Goal: Communication & Community: Answer question/provide support

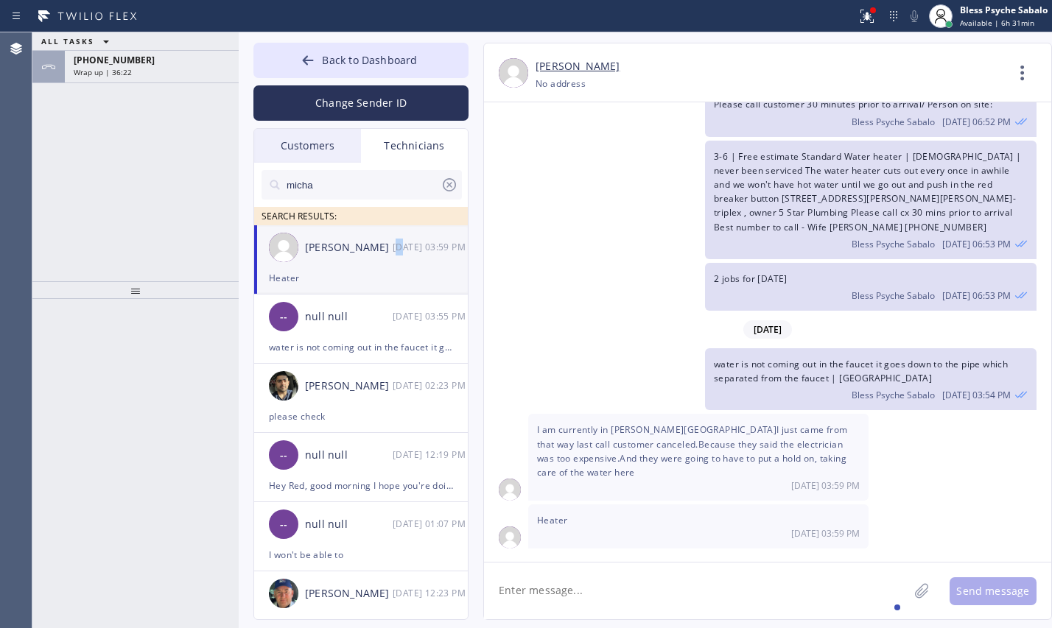
scroll to position [26365, 0]
click at [631, 577] on textarea at bounding box center [696, 591] width 424 height 57
click at [187, 74] on div "Wrap up | 36:31" at bounding box center [152, 72] width 156 height 10
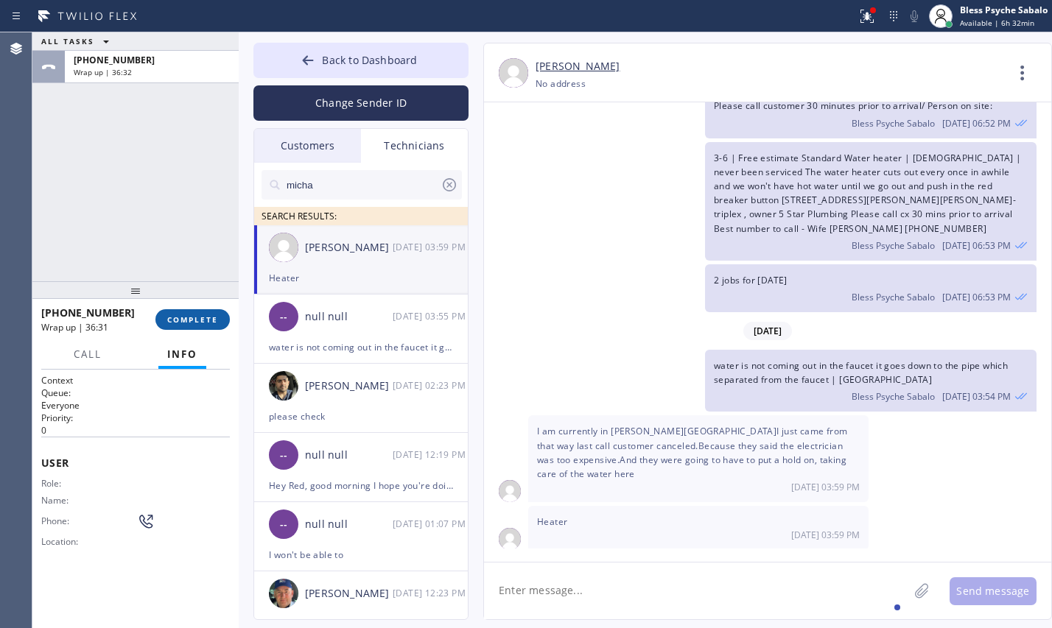
click at [202, 314] on span "COMPLETE" at bounding box center [192, 319] width 51 height 10
click at [189, 198] on div "ALL TASKS ALL TASKS ACTIVE TASKS TASKS IN WRAP UP [PHONE_NUMBER] Wrap up | 36:32" at bounding box center [135, 156] width 206 height 249
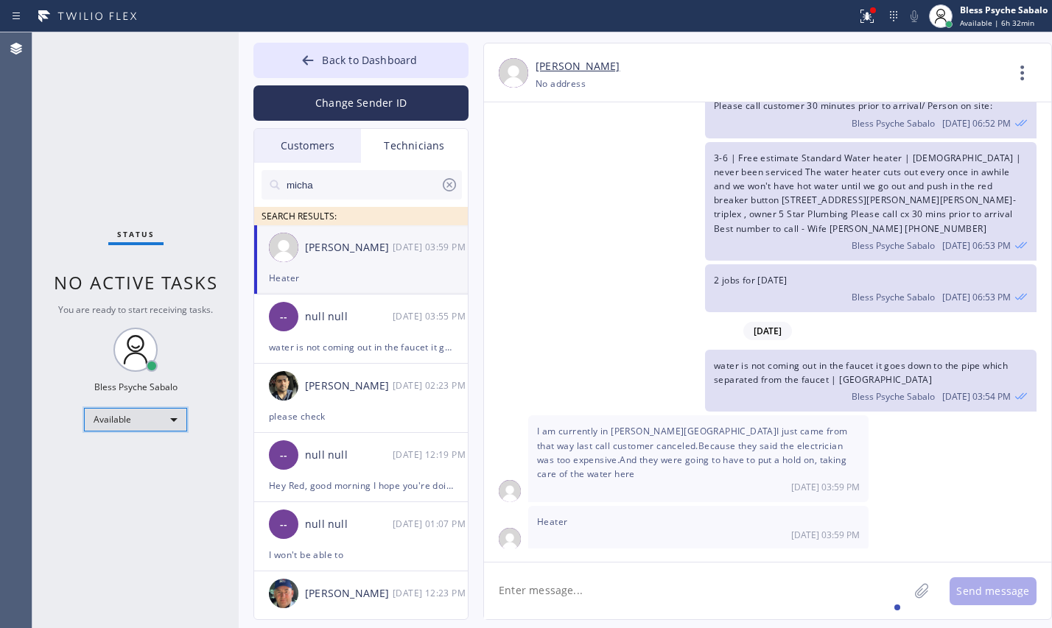
click at [166, 416] on div "Available" at bounding box center [135, 420] width 103 height 24
click at [159, 474] on li "Unavailable" at bounding box center [134, 477] width 99 height 18
drag, startPoint x: 184, startPoint y: 261, endPoint x: 196, endPoint y: 264, distance: 12.1
click at [186, 261] on div "Status No active tasks You are ready to start receiving tasks. Bless Psyche Sab…" at bounding box center [135, 330] width 206 height 596
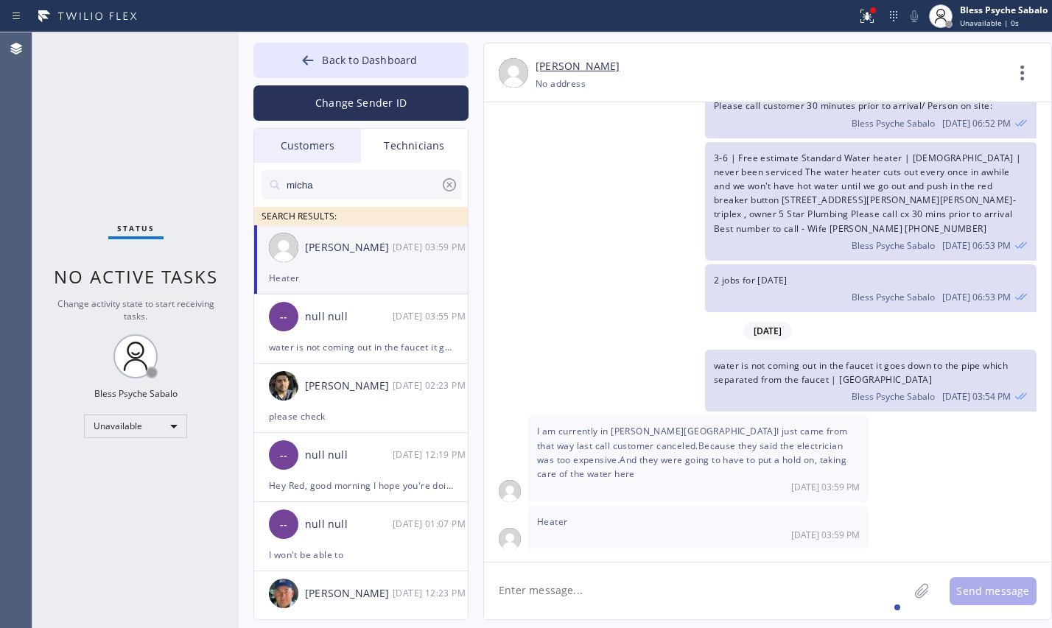
drag, startPoint x: 557, startPoint y: 508, endPoint x: 521, endPoint y: 461, distance: 58.9
click at [555, 508] on div "Heater [DATE] 03:59 PM" at bounding box center [698, 528] width 340 height 44
click at [389, 331] on div "-- null null [DATE] 03:55 PM" at bounding box center [361, 317] width 215 height 44
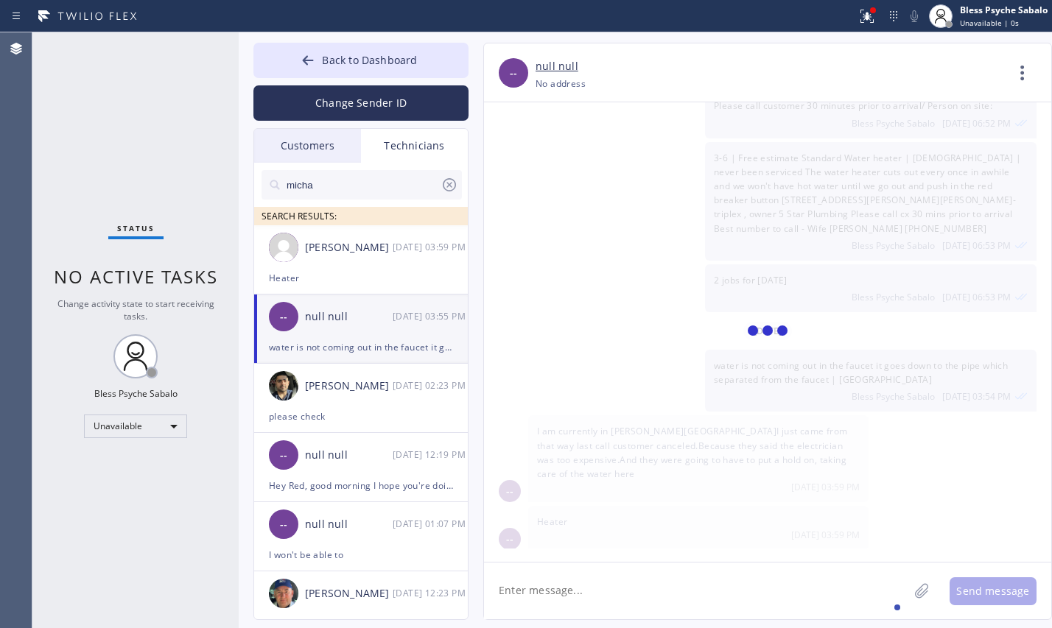
scroll to position [9510, 0]
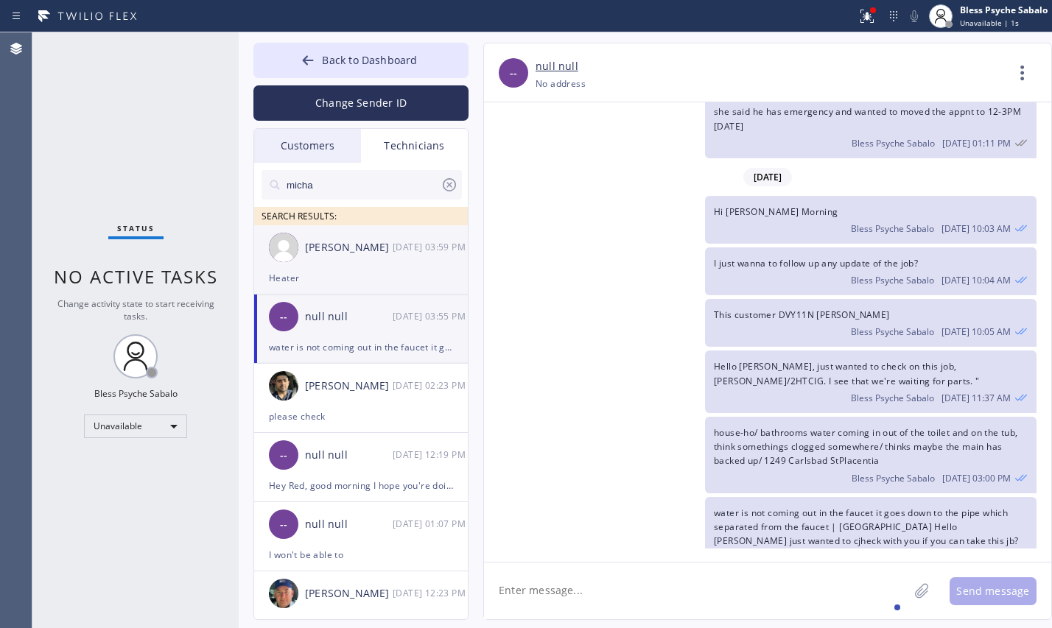
click at [389, 267] on div "[PERSON_NAME] [DATE] 03:59 PM" at bounding box center [361, 247] width 215 height 44
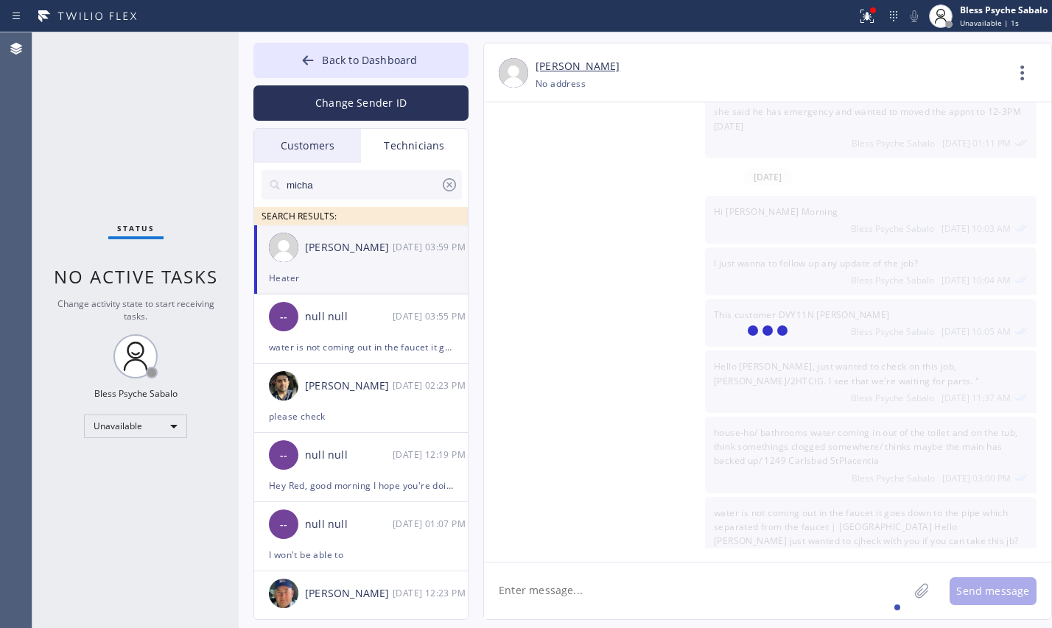
scroll to position [26367, 0]
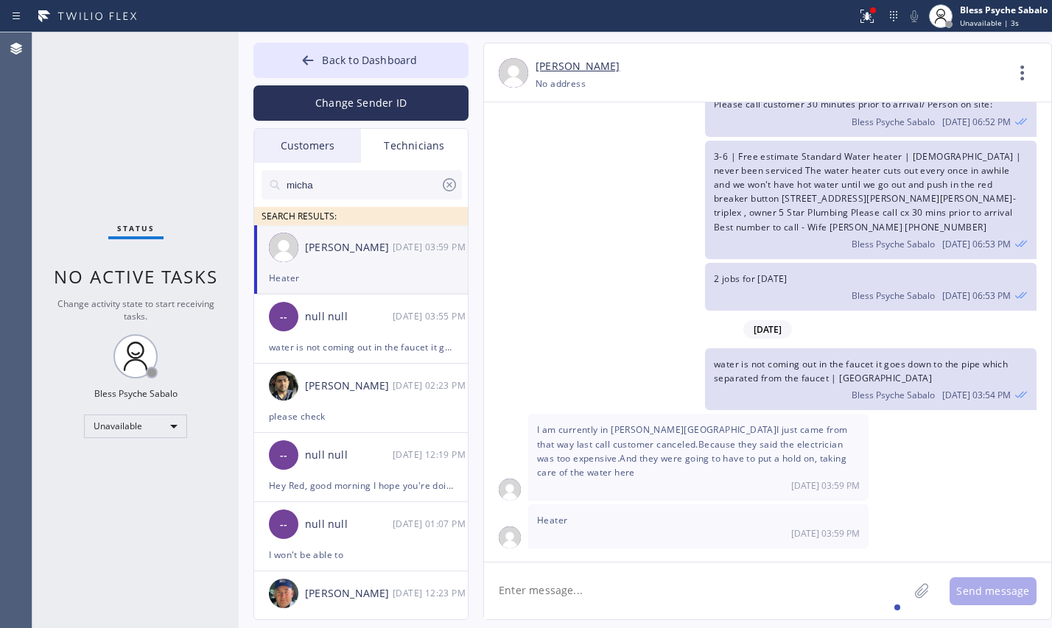
click at [632, 259] on div "3-6 | Free estimate Standard Water heater | [DEMOGRAPHIC_DATA] | never been ser…" at bounding box center [760, 200] width 552 height 119
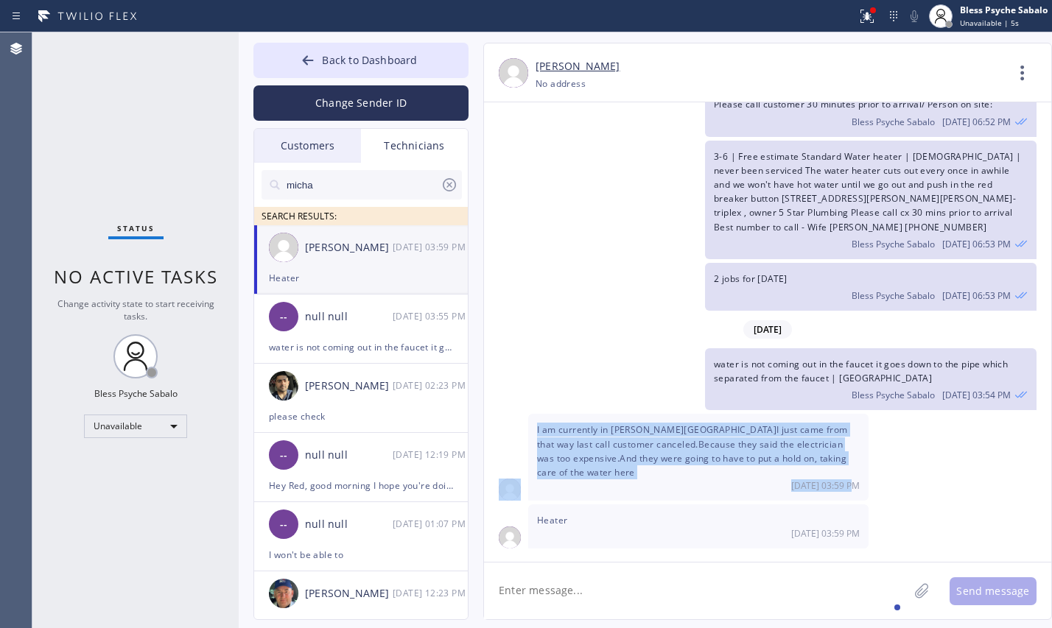
drag, startPoint x: 523, startPoint y: 442, endPoint x: 912, endPoint y: 454, distance: 389.0
click at [865, 487] on div "I am currently in [PERSON_NAME][GEOGRAPHIC_DATA]I just came from that way last …" at bounding box center [767, 457] width 567 height 87
click at [935, 446] on div "I am currently in [PERSON_NAME][GEOGRAPHIC_DATA]I just came from that way last …" at bounding box center [767, 457] width 567 height 87
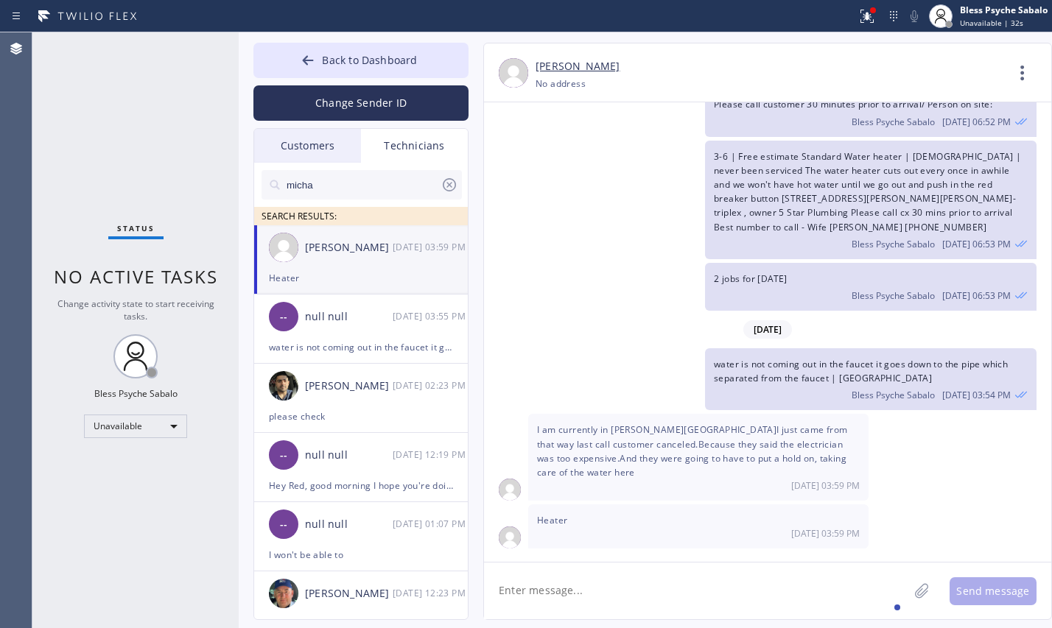
drag, startPoint x: 526, startPoint y: 278, endPoint x: 534, endPoint y: 263, distance: 16.8
click at [529, 277] on div "2 jobs for [DATE] Bless Psyche Sabalo [DATE] 06:53 PM" at bounding box center [760, 287] width 552 height 48
click at [437, 136] on div "Technicians" at bounding box center [414, 146] width 107 height 34
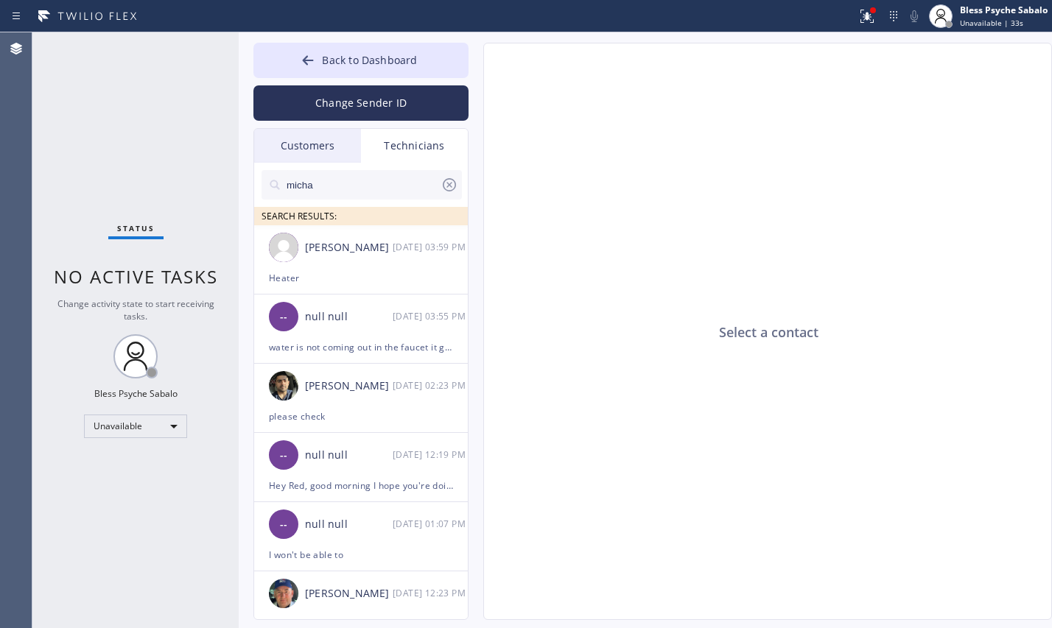
click at [325, 133] on div "Customers" at bounding box center [307, 146] width 107 height 34
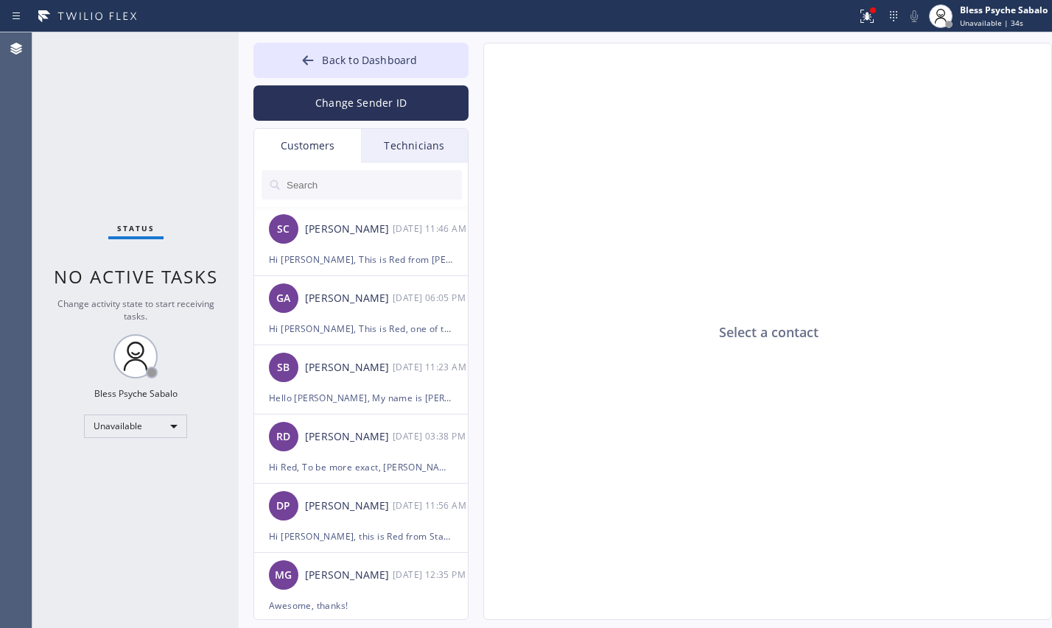
click at [380, 145] on div "Technicians" at bounding box center [414, 146] width 107 height 34
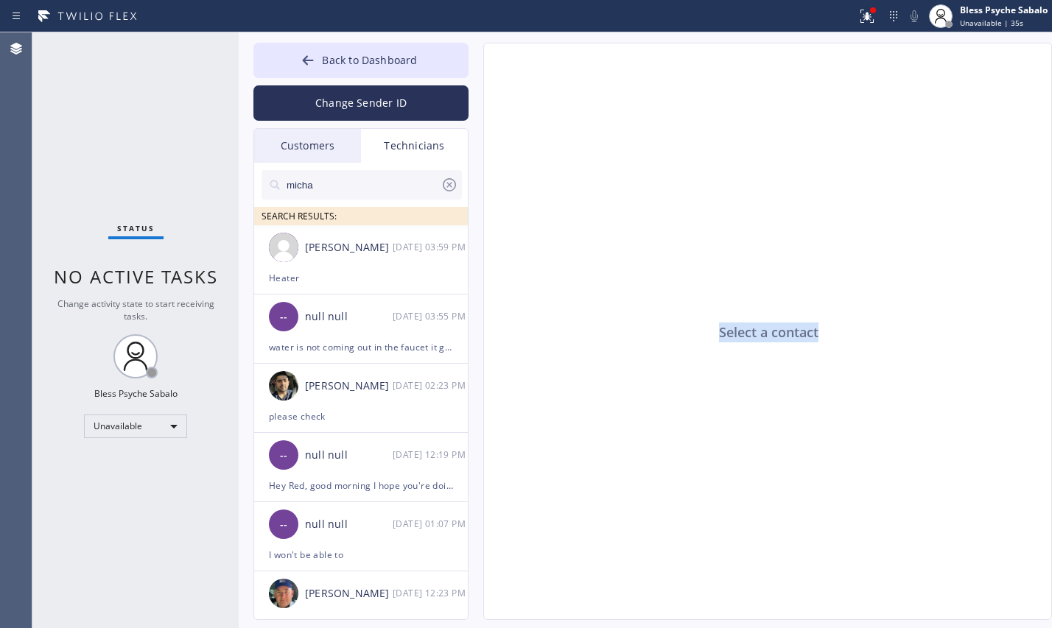
drag, startPoint x: 684, startPoint y: 336, endPoint x: 832, endPoint y: 342, distance: 148.2
click at [832, 342] on div "Select a contact" at bounding box center [768, 331] width 569 height 577
click at [807, 348] on div "Select a contact" at bounding box center [768, 331] width 569 height 577
click at [756, 330] on div "Select a contact" at bounding box center [768, 331] width 569 height 577
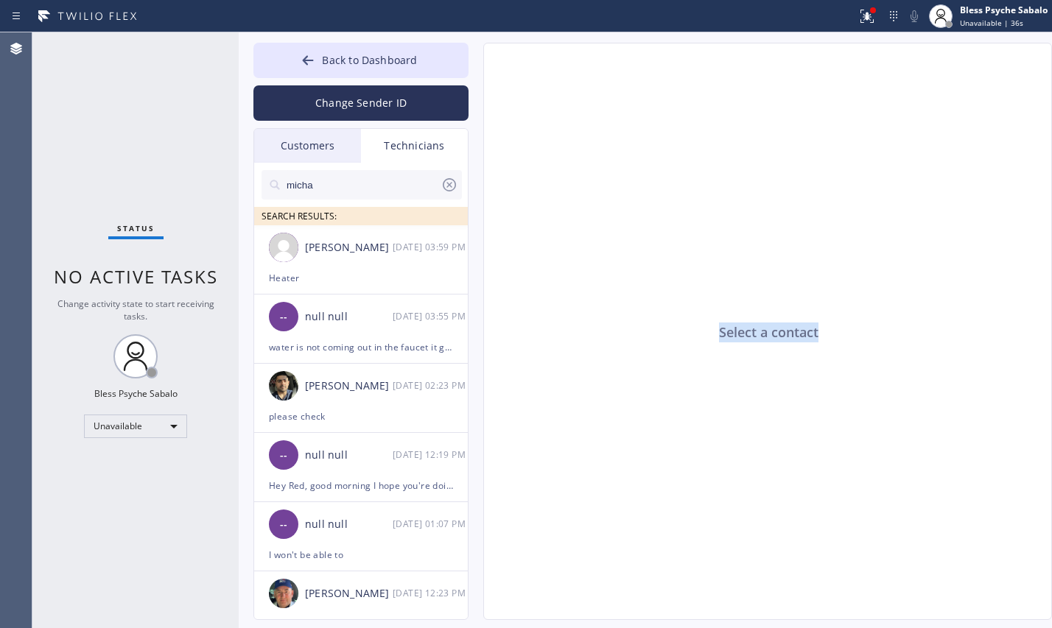
click at [756, 330] on div "Select a contact" at bounding box center [768, 331] width 569 height 577
click at [778, 367] on div "Select a contact" at bounding box center [768, 331] width 569 height 577
click at [764, 317] on div "Select a contact" at bounding box center [768, 331] width 569 height 577
click at [767, 333] on div "Select a contact" at bounding box center [768, 331] width 569 height 577
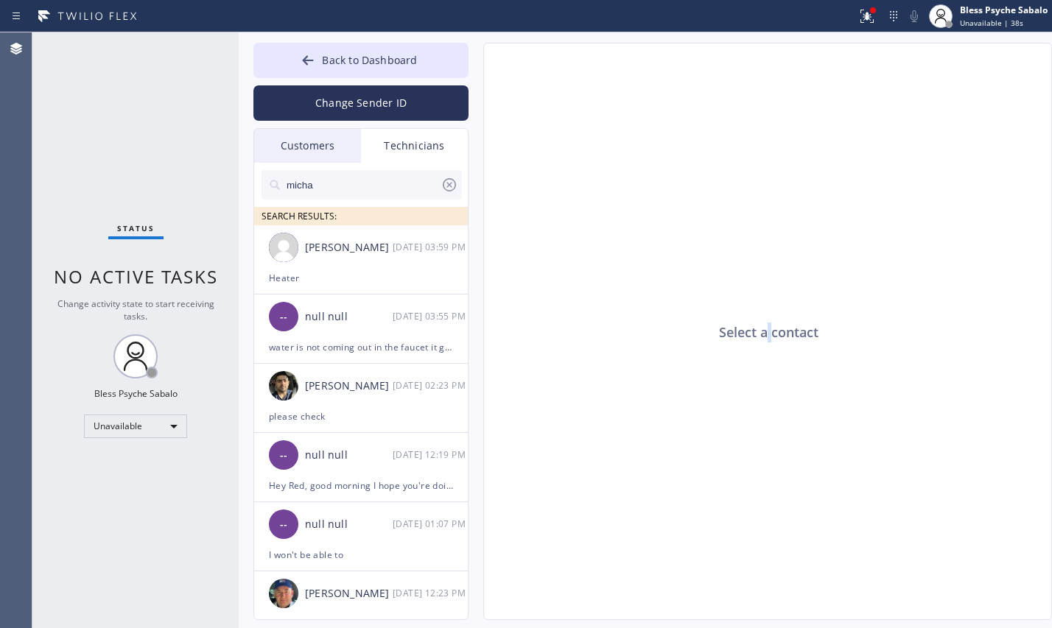
click at [767, 333] on div "Select a contact" at bounding box center [768, 331] width 569 height 577
click at [770, 361] on div "Select a contact" at bounding box center [768, 331] width 569 height 577
click at [748, 330] on div "Select a contact" at bounding box center [768, 331] width 569 height 577
drag, startPoint x: 710, startPoint y: 331, endPoint x: 826, endPoint y: 331, distance: 115.6
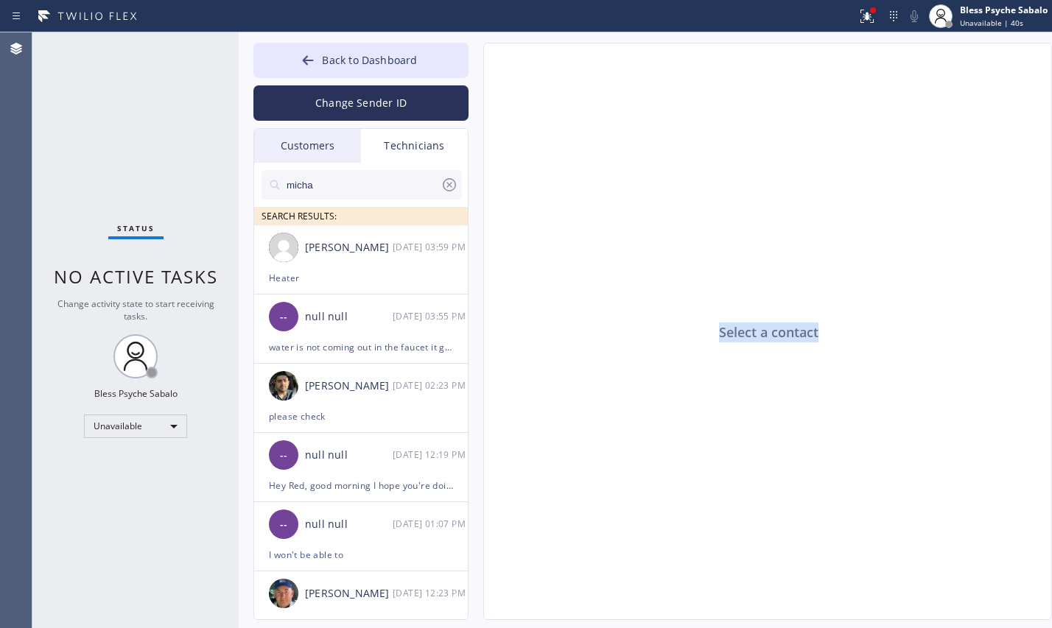
click at [826, 331] on div "Select a contact" at bounding box center [768, 331] width 569 height 577
drag, startPoint x: 811, startPoint y: 364, endPoint x: 829, endPoint y: 331, distance: 37.9
click at [810, 364] on div "Select a contact" at bounding box center [768, 331] width 569 height 577
click at [829, 326] on div "Select a contact" at bounding box center [768, 331] width 569 height 577
click at [826, 331] on div "Select a contact" at bounding box center [768, 331] width 569 height 577
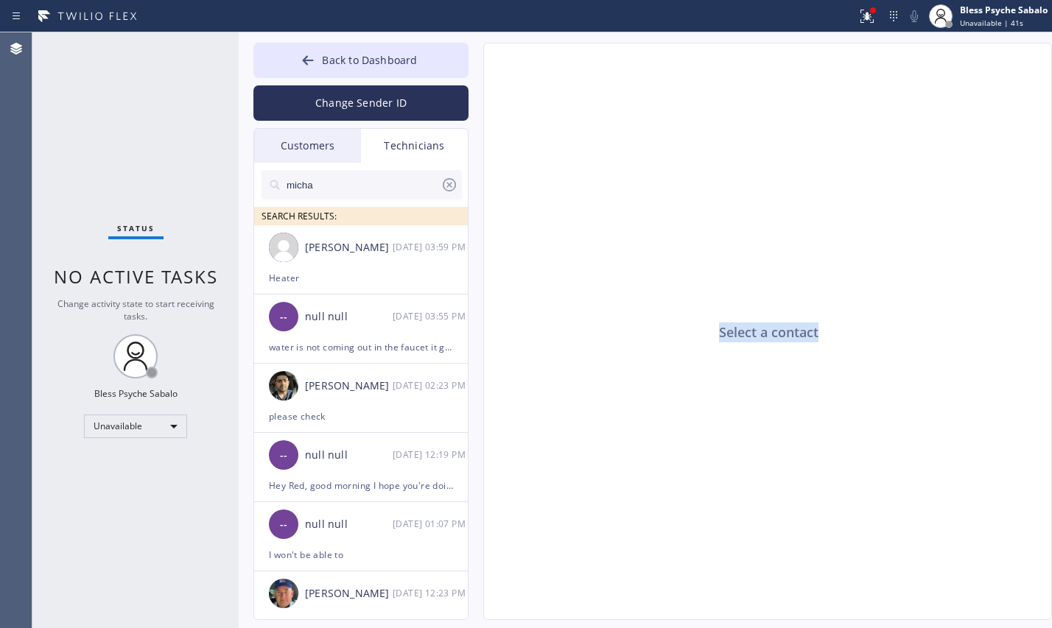
click at [799, 348] on div "Select a contact" at bounding box center [768, 331] width 569 height 577
click at [793, 342] on div "Select a contact" at bounding box center [768, 331] width 569 height 577
drag, startPoint x: 817, startPoint y: 334, endPoint x: 701, endPoint y: 333, distance: 115.6
click at [701, 333] on div "Select a contact" at bounding box center [768, 331] width 569 height 577
click at [690, 358] on div "Select a contact" at bounding box center [768, 331] width 569 height 577
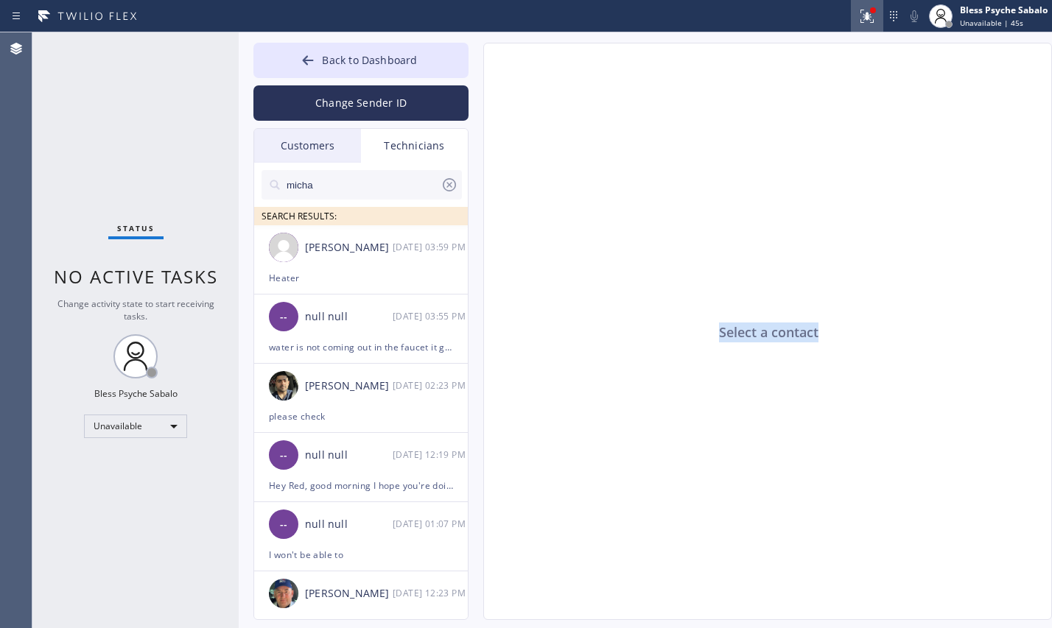
click at [863, 27] on button at bounding box center [867, 16] width 32 height 32
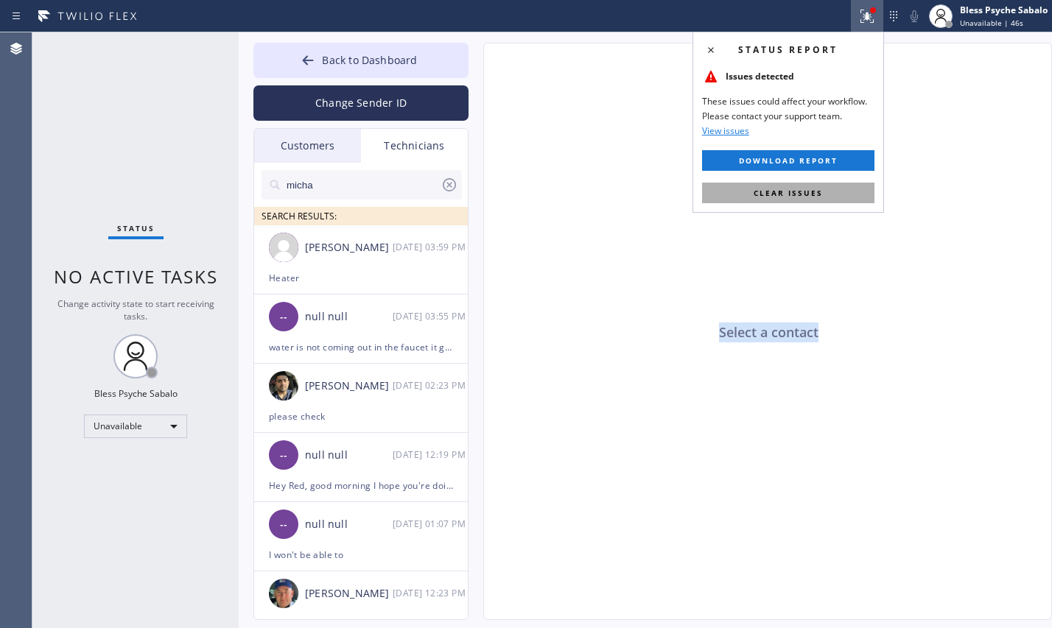
click at [795, 192] on span "Clear issues" at bounding box center [787, 193] width 69 height 10
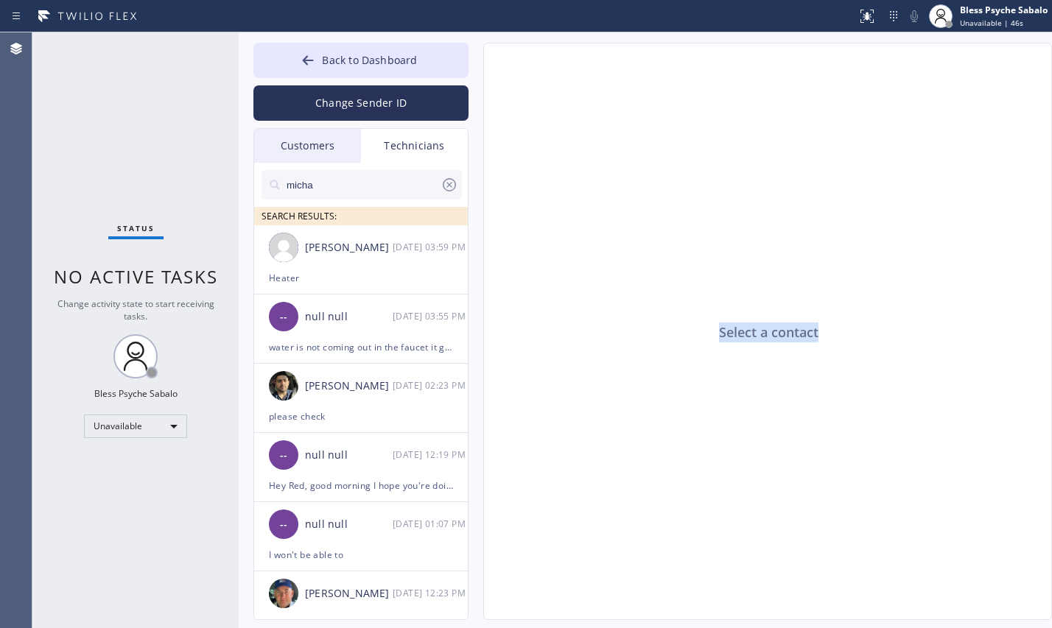
click at [937, 209] on div "Select a contact" at bounding box center [768, 331] width 569 height 577
click at [769, 339] on div "Select a contact" at bounding box center [768, 331] width 569 height 577
drag, startPoint x: 764, startPoint y: 404, endPoint x: 620, endPoint y: 277, distance: 192.0
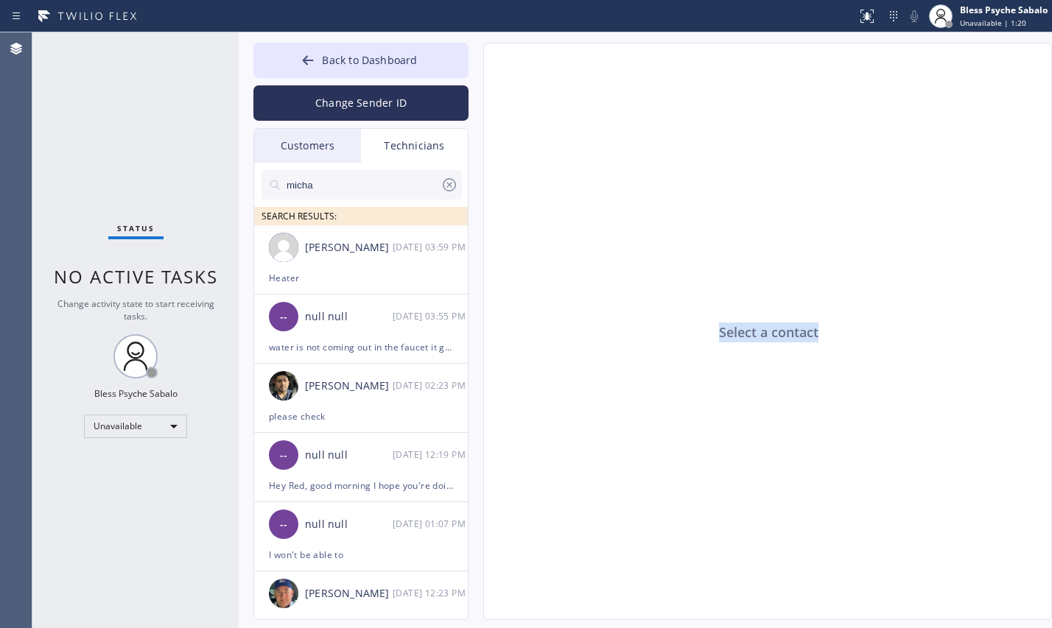
click at [762, 404] on div "Select a contact" at bounding box center [768, 331] width 569 height 577
click at [429, 136] on div "Technicians" at bounding box center [414, 146] width 107 height 34
click at [323, 157] on div "Customers" at bounding box center [307, 146] width 107 height 34
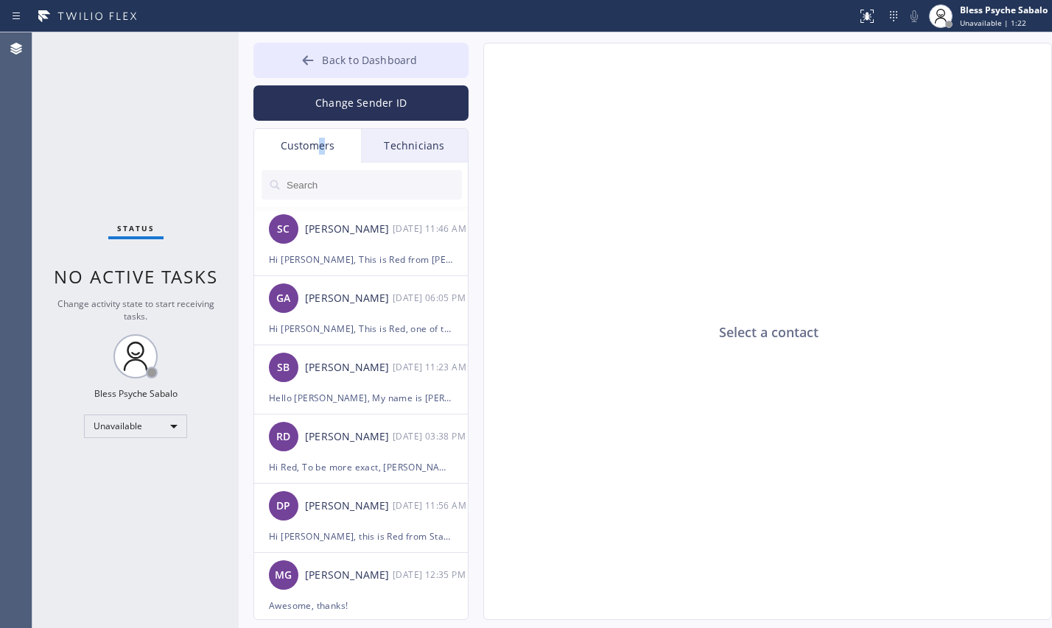
click at [398, 71] on button "Back to Dashboard" at bounding box center [360, 60] width 215 height 35
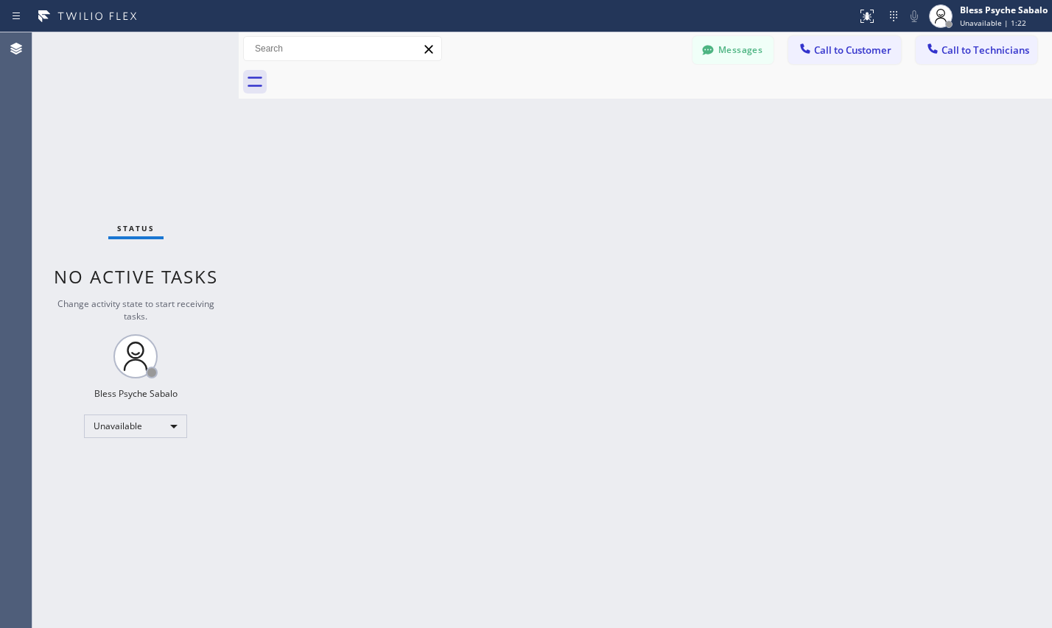
drag, startPoint x: 591, startPoint y: 148, endPoint x: 610, endPoint y: 141, distance: 20.3
click at [591, 149] on div "Back to Dashboard Change Sender ID Customers Technicians SC [PERSON_NAME] [DATE…" at bounding box center [645, 330] width 813 height 596
click at [701, 49] on icon at bounding box center [707, 50] width 15 height 15
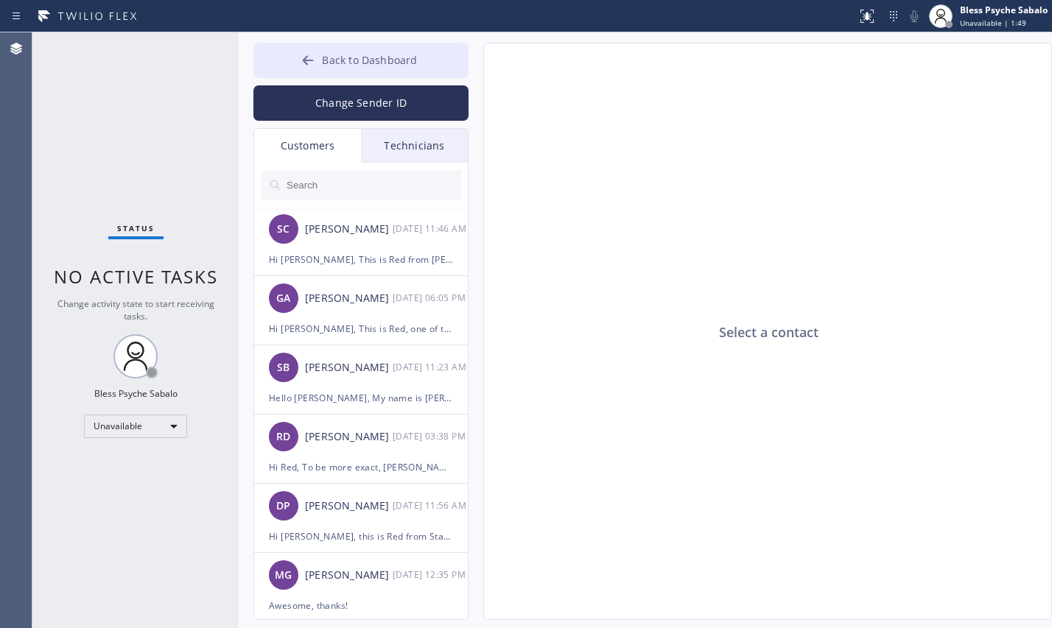
click at [449, 69] on button "Back to Dashboard" at bounding box center [360, 60] width 215 height 35
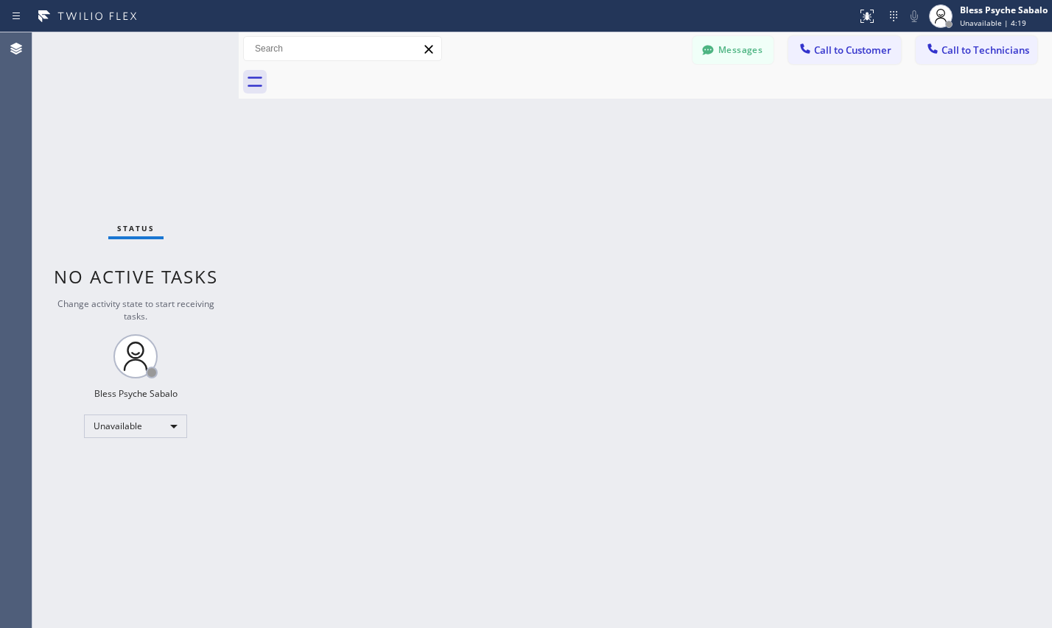
click at [574, 252] on div "Back to Dashboard Change Sender ID Customers Technicians SC [PERSON_NAME] [DATE…" at bounding box center [645, 330] width 813 height 596
drag, startPoint x: 633, startPoint y: 315, endPoint x: 669, endPoint y: 217, distance: 105.1
click at [633, 315] on div "Back to Dashboard Change Sender ID Customers Technicians SC [PERSON_NAME] [DATE…" at bounding box center [645, 330] width 813 height 596
click at [723, 57] on button "Messages" at bounding box center [732, 50] width 81 height 28
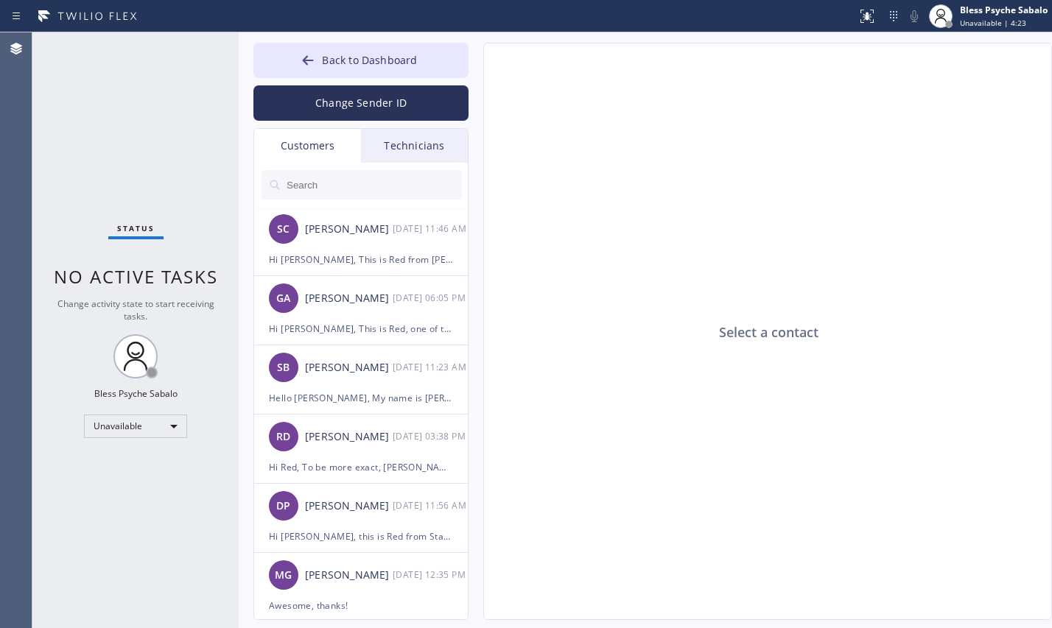
click at [714, 133] on div "Select a contact" at bounding box center [768, 331] width 569 height 577
click at [422, 63] on button "Back to Dashboard" at bounding box center [360, 60] width 215 height 35
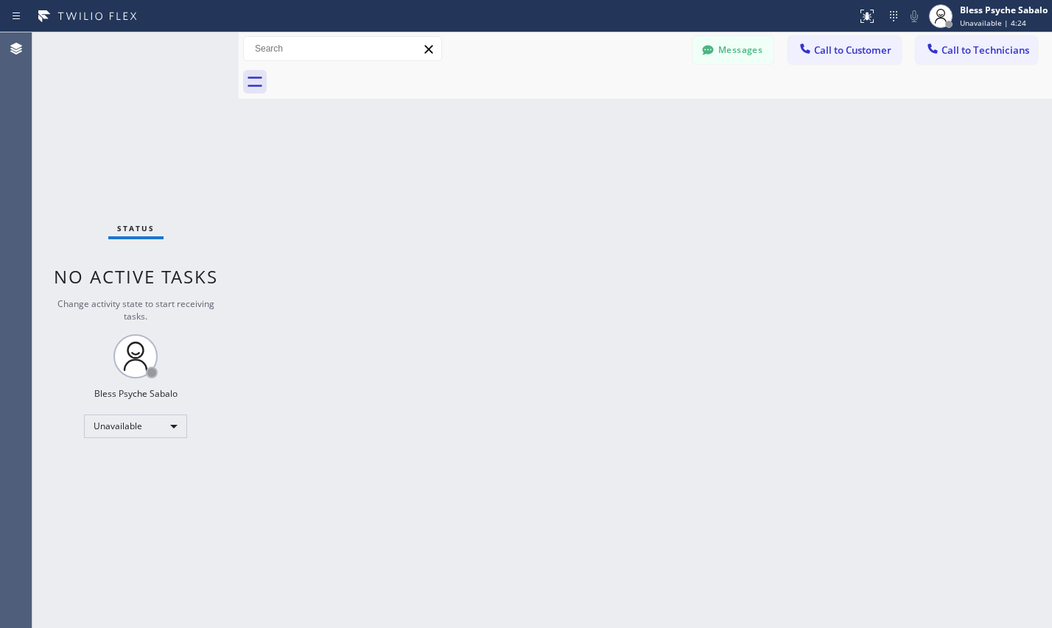
click at [634, 59] on div "Messages Call to Customer Call to Technicians Outbound call Location [GEOGRAPHI…" at bounding box center [645, 49] width 813 height 26
drag, startPoint x: 683, startPoint y: 159, endPoint x: 703, endPoint y: 138, distance: 28.1
click at [686, 157] on div "Back to Dashboard Change Sender ID Customers Technicians SC [PERSON_NAME] [DATE…" at bounding box center [645, 330] width 813 height 596
click at [757, 55] on button "Messages" at bounding box center [732, 50] width 81 height 28
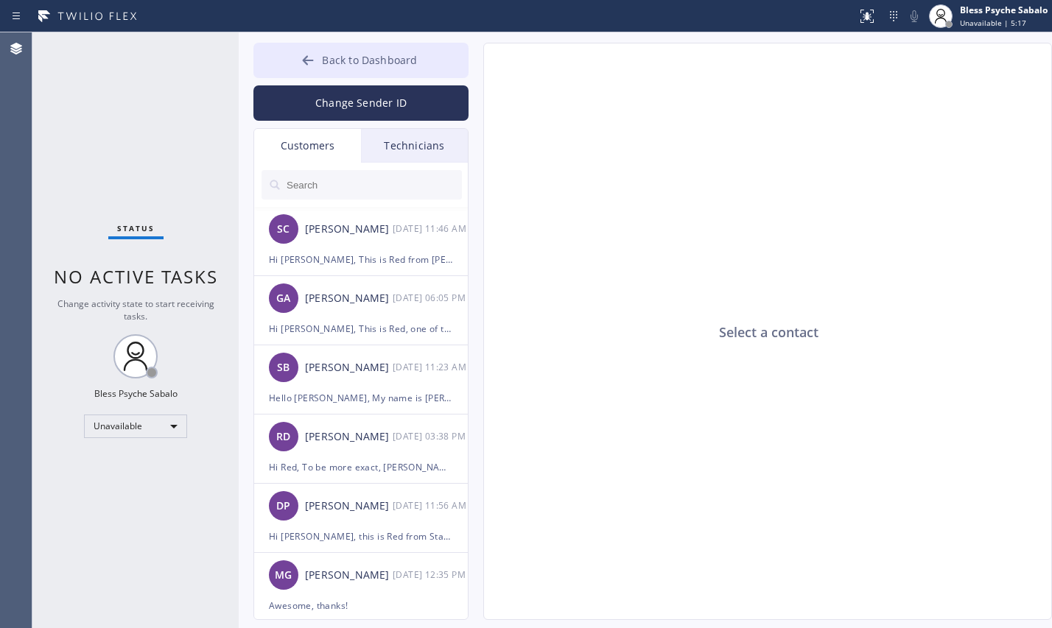
click at [458, 69] on button "Back to Dashboard" at bounding box center [360, 60] width 215 height 35
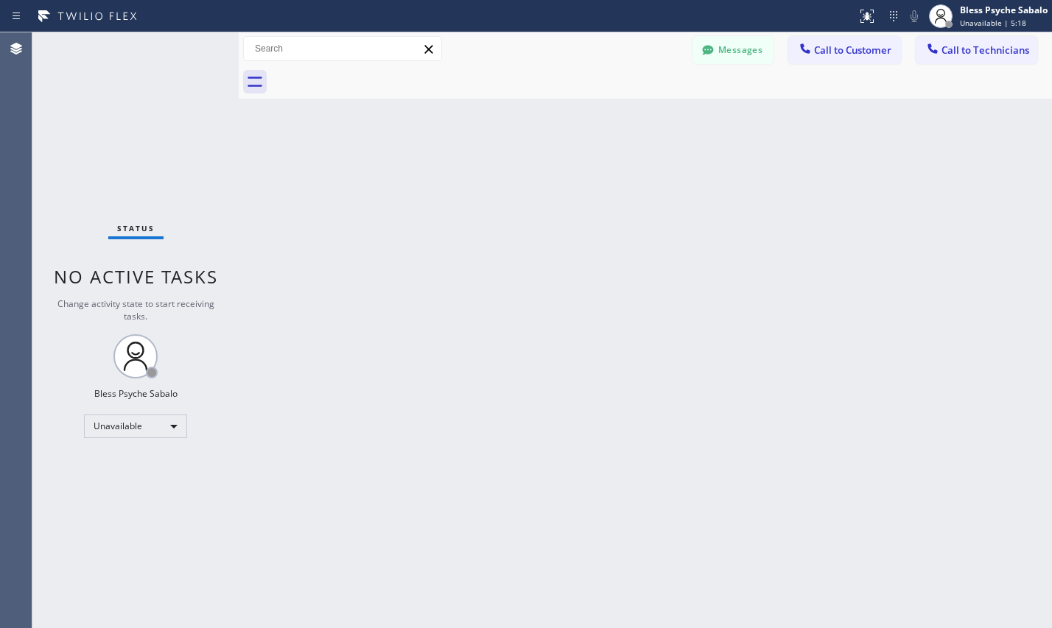
click at [546, 95] on div at bounding box center [661, 82] width 781 height 33
click at [482, 199] on div "Back to Dashboard Change Sender ID Customers Technicians SC [PERSON_NAME] [DATE…" at bounding box center [645, 330] width 813 height 596
click at [734, 52] on button "Messages" at bounding box center [732, 50] width 81 height 28
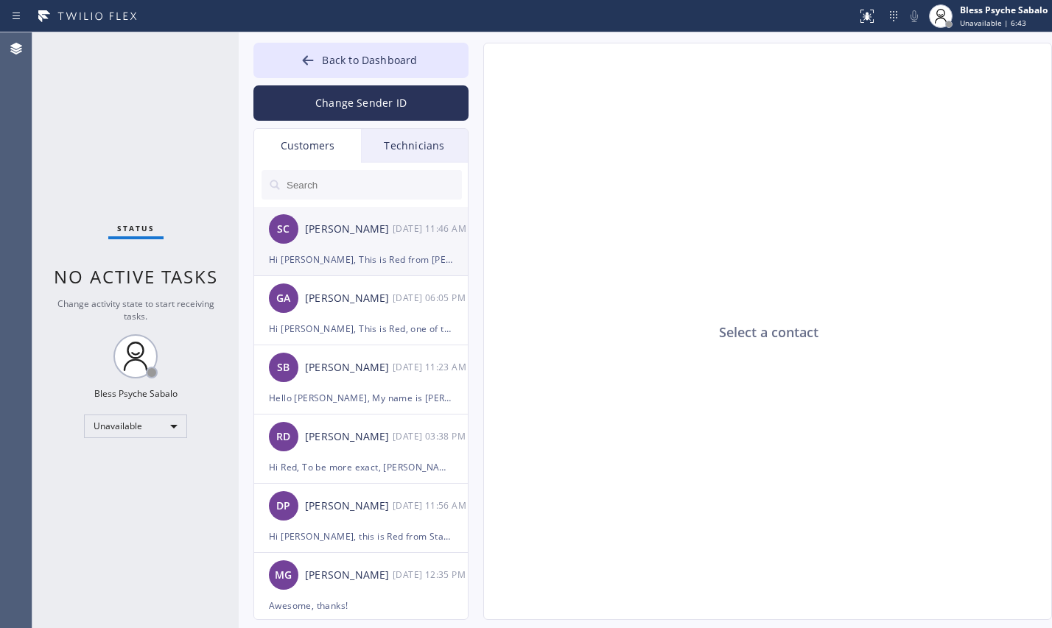
click at [378, 248] on div "SC [PERSON_NAME] [DATE] 11:46 AM" at bounding box center [361, 229] width 215 height 44
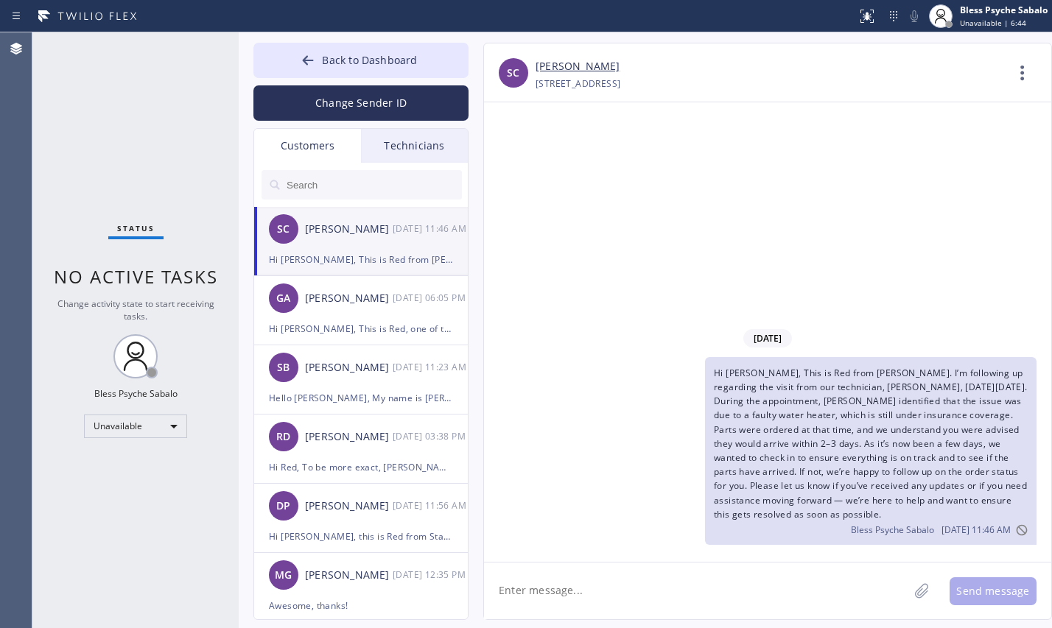
click at [430, 152] on div "Technicians" at bounding box center [414, 146] width 107 height 34
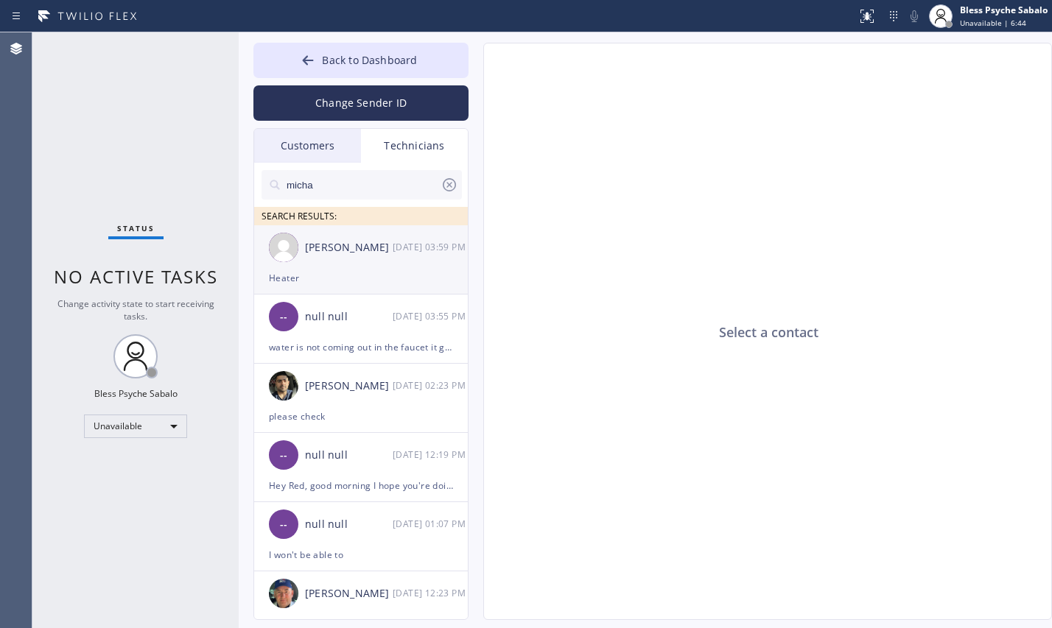
click at [389, 236] on div "[PERSON_NAME] [DATE] 03:59 PM" at bounding box center [361, 247] width 215 height 44
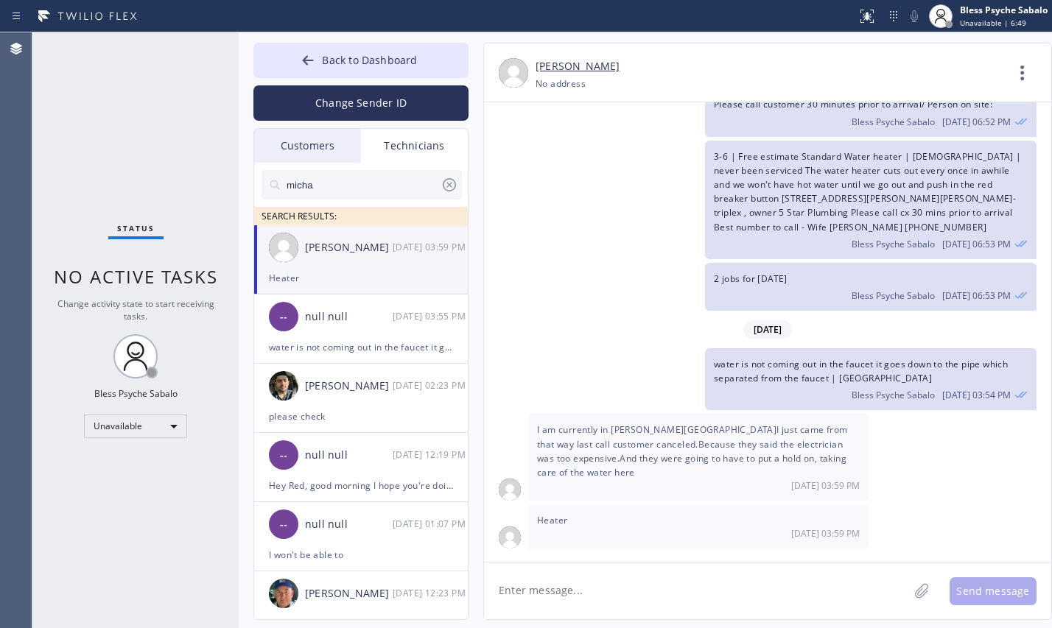
click at [638, 437] on span "I am currently in [PERSON_NAME][GEOGRAPHIC_DATA]I just came from that way last …" at bounding box center [692, 450] width 311 height 55
copy span "[PERSON_NAME]"
click at [151, 149] on div "Status No active tasks Change activity state to start receiving tasks. Bless Ps…" at bounding box center [135, 330] width 206 height 596
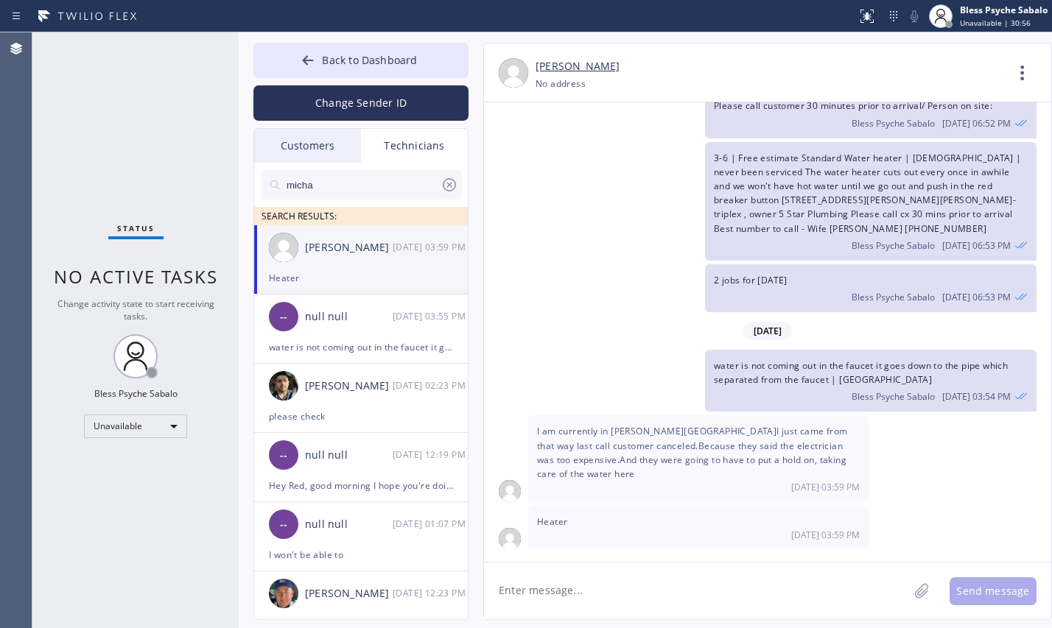
click at [402, 145] on div "Technicians" at bounding box center [414, 146] width 107 height 34
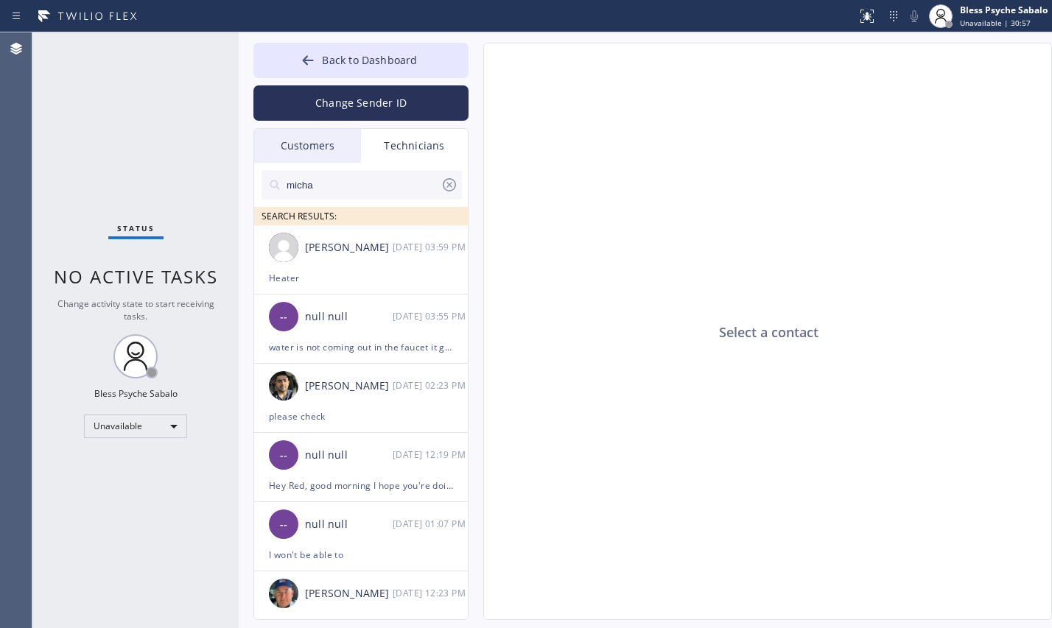
click at [395, 184] on input "micha" at bounding box center [362, 184] width 155 height 29
click at [457, 186] on icon at bounding box center [449, 185] width 18 height 18
click at [427, 180] on input "text" at bounding box center [373, 184] width 177 height 29
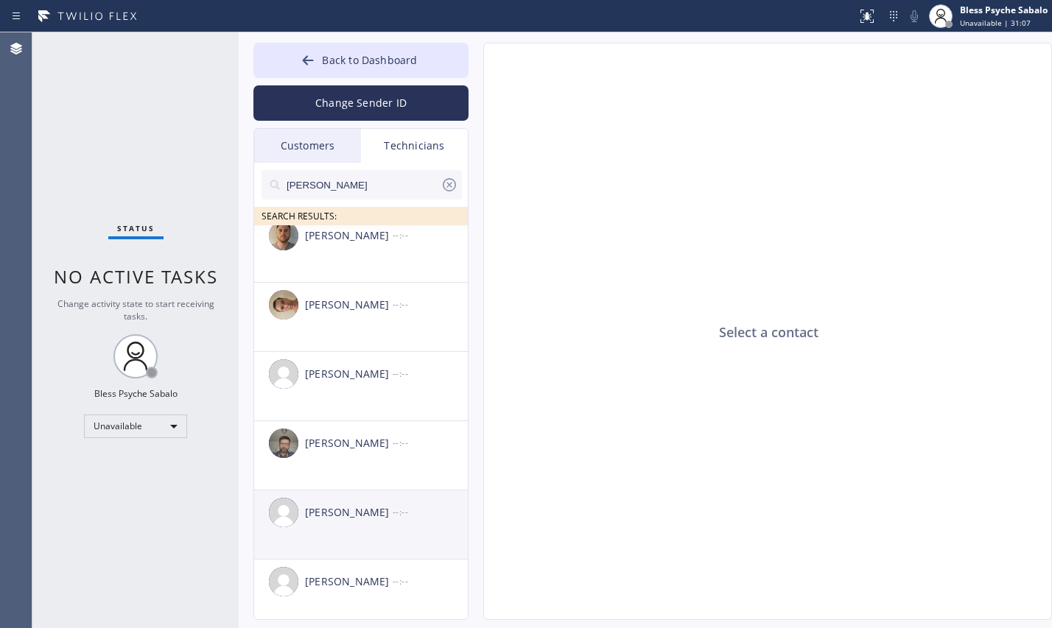
scroll to position [196, 0]
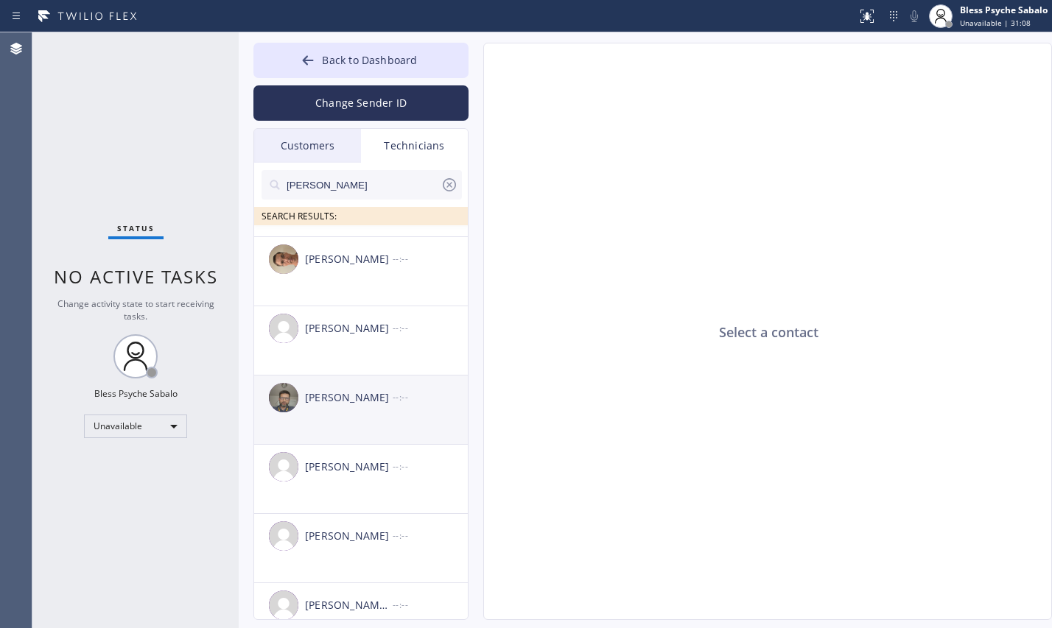
type input "[PERSON_NAME]"
click at [390, 411] on div "[PERSON_NAME] --:--" at bounding box center [361, 398] width 215 height 44
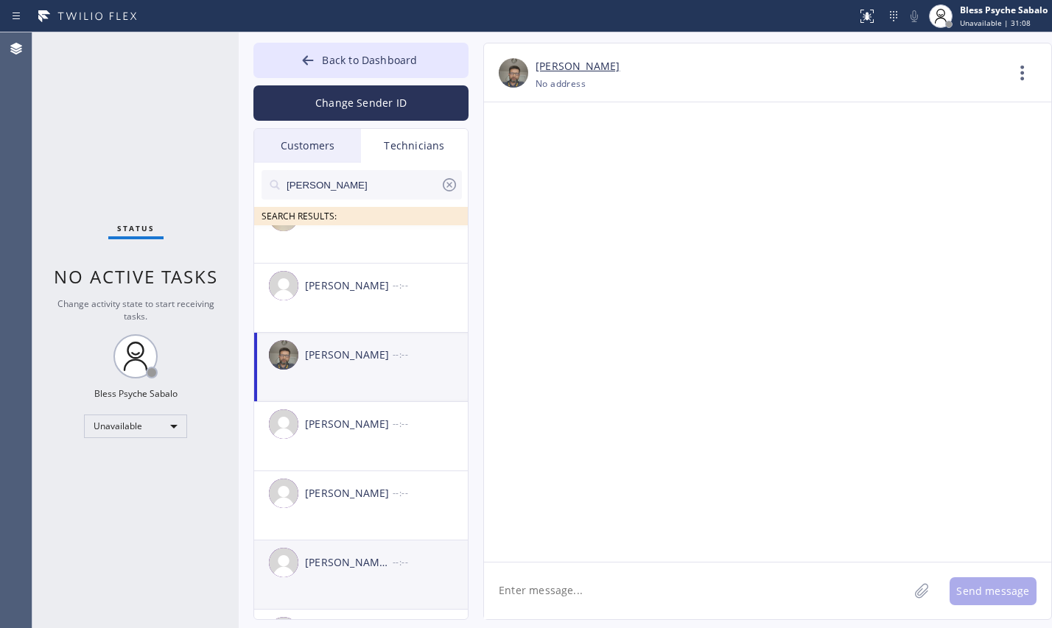
scroll to position [298, 0]
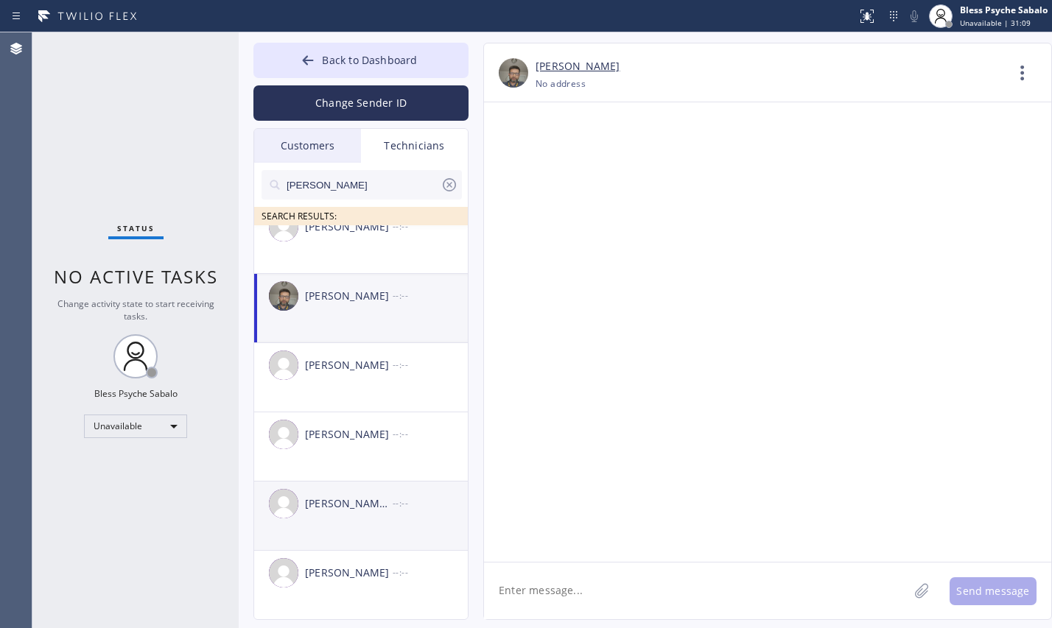
click at [376, 524] on div "[PERSON_NAME] [PERSON_NAME] --:--" at bounding box center [361, 504] width 215 height 44
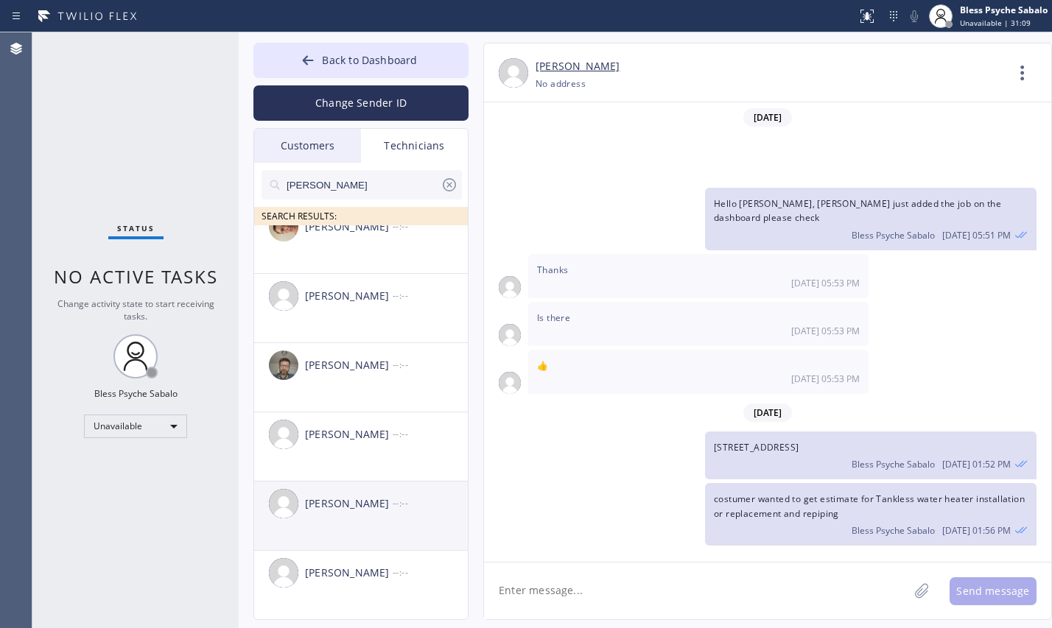
scroll to position [139, 0]
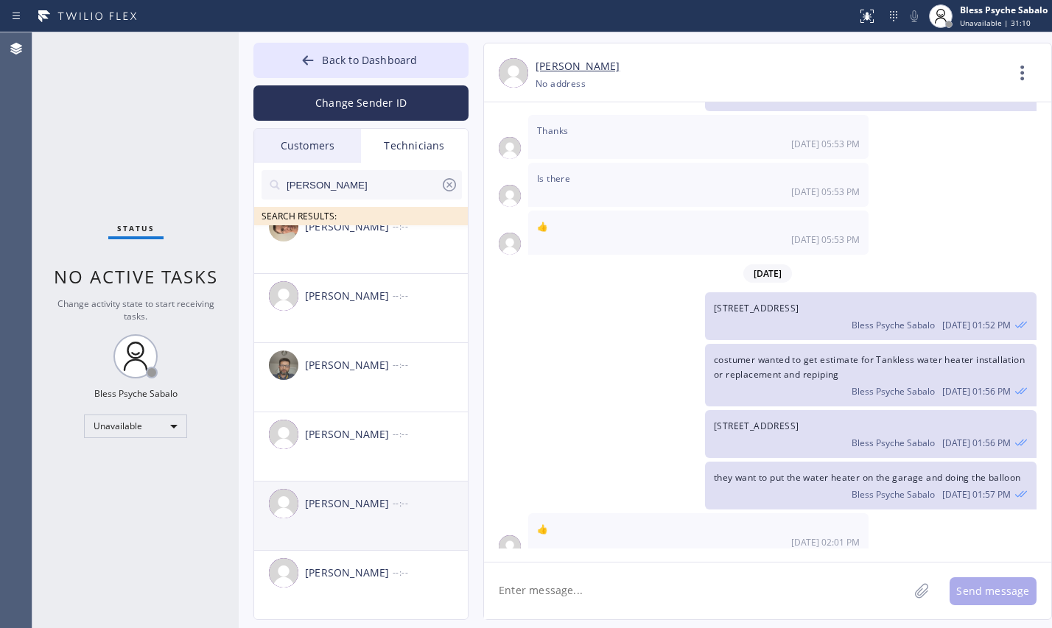
click at [376, 522] on div "[PERSON_NAME] --:--" at bounding box center [361, 504] width 215 height 44
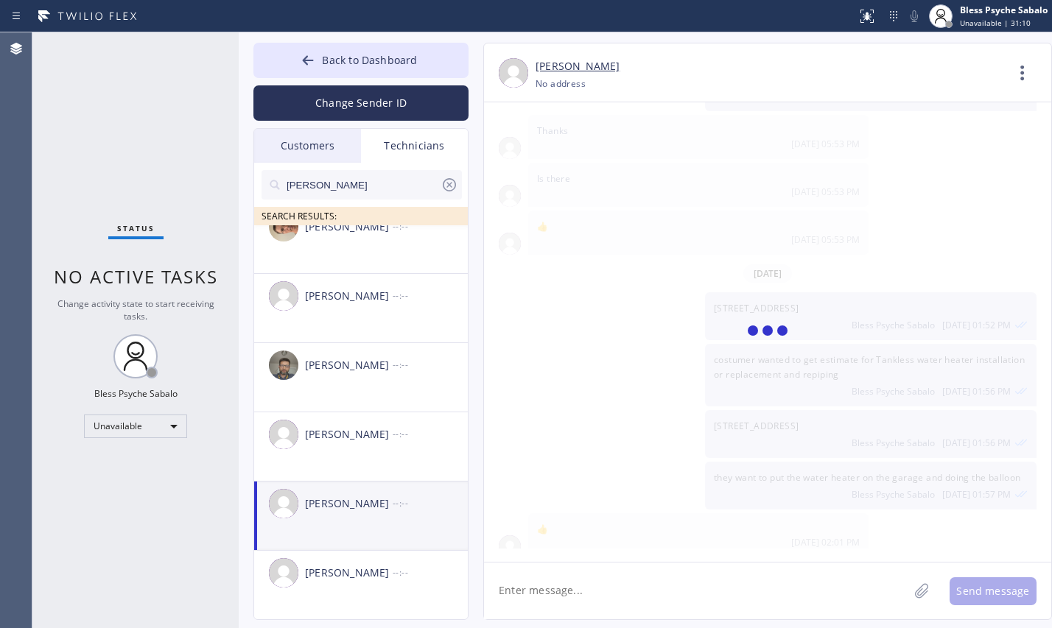
scroll to position [0, 0]
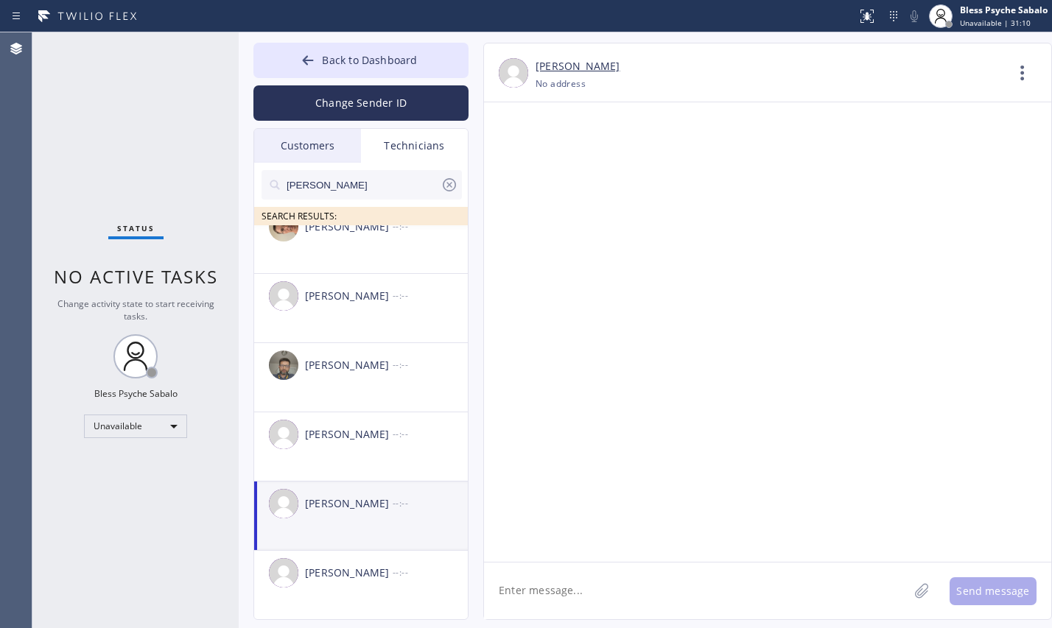
click at [390, 513] on div "[PERSON_NAME] --:--" at bounding box center [361, 504] width 215 height 44
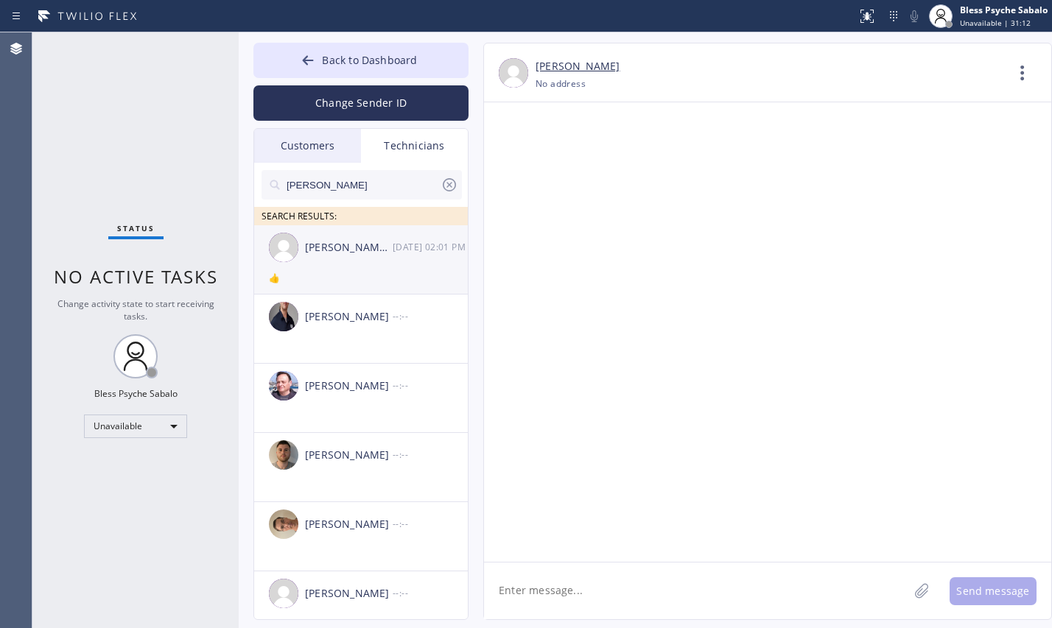
click at [423, 263] on div "[PERSON_NAME] [PERSON_NAME] [DATE] 02:01 PM" at bounding box center [361, 247] width 215 height 44
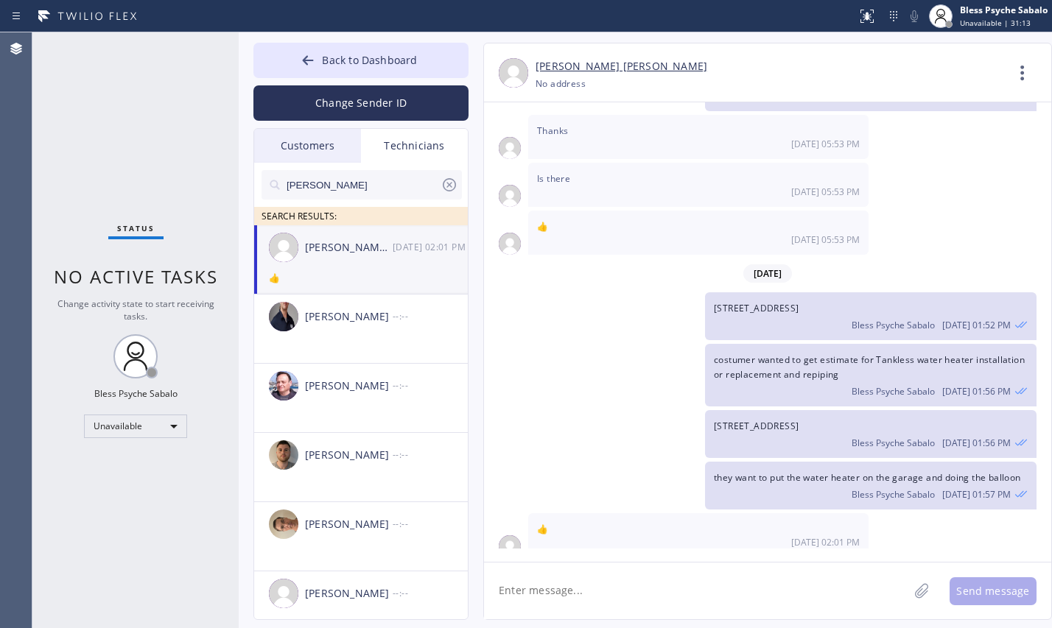
click at [1013, 74] on icon at bounding box center [1022, 72] width 35 height 35
click at [928, 113] on li "Contact Full Information" at bounding box center [933, 113] width 214 height 38
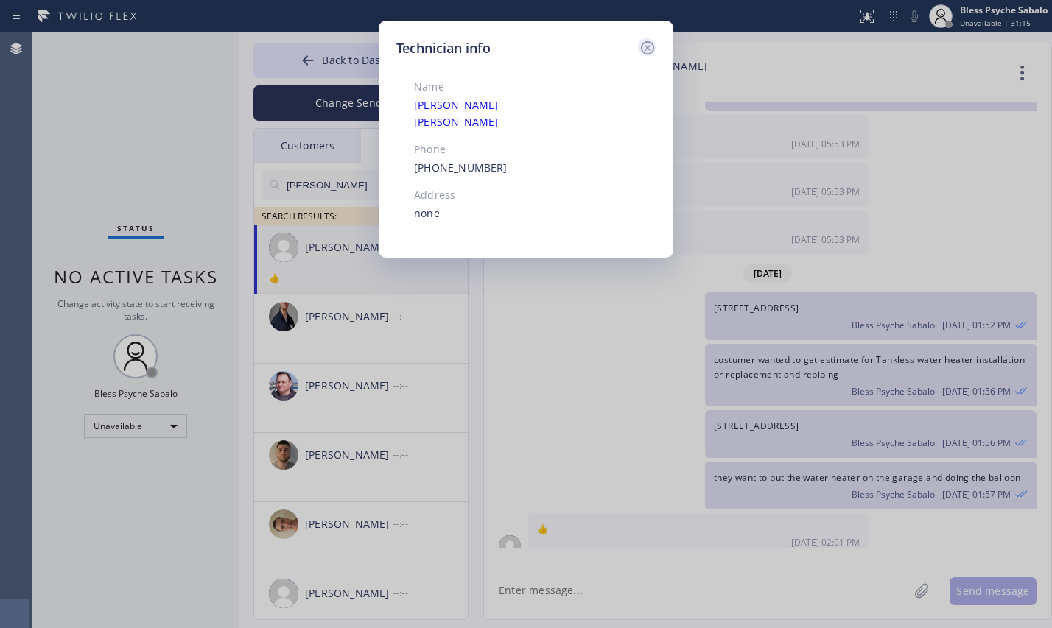
click at [637, 46] on div "Technician info" at bounding box center [525, 48] width 259 height 20
click at [648, 48] on icon at bounding box center [647, 47] width 13 height 13
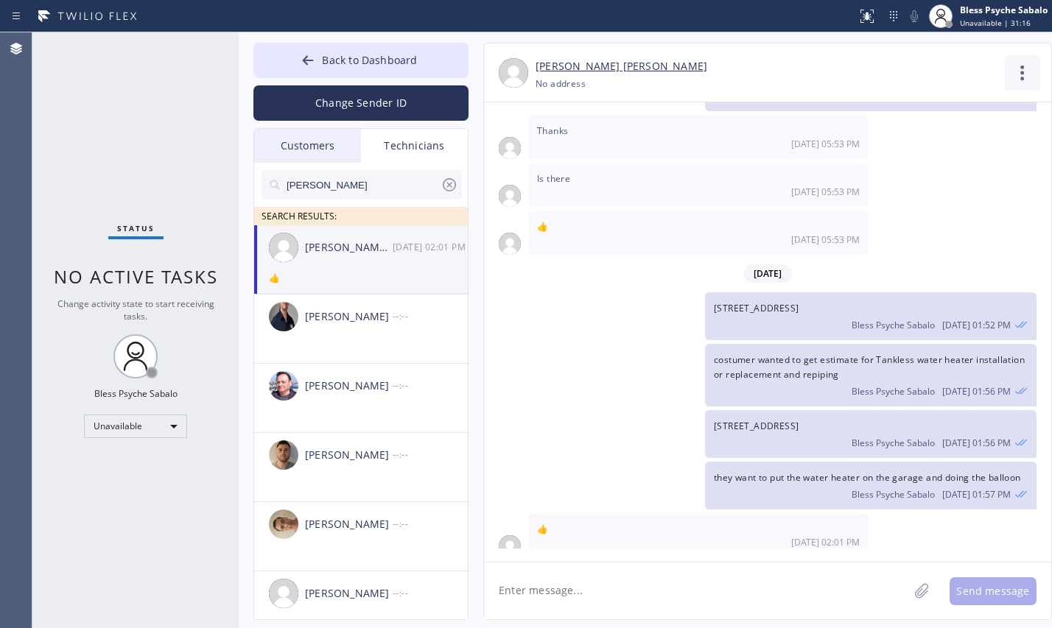
click at [1022, 80] on icon at bounding box center [1022, 73] width 4 height 15
click at [941, 165] on li "Call to Technician" at bounding box center [933, 151] width 214 height 38
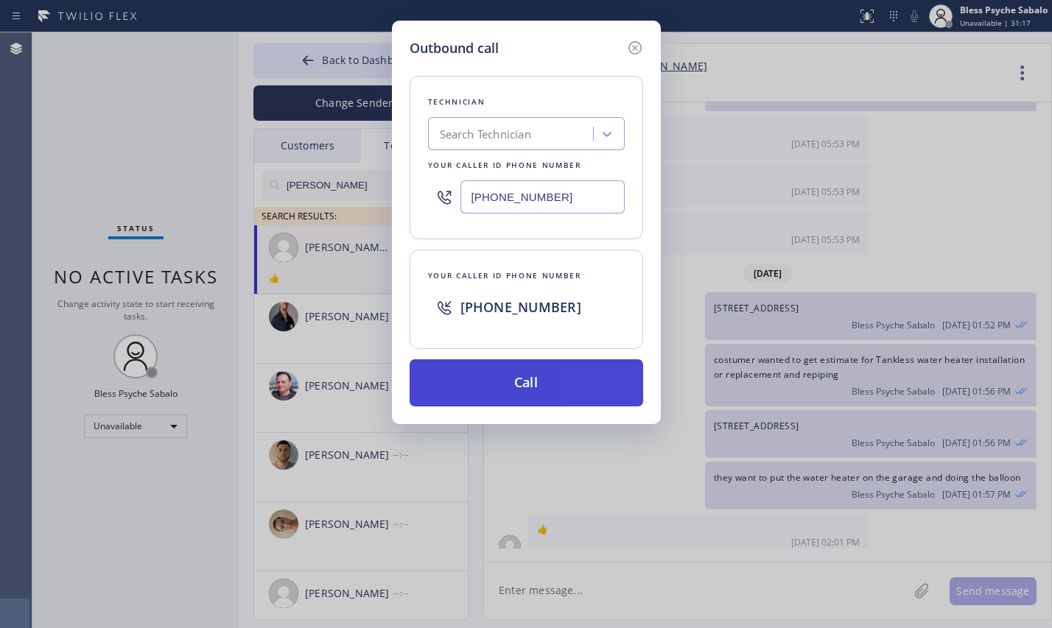
click at [543, 375] on button "Call" at bounding box center [525, 382] width 233 height 47
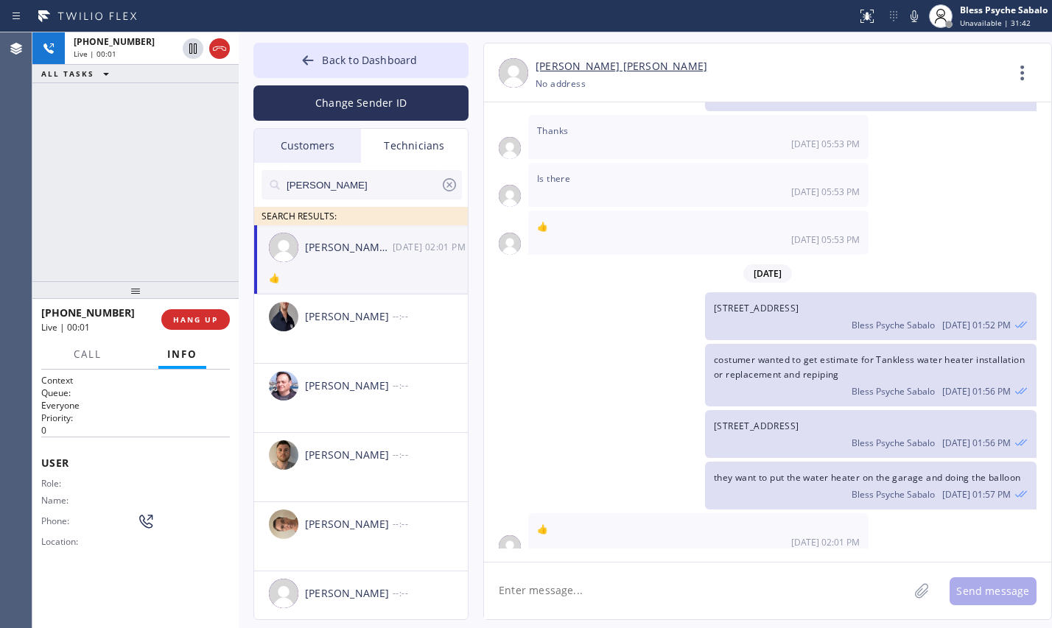
click at [564, 344] on div "costumer wanted to get estimate for Tankless water heater installation or repla…" at bounding box center [760, 375] width 552 height 62
drag, startPoint x: 749, startPoint y: 225, endPoint x: 734, endPoint y: 218, distance: 17.1
click at [749, 233] on div "[DATE] 05:53 PM" at bounding box center [698, 239] width 323 height 13
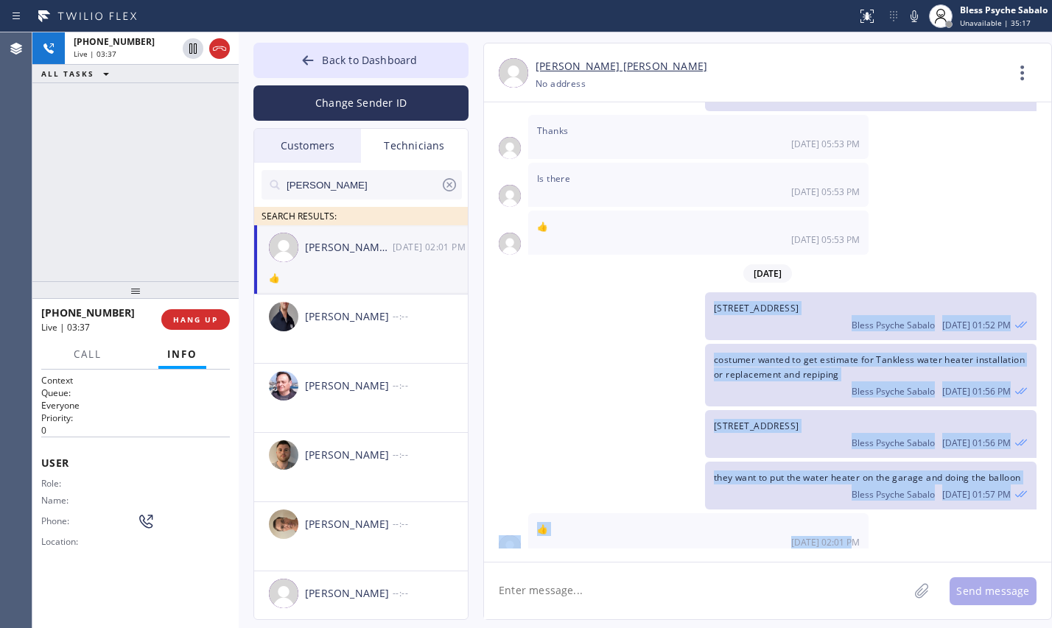
drag, startPoint x: 698, startPoint y: 289, endPoint x: 863, endPoint y: 530, distance: 291.9
click at [863, 530] on div "[DATE] [PERSON_NAME], my name is Red Bless Psyche Sabalo [DATE] 05:28 PM Hello …" at bounding box center [767, 325] width 567 height 446
click at [664, 513] on div "👍 [DATE] 02:01 PM" at bounding box center [698, 535] width 340 height 44
click at [599, 540] on div "👍 [DATE] 02:01 PM" at bounding box center [698, 535] width 340 height 44
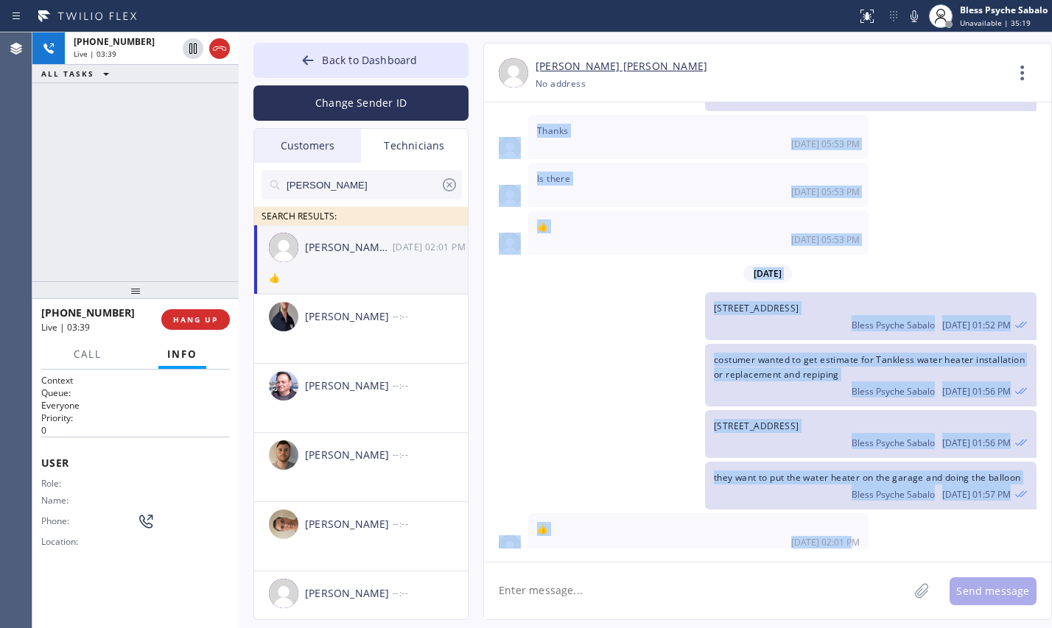
drag, startPoint x: 864, startPoint y: 528, endPoint x: 501, endPoint y: 124, distance: 543.4
click at [501, 124] on div "[DATE] [PERSON_NAME], my name is Red Bless Psyche Sabalo [DATE] 05:28 PM Hello …" at bounding box center [767, 325] width 567 height 446
click at [540, 352] on div "costumer wanted to get estimate for Tankless water heater installation or repla…" at bounding box center [760, 375] width 552 height 62
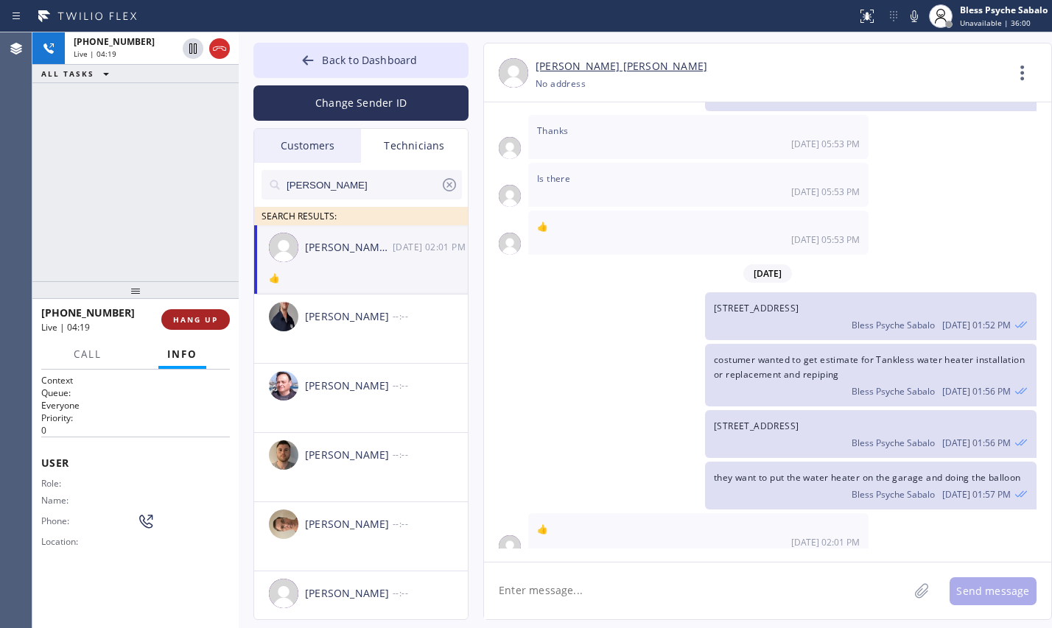
click at [208, 318] on span "HANG UP" at bounding box center [195, 319] width 45 height 10
click at [192, 239] on div "[PHONE_NUMBER] Live | 04:20 ALL TASKS ALL TASKS ACTIVE TASKS TASKS IN WRAP UP" at bounding box center [135, 156] width 206 height 249
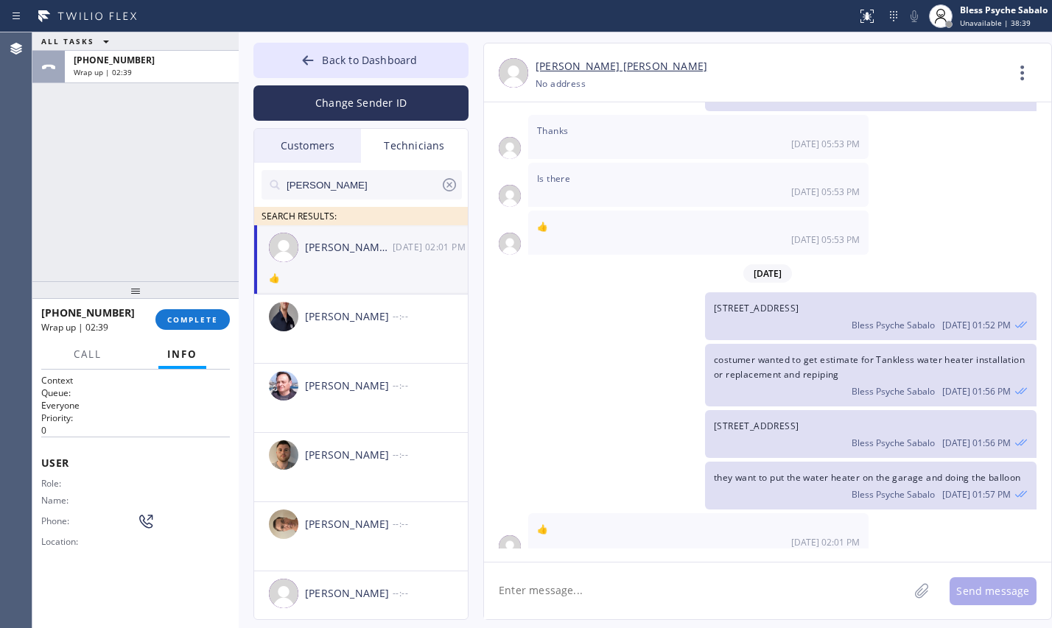
click at [549, 172] on span "Is there" at bounding box center [553, 178] width 33 height 13
click at [551, 172] on span "Is there" at bounding box center [553, 178] width 33 height 13
click at [554, 124] on span "Thanks" at bounding box center [552, 130] width 31 height 13
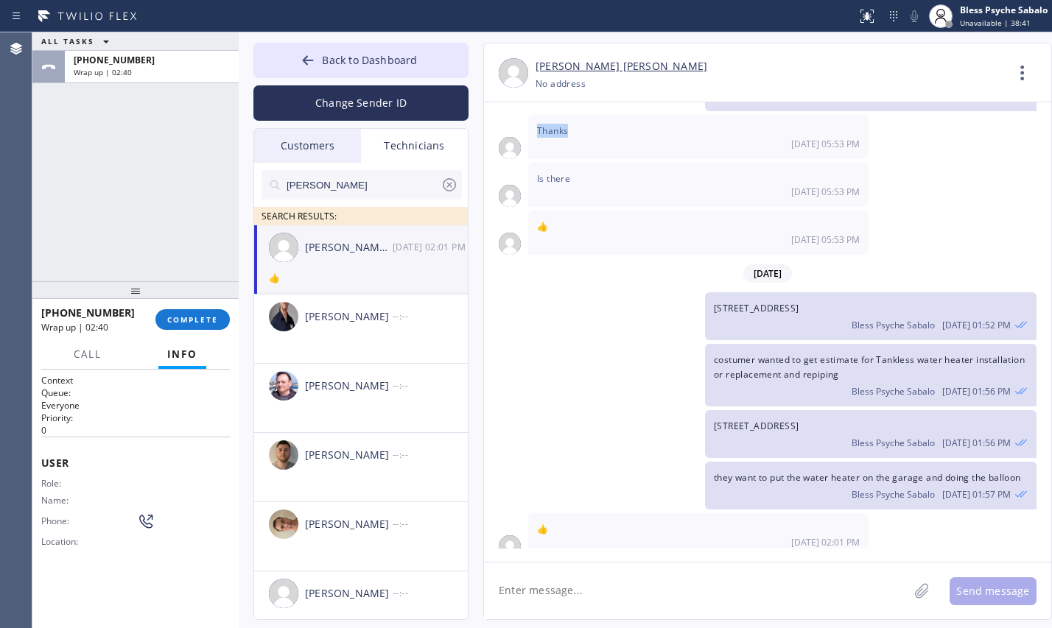
click at [554, 124] on span "Thanks" at bounding box center [552, 130] width 31 height 13
click at [563, 172] on span "Is there" at bounding box center [553, 178] width 33 height 13
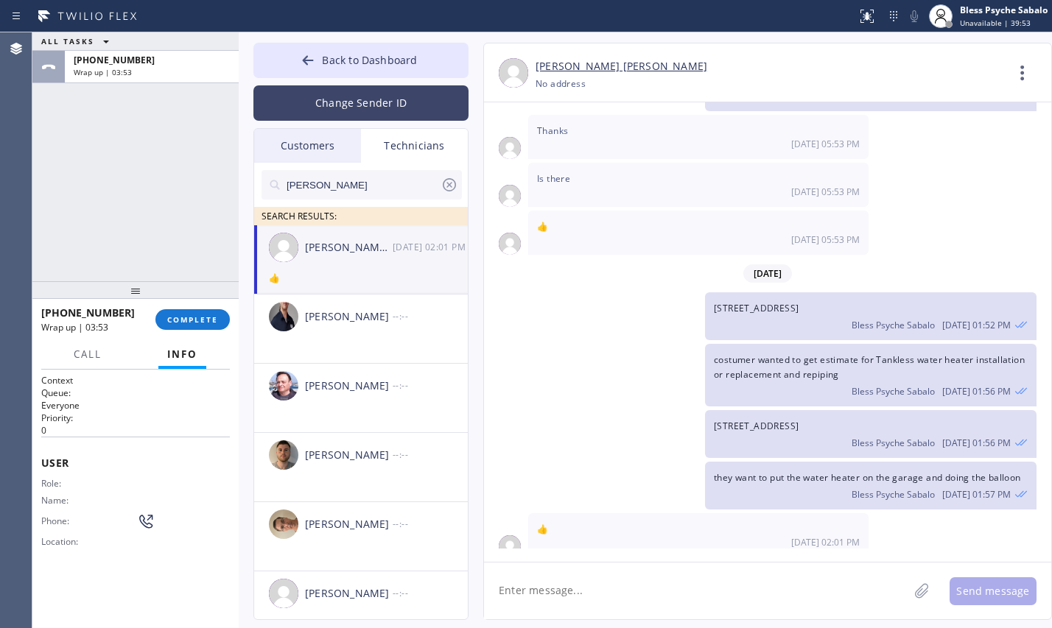
drag, startPoint x: 622, startPoint y: 272, endPoint x: 454, endPoint y: 101, distance: 239.6
click at [622, 272] on div "[DATE]" at bounding box center [767, 274] width 567 height 30
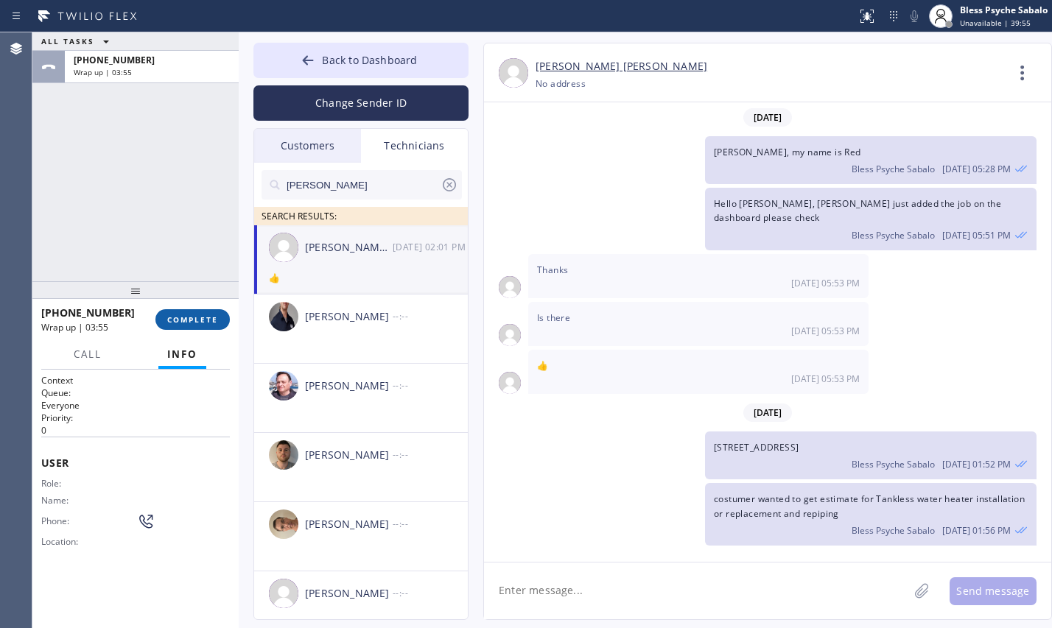
click at [177, 320] on span "COMPLETE" at bounding box center [192, 319] width 51 height 10
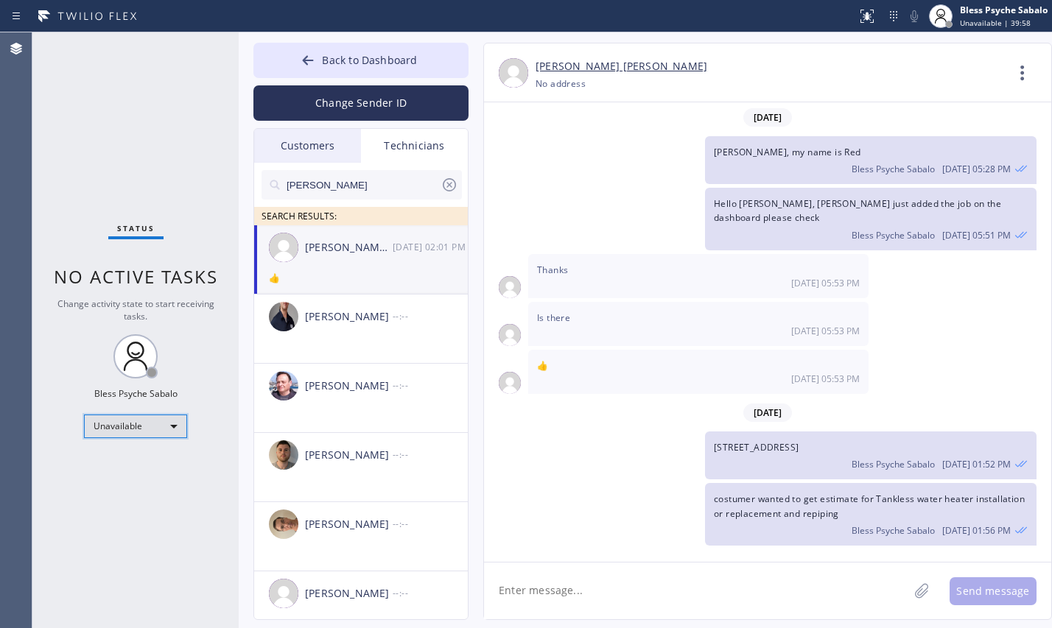
click at [169, 417] on div "Unavailable" at bounding box center [135, 427] width 103 height 24
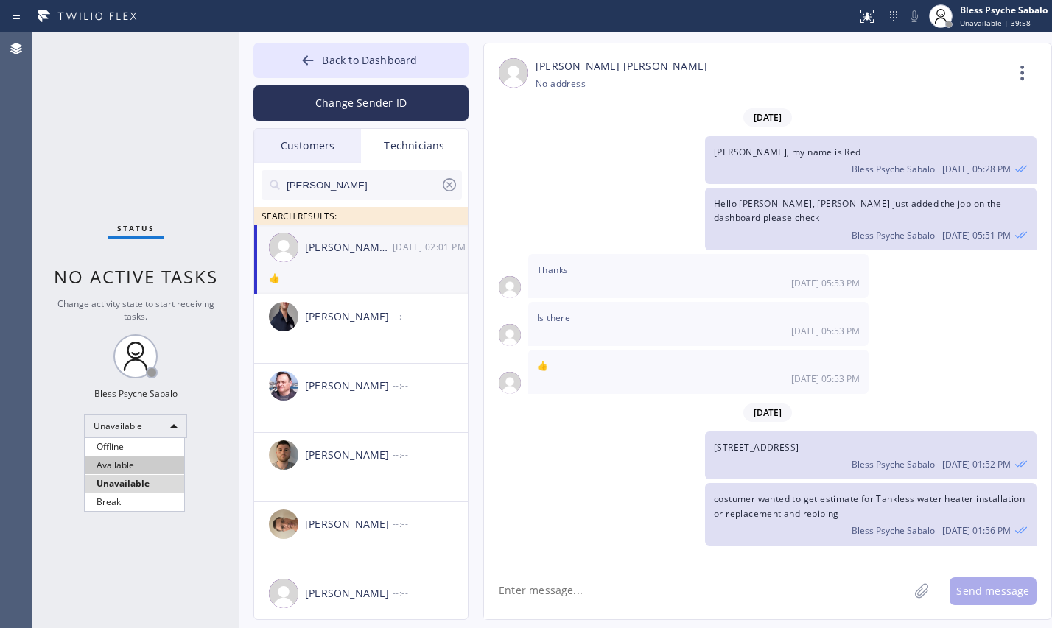
click at [151, 466] on li "Available" at bounding box center [134, 466] width 99 height 18
click at [122, 301] on span "Change activity state to start receiving tasks." at bounding box center [135, 310] width 157 height 25
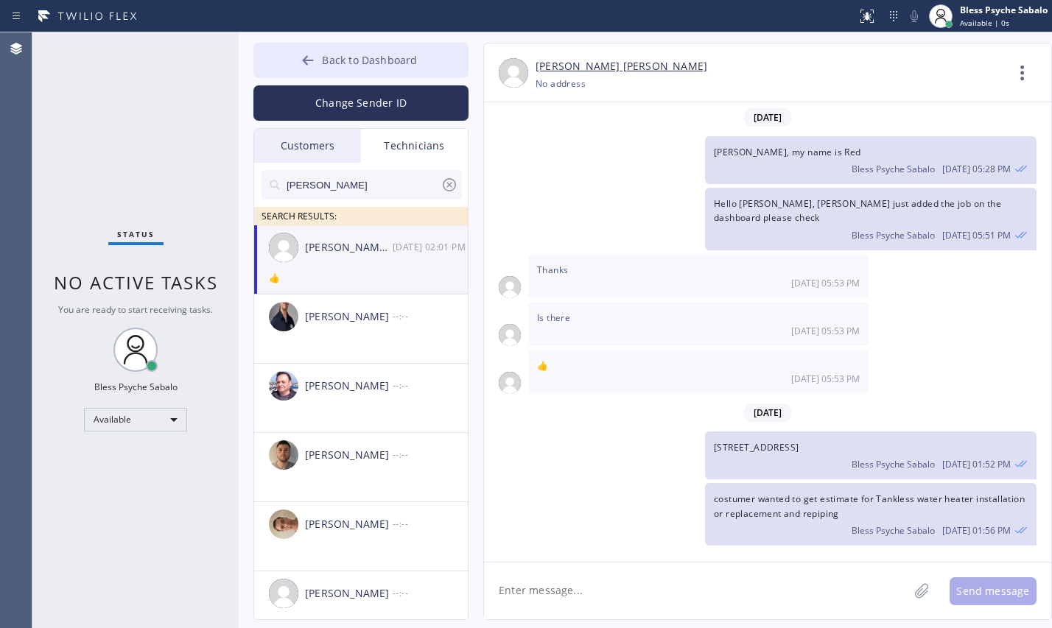
click at [376, 65] on span "Back to Dashboard" at bounding box center [369, 60] width 95 height 14
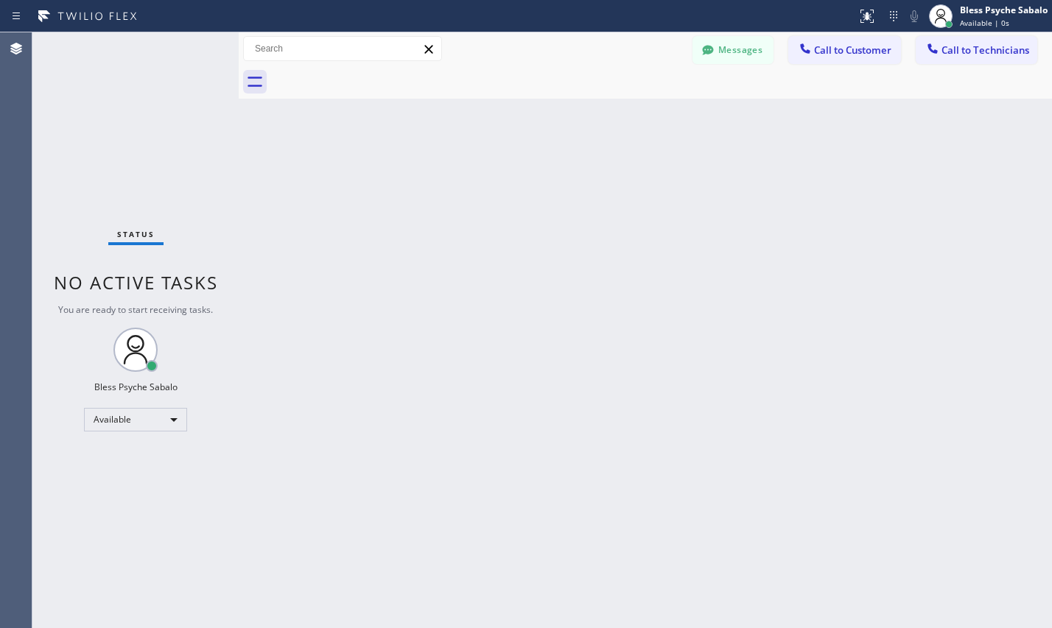
drag, startPoint x: 633, startPoint y: 193, endPoint x: 655, endPoint y: 177, distance: 27.0
click at [632, 194] on div "Back to Dashboard Change Sender ID Customers Technicians SC [PERSON_NAME] [DATE…" at bounding box center [645, 330] width 813 height 596
click at [950, 48] on span "Call to Technicians" at bounding box center [985, 49] width 88 height 13
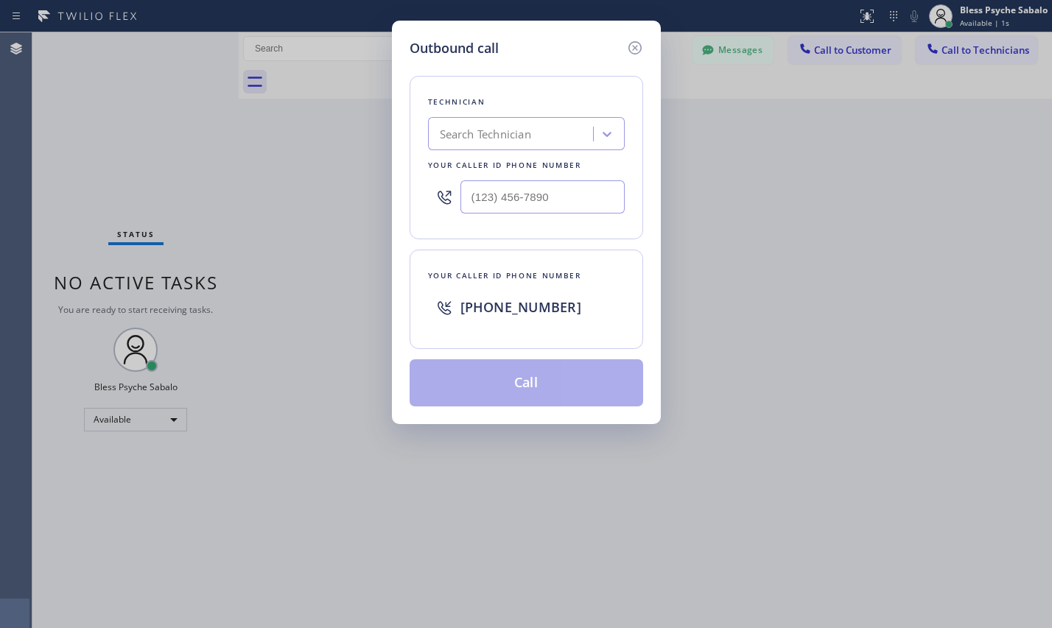
click at [546, 180] on div at bounding box center [526, 197] width 197 height 48
click at [560, 202] on input "(___) ___-____" at bounding box center [542, 196] width 164 height 33
paste input "747) 297-8260"
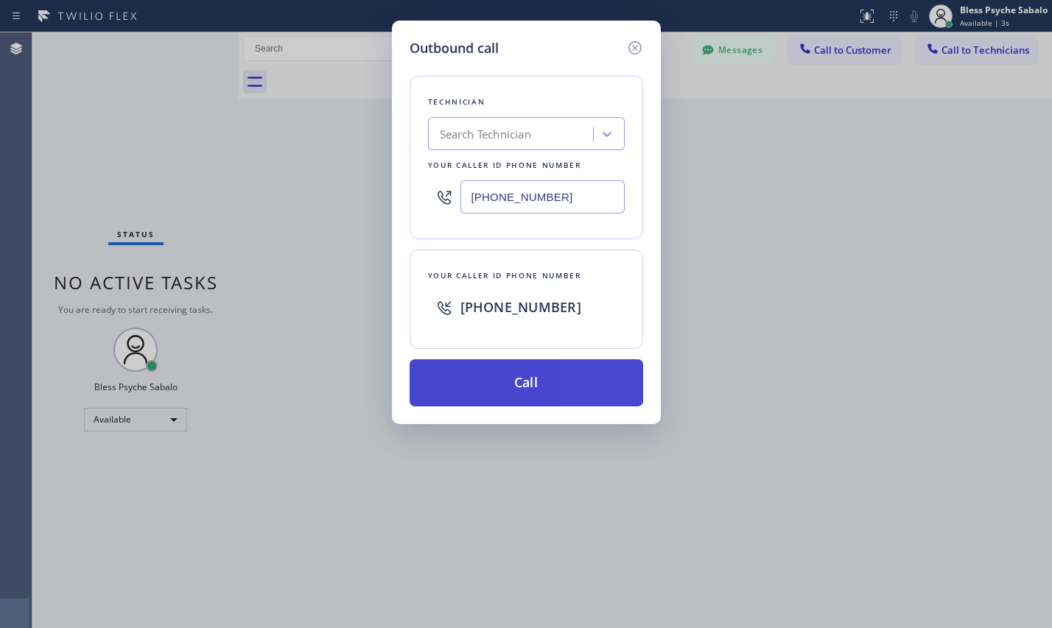
type input "[PHONE_NUMBER]"
click at [530, 387] on button "Call" at bounding box center [525, 382] width 233 height 47
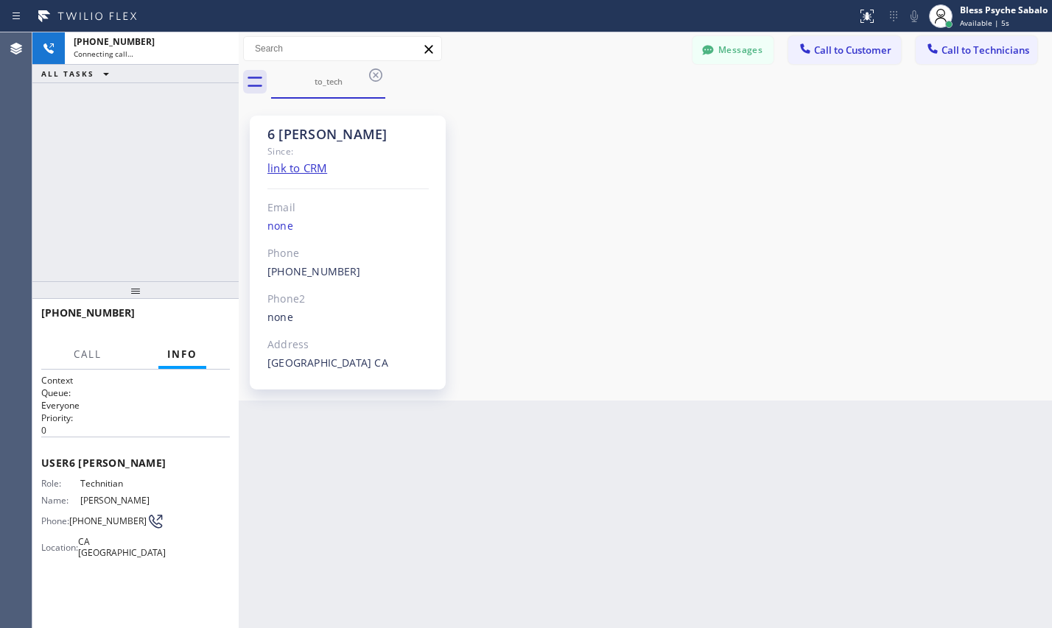
scroll to position [26367, 0]
click at [99, 363] on button "Call" at bounding box center [88, 354] width 46 height 29
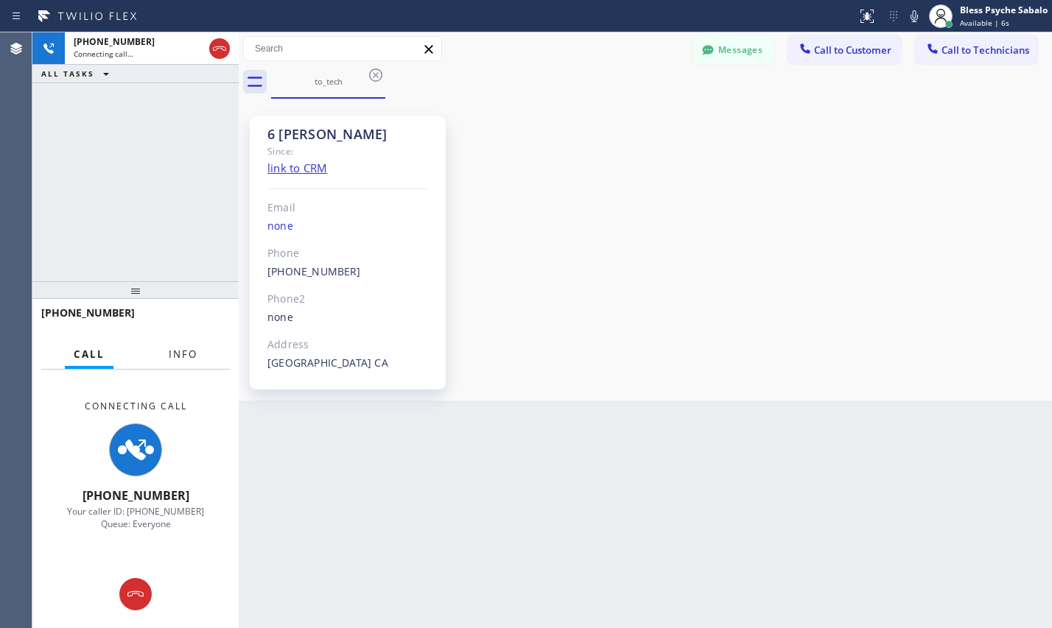
click at [166, 357] on button "Info" at bounding box center [183, 354] width 46 height 29
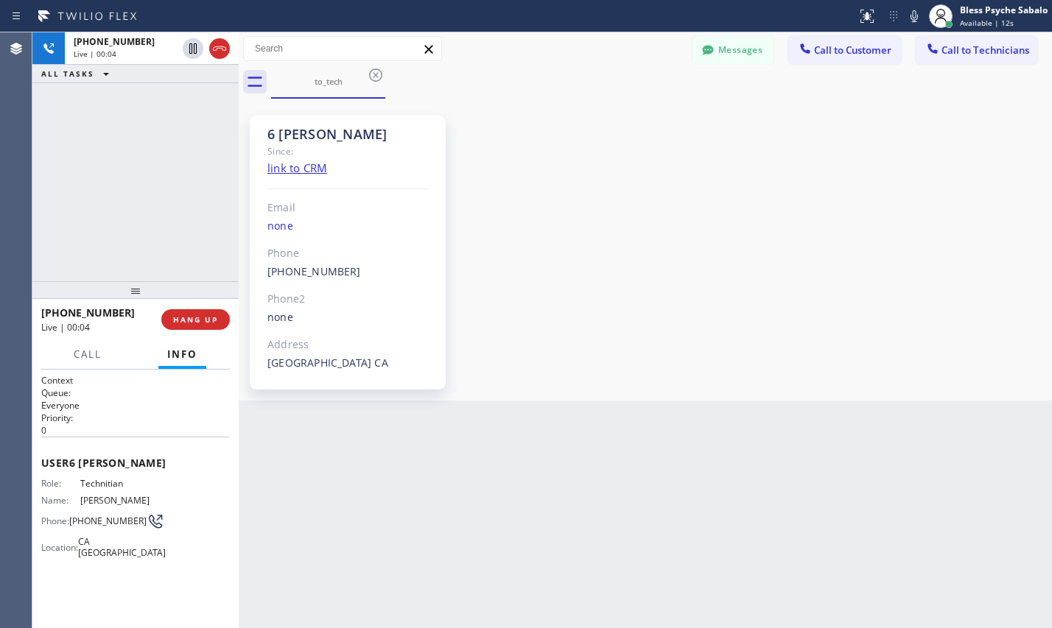
click at [672, 351] on div "6 [PERSON_NAME] Since: link to CRM Email none Phone [PHONE_NUMBER] Outbound cal…" at bounding box center [645, 249] width 806 height 295
drag, startPoint x: 384, startPoint y: 128, endPoint x: 269, endPoint y: 136, distance: 115.9
click at [270, 127] on div "6 [PERSON_NAME]" at bounding box center [347, 134] width 161 height 17
click at [270, 136] on div "6 [PERSON_NAME]" at bounding box center [347, 134] width 161 height 17
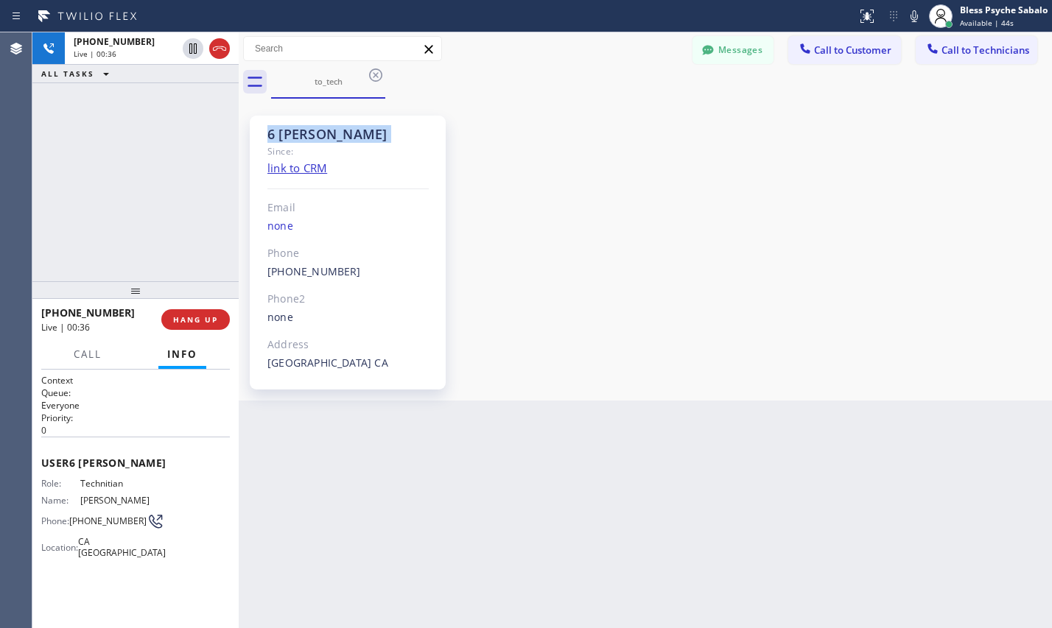
click at [270, 136] on div "6 [PERSON_NAME]" at bounding box center [347, 134] width 161 height 17
click at [349, 128] on div "6 [PERSON_NAME]" at bounding box center [347, 134] width 161 height 17
click at [348, 128] on div "6 [PERSON_NAME]" at bounding box center [347, 134] width 161 height 17
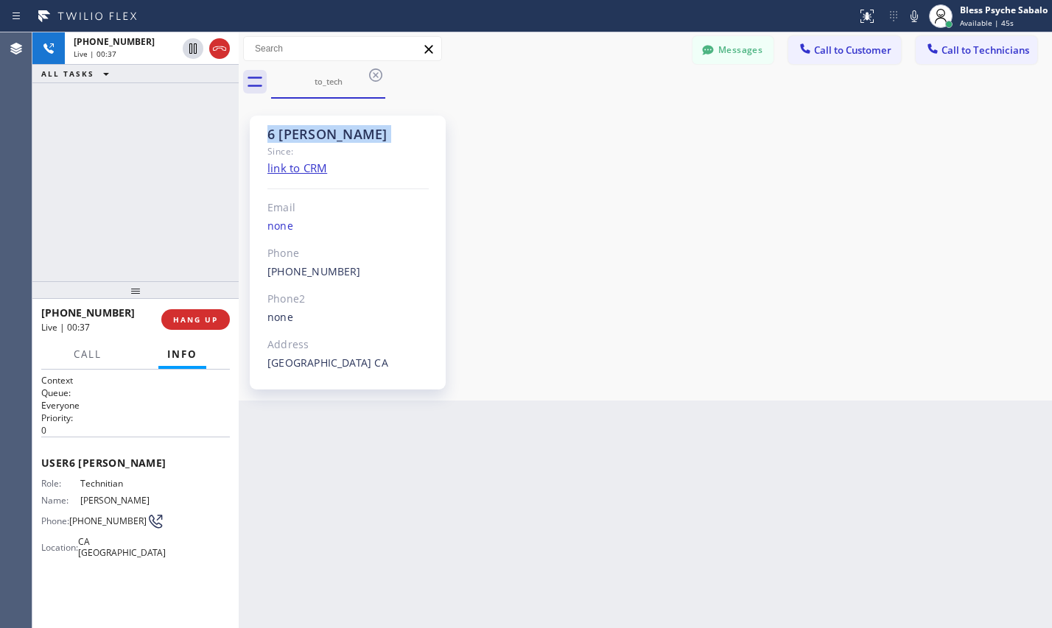
click at [409, 138] on div "6 [PERSON_NAME]" at bounding box center [347, 134] width 161 height 17
drag, startPoint x: 387, startPoint y: 138, endPoint x: 252, endPoint y: 142, distance: 134.8
click at [252, 142] on div "6 [PERSON_NAME] Since: link to CRM Email none Phone [PHONE_NUMBER] Outbound cal…" at bounding box center [348, 253] width 196 height 274
click at [370, 200] on div "Email" at bounding box center [347, 208] width 161 height 17
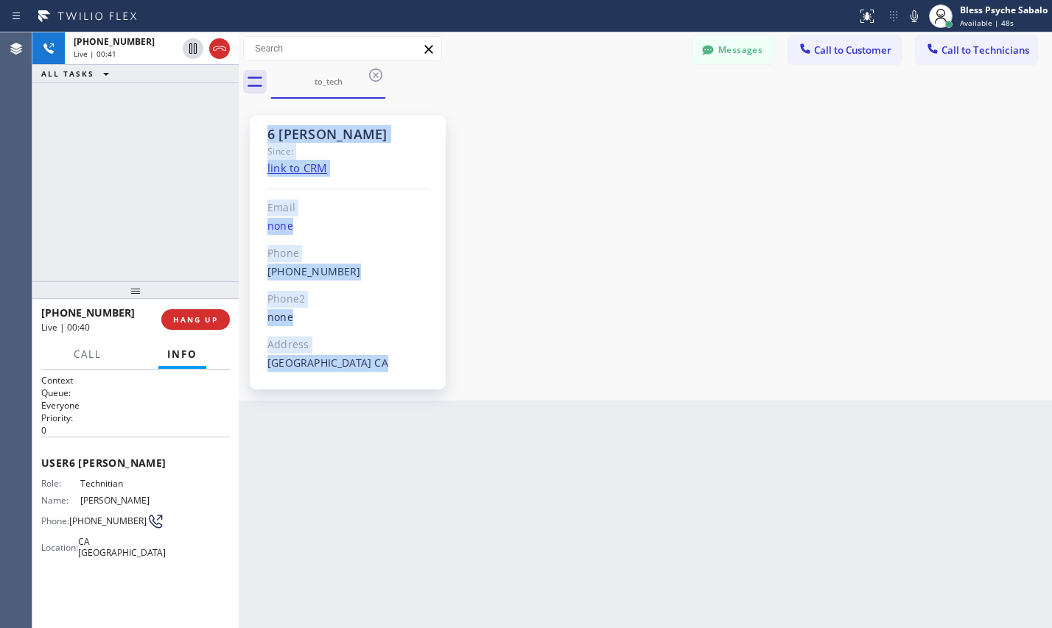
drag, startPoint x: 261, startPoint y: 131, endPoint x: 363, endPoint y: 368, distance: 258.3
click at [363, 368] on div "6 [PERSON_NAME] Since: link to CRM Email none Phone [PHONE_NUMBER] Outbound cal…" at bounding box center [348, 253] width 196 height 274
click at [374, 374] on div "6 [PERSON_NAME] Since: link to CRM Email none Phone [PHONE_NUMBER] Outbound cal…" at bounding box center [348, 253] width 196 height 274
drag, startPoint x: 366, startPoint y: 374, endPoint x: 266, endPoint y: 128, distance: 265.6
click at [266, 128] on div "6 [PERSON_NAME] Since: link to CRM Email none Phone [PHONE_NUMBER] Outbound cal…" at bounding box center [348, 253] width 196 height 274
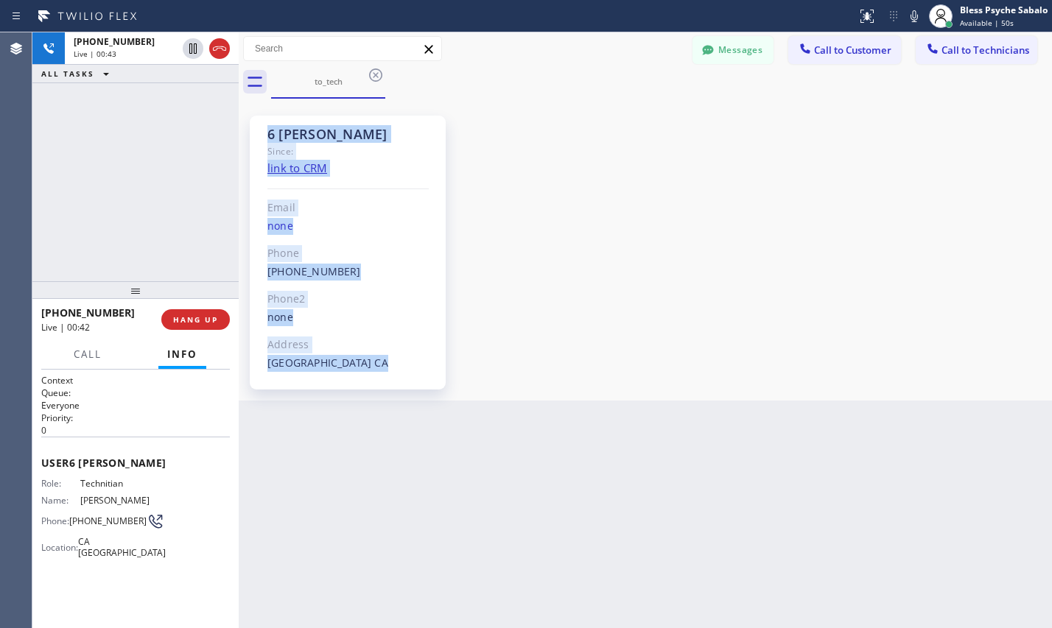
click at [258, 133] on div "6 [PERSON_NAME] Since: link to CRM Email none Phone [PHONE_NUMBER] Outbound cal…" at bounding box center [348, 253] width 196 height 274
drag, startPoint x: 258, startPoint y: 133, endPoint x: 368, endPoint y: 387, distance: 277.7
click at [368, 387] on div "6 [PERSON_NAME] Since: link to CRM Email none Phone [PHONE_NUMBER] Outbound cal…" at bounding box center [348, 253] width 196 height 274
click at [528, 326] on div "6 [PERSON_NAME] Since: link to CRM Email none Phone [PHONE_NUMBER] Outbound cal…" at bounding box center [645, 249] width 806 height 295
click at [402, 181] on div "6 [PERSON_NAME] Since: link to CRM Email none Phone [PHONE_NUMBER] Outbound cal…" at bounding box center [348, 253] width 196 height 274
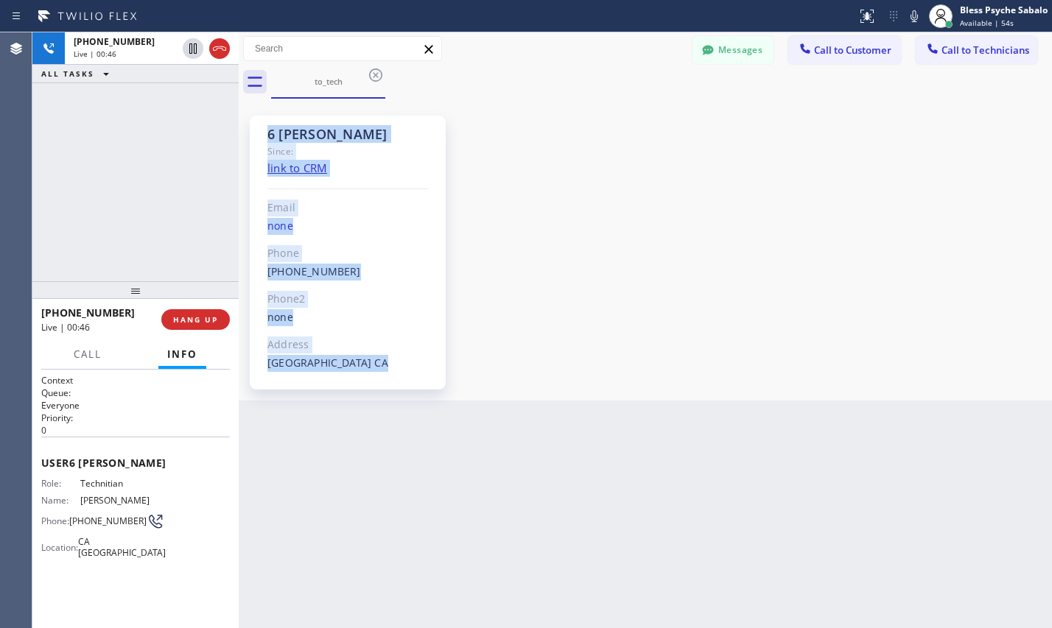
drag, startPoint x: 284, startPoint y: 133, endPoint x: 349, endPoint y: 368, distance: 244.6
click at [349, 368] on div "6 [PERSON_NAME] Since: link to CRM Email none Phone [PHONE_NUMBER] Outbound cal…" at bounding box center [348, 253] width 196 height 274
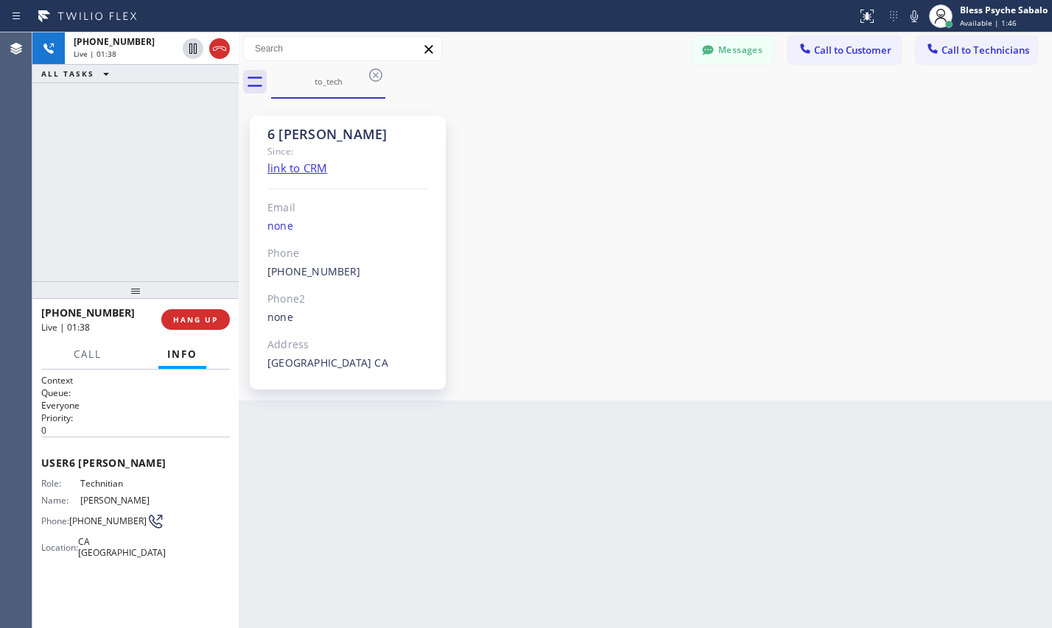
click at [723, 87] on div "to_tech" at bounding box center [661, 82] width 781 height 33
click at [725, 51] on button "Messages" at bounding box center [732, 50] width 81 height 28
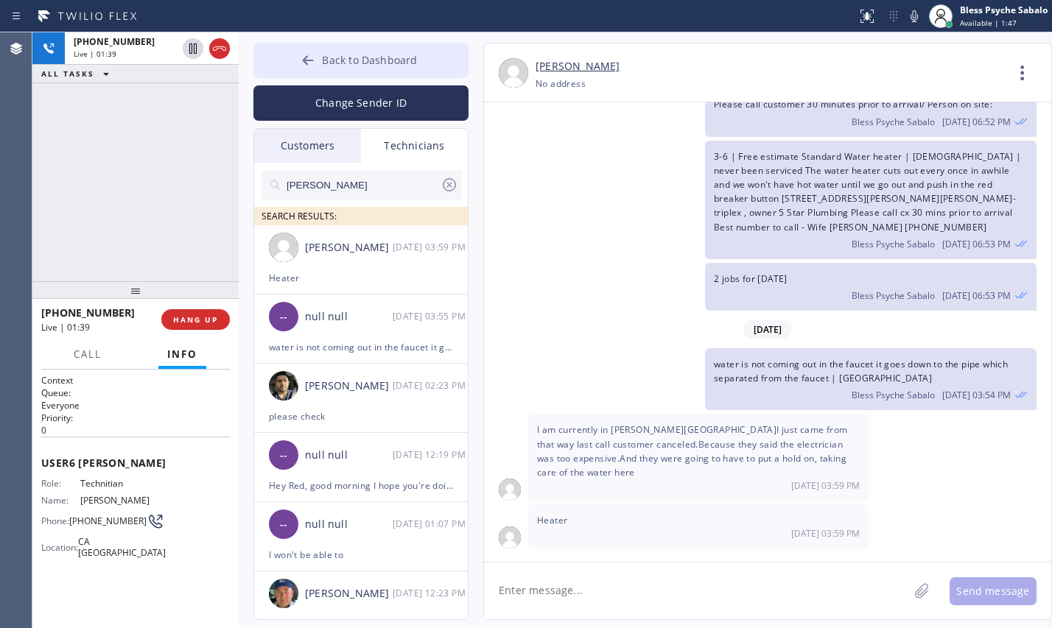
click at [363, 71] on button "Back to Dashboard" at bounding box center [360, 60] width 215 height 35
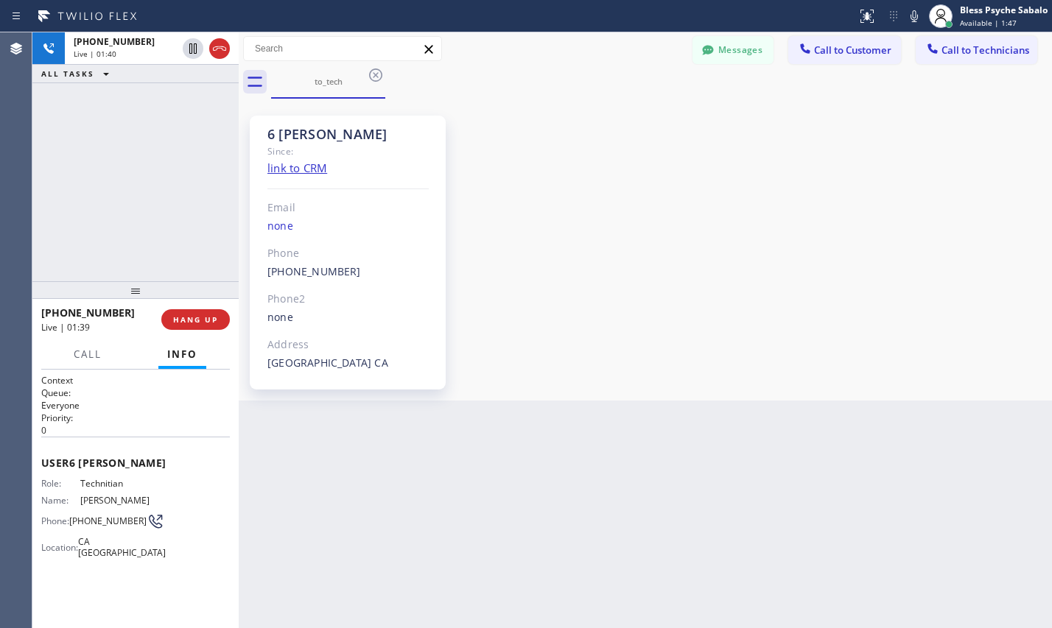
click at [635, 133] on div "6 [PERSON_NAME] Since: link to CRM Email none Phone [PHONE_NUMBER] Outbound cal…" at bounding box center [645, 249] width 806 height 295
click at [493, 84] on div "to_tech" at bounding box center [661, 82] width 781 height 33
click at [595, 204] on div "6 [PERSON_NAME] Since: link to CRM Email none Phone [PHONE_NUMBER] Outbound cal…" at bounding box center [645, 249] width 806 height 295
click at [635, 231] on div "6 [PERSON_NAME] Since: link to CRM Email none Phone [PHONE_NUMBER] Outbound cal…" at bounding box center [645, 249] width 806 height 295
drag, startPoint x: 740, startPoint y: 124, endPoint x: 751, endPoint y: 55, distance: 70.8
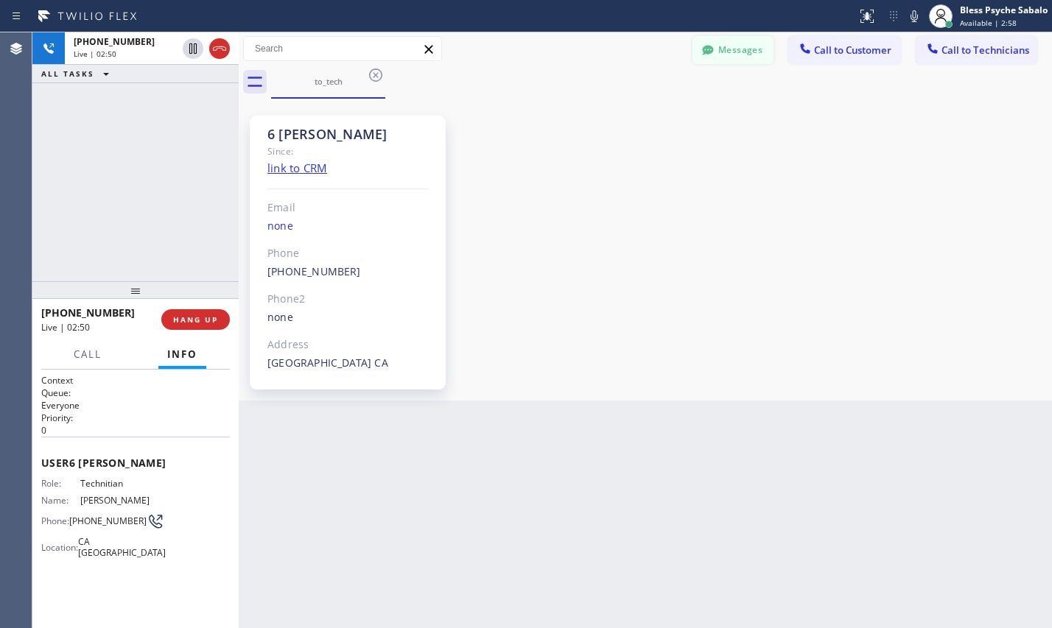
click at [750, 115] on div "6 [PERSON_NAME] Since: link to CRM Email none Phone [PHONE_NUMBER] Outbound cal…" at bounding box center [645, 249] width 806 height 295
click at [748, 55] on button "Messages" at bounding box center [732, 50] width 81 height 28
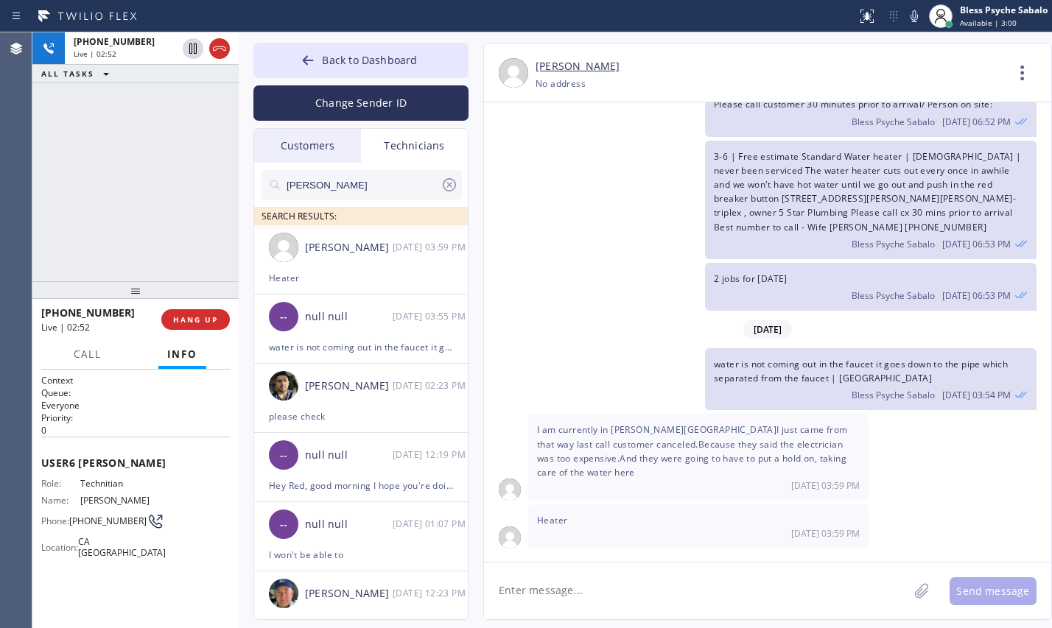
click at [432, 140] on div "Technicians" at bounding box center [414, 146] width 107 height 34
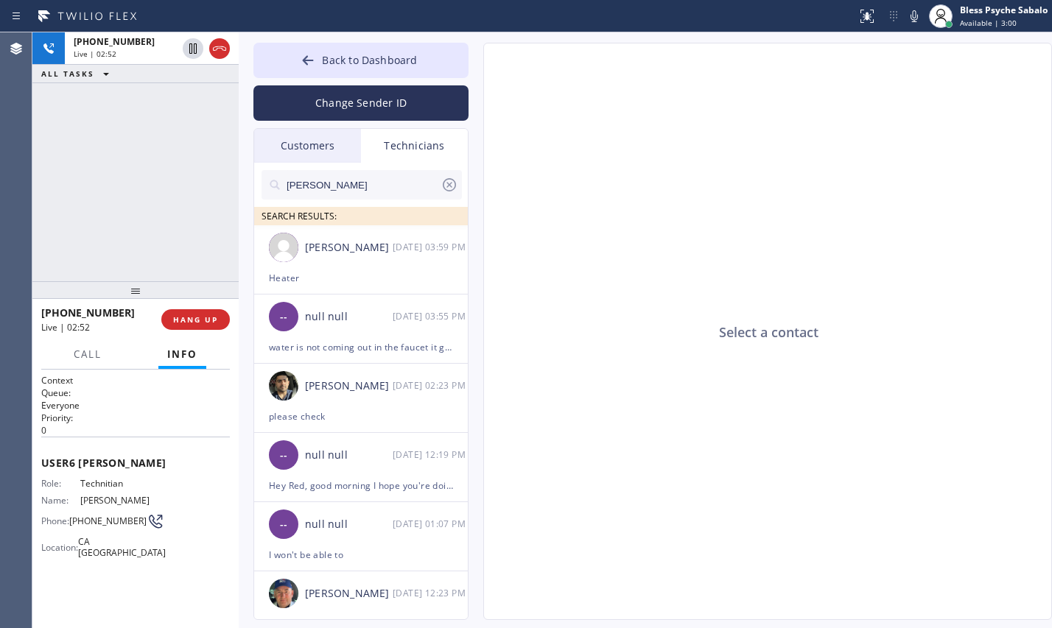
click at [451, 195] on div at bounding box center [449, 188] width 18 height 24
click at [446, 183] on input "text" at bounding box center [373, 184] width 177 height 29
click at [331, 150] on div "Customers" at bounding box center [307, 146] width 107 height 34
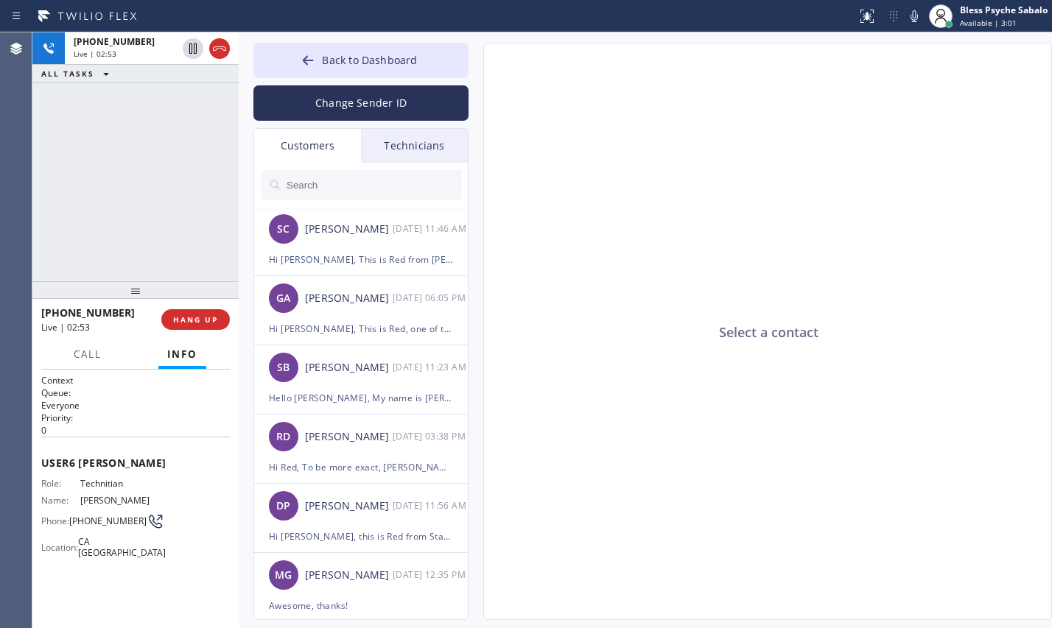
click at [407, 143] on div "Technicians" at bounding box center [414, 146] width 107 height 34
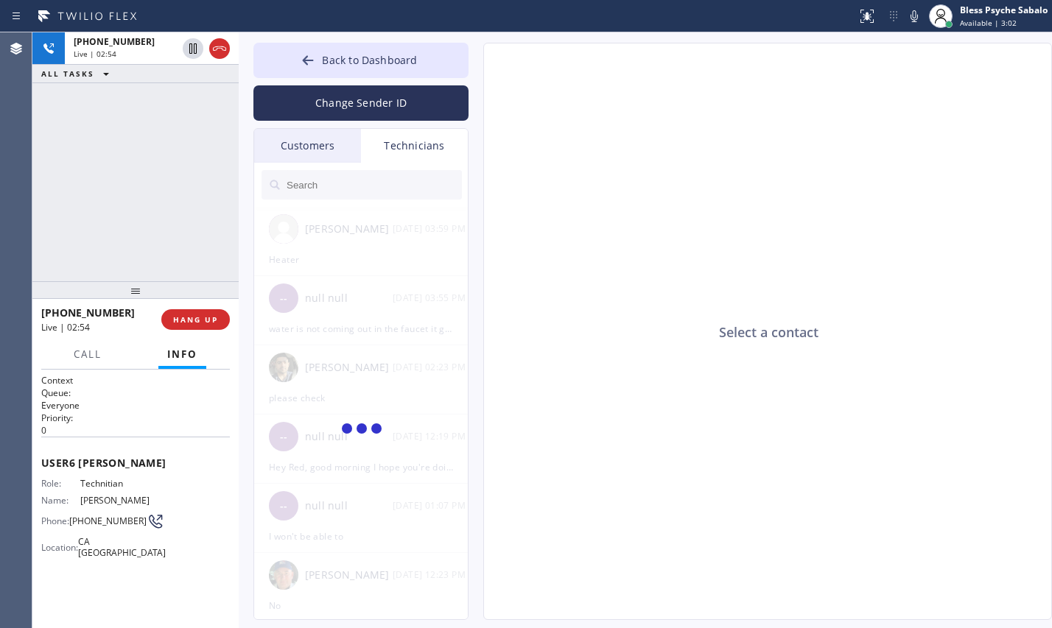
click at [387, 186] on input "text" at bounding box center [373, 184] width 177 height 29
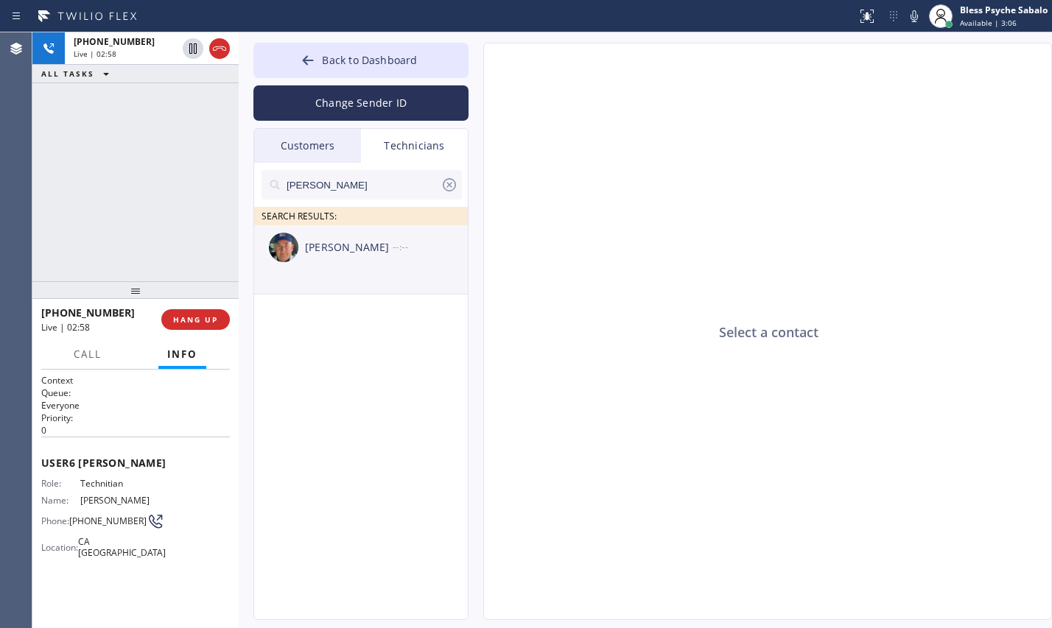
type input "[PERSON_NAME]"
click at [390, 278] on li "[PERSON_NAME] --:--" at bounding box center [361, 259] width 215 height 69
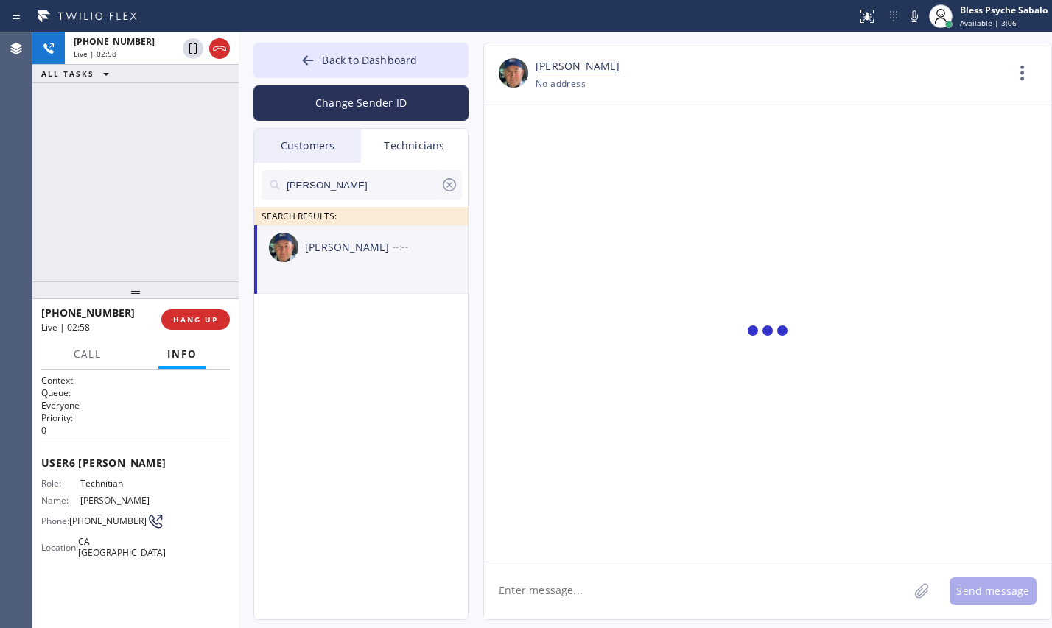
scroll to position [24692, 0]
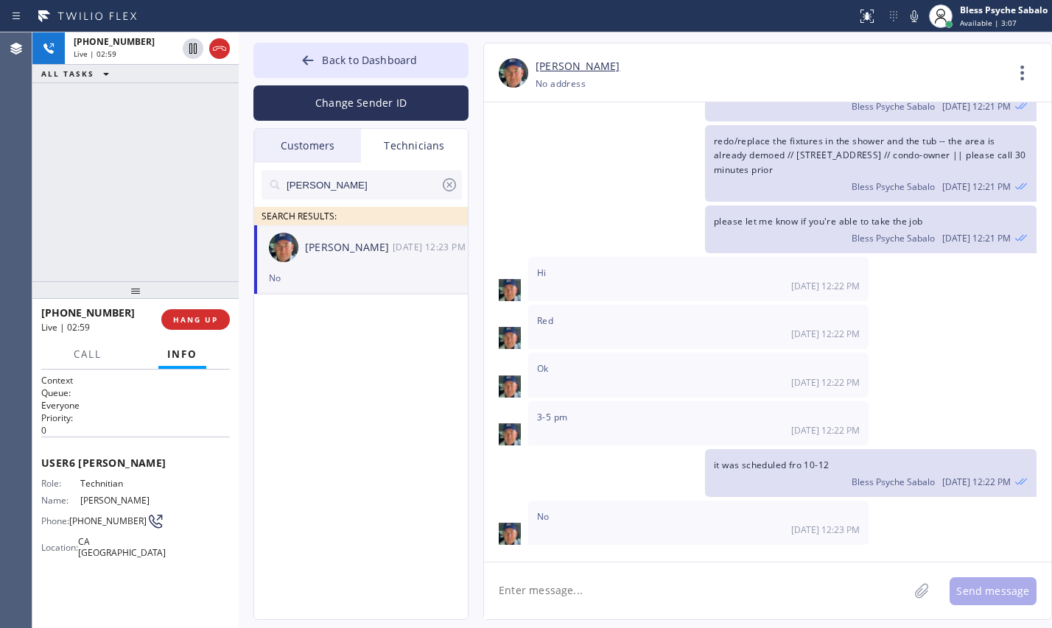
click at [1024, 84] on icon at bounding box center [1022, 72] width 35 height 35
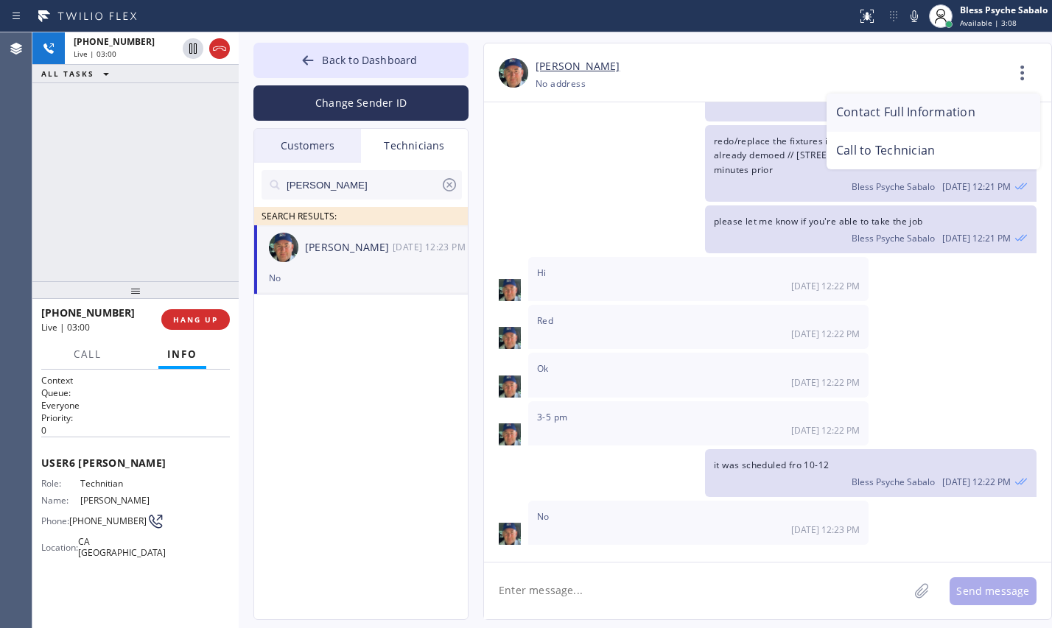
click at [926, 119] on li "Contact Full Information" at bounding box center [933, 113] width 214 height 38
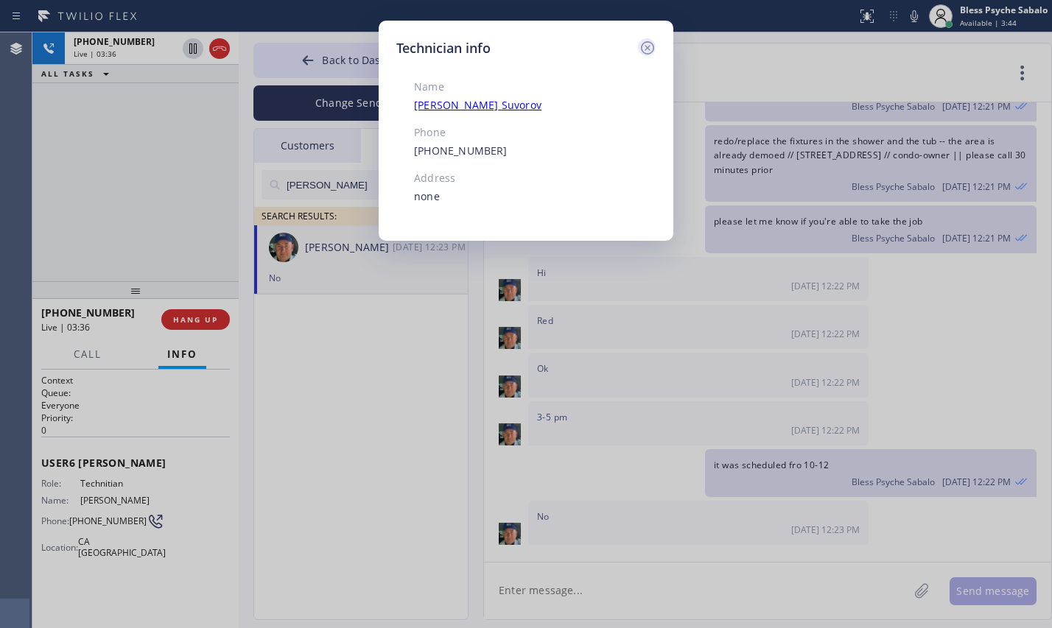
click at [653, 46] on icon at bounding box center [647, 47] width 13 height 13
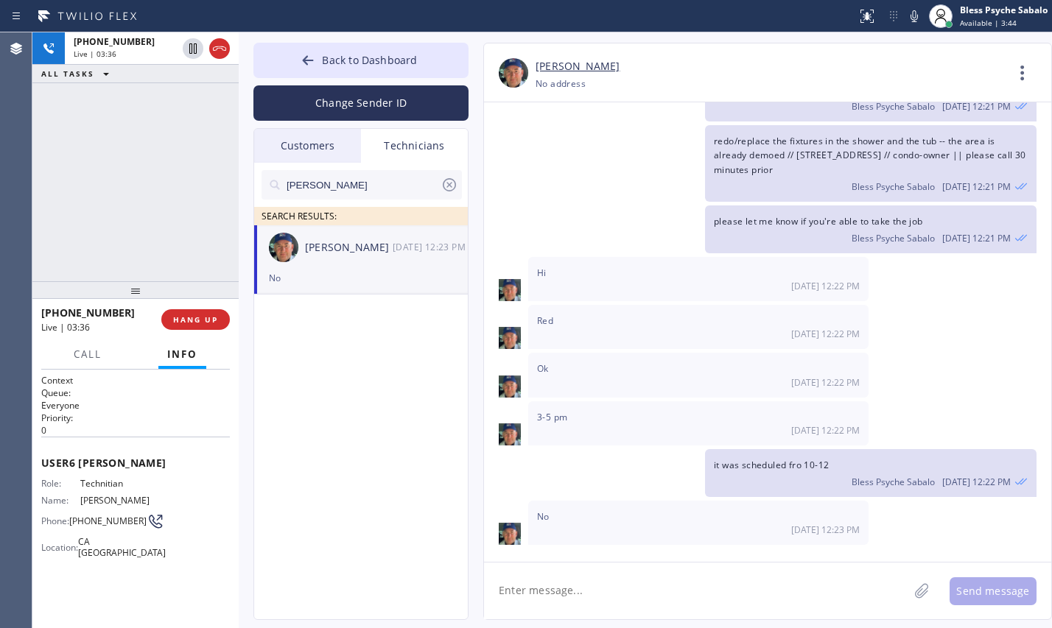
click at [672, 125] on div "redo/replace the fixtures in the shower and the tub -- the area is already demo…" at bounding box center [760, 163] width 552 height 77
click at [357, 62] on span "Back to Dashboard" at bounding box center [369, 60] width 95 height 14
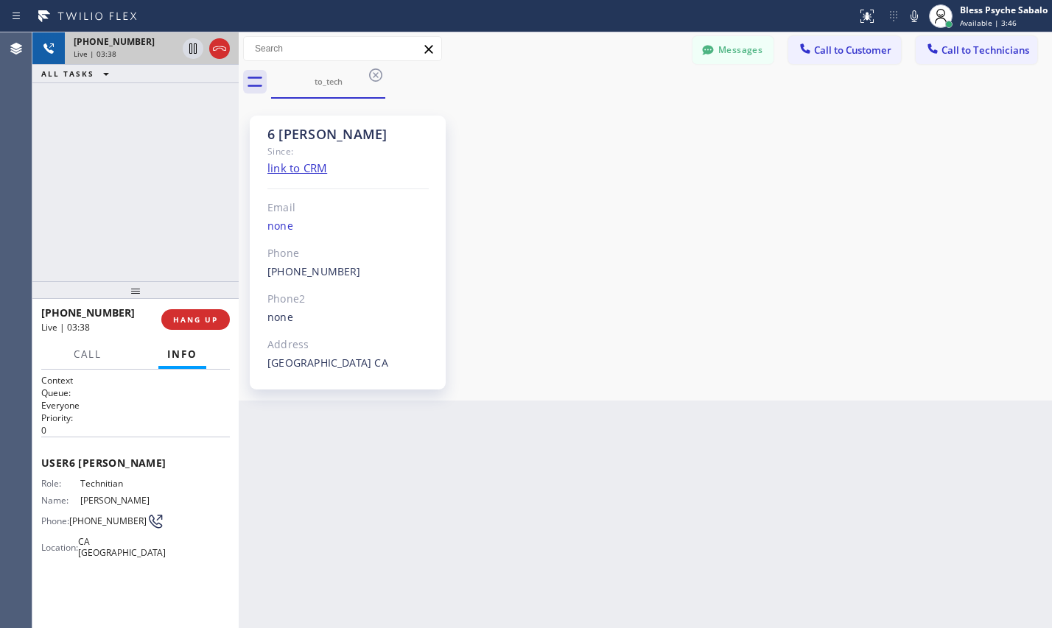
click at [109, 55] on span "Live | 03:38" at bounding box center [95, 54] width 43 height 10
click at [219, 46] on icon at bounding box center [219, 48] width 13 height 4
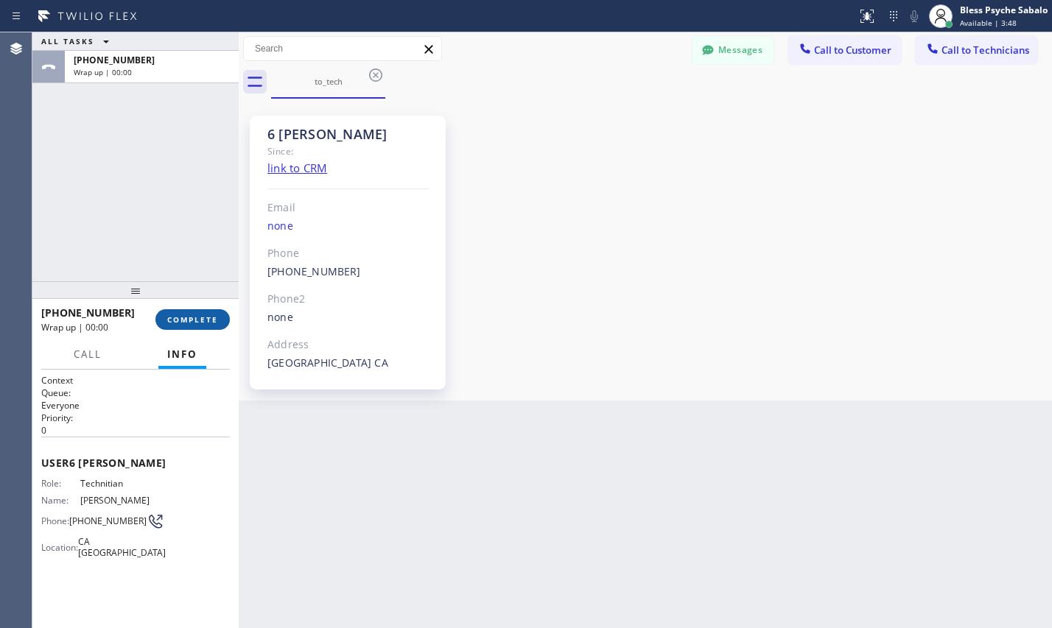
click at [199, 318] on span "COMPLETE" at bounding box center [192, 319] width 51 height 10
click at [558, 306] on div "6 [PERSON_NAME] Since: link to CRM Email none Phone [PHONE_NUMBER] Outbound cal…" at bounding box center [645, 249] width 806 height 295
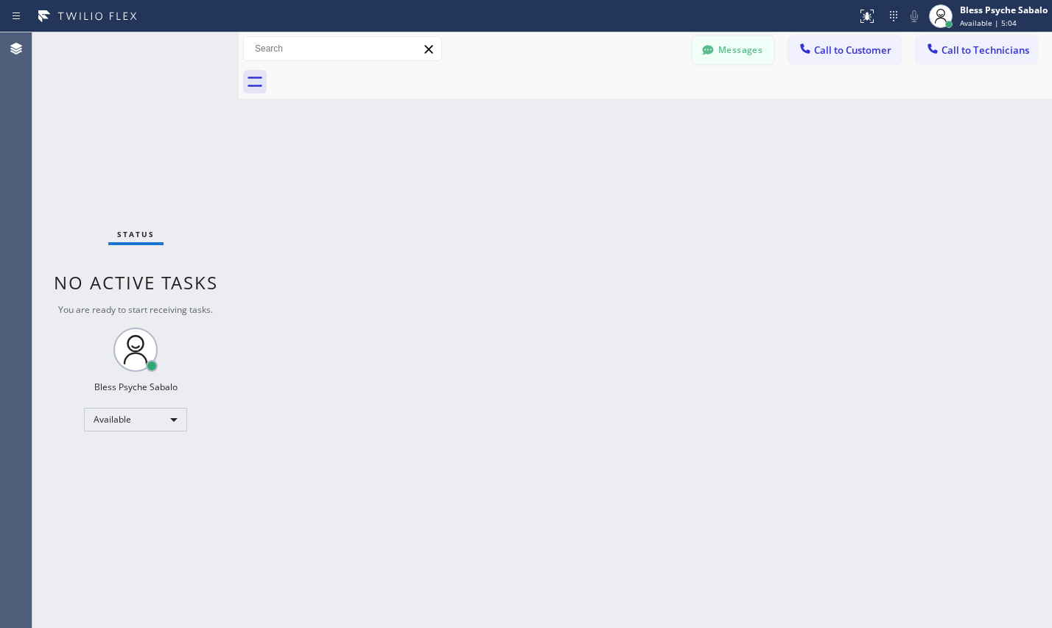
drag, startPoint x: 694, startPoint y: 108, endPoint x: 748, endPoint y: 42, distance: 85.2
click at [702, 105] on div "Back to Dashboard Change Sender ID Customers Technicians SC [PERSON_NAME] [DATE…" at bounding box center [645, 330] width 813 height 596
click at [747, 39] on button "Messages" at bounding box center [732, 50] width 81 height 28
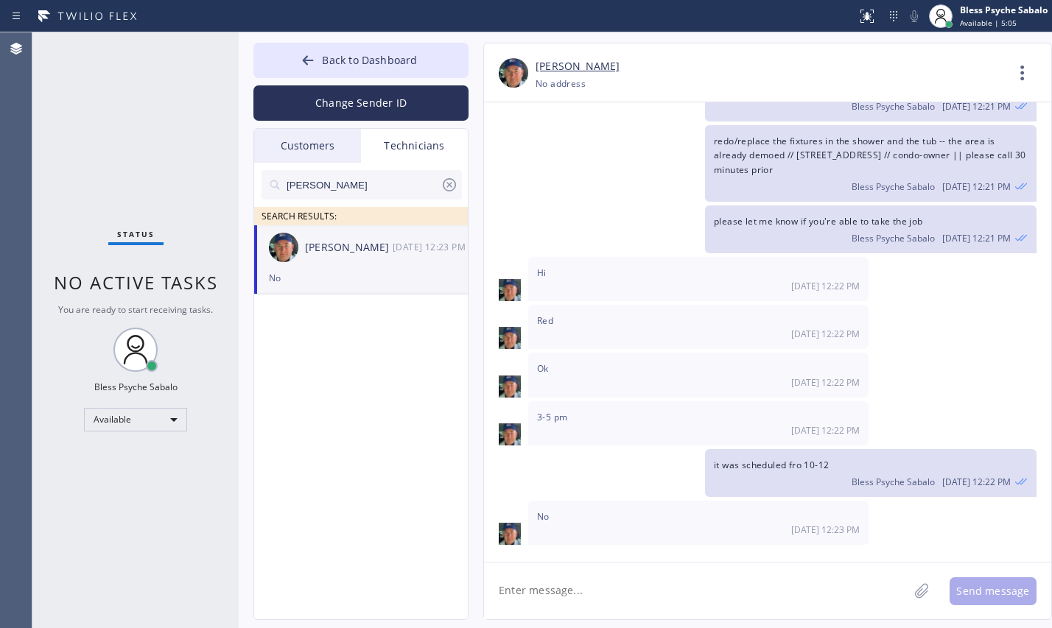
click at [670, 591] on textarea at bounding box center [696, 591] width 424 height 57
click at [596, 591] on textarea "Hello [PERSON_NAME], this is [PERSON_NAME]" at bounding box center [709, 591] width 451 height 57
click at [657, 544] on div "No [DATE] 12:23 PM" at bounding box center [698, 523] width 340 height 44
click at [633, 591] on textarea "Hello [PERSON_NAME], this is [PERSON_NAME]" at bounding box center [709, 591] width 451 height 57
click at [637, 590] on textarea "Hello [PERSON_NAME], this is [PERSON_NAME] (the financing guy)" at bounding box center [709, 591] width 451 height 57
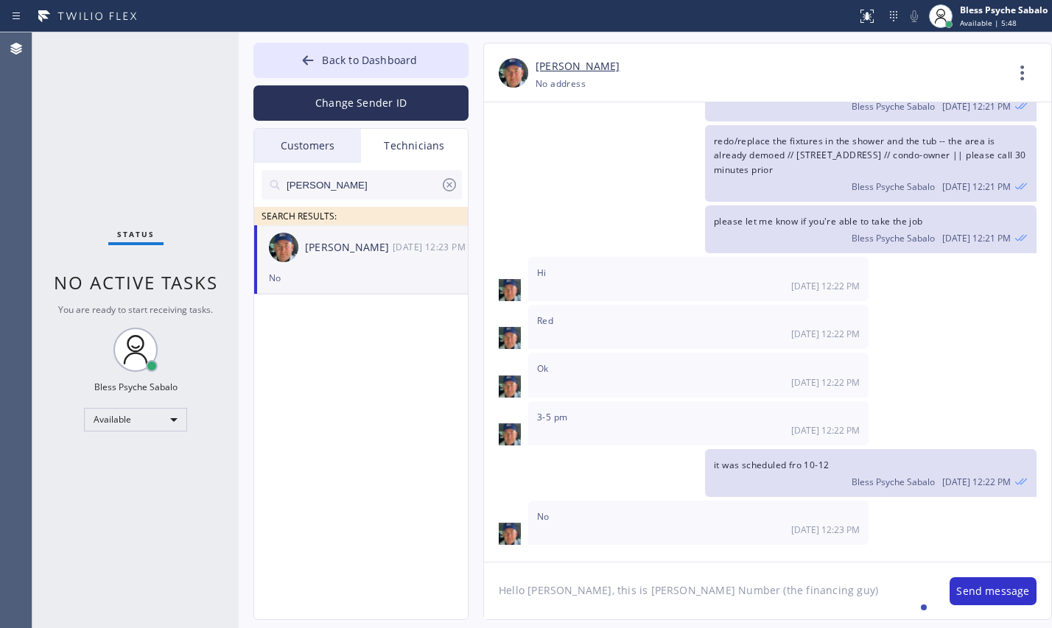
click at [625, 478] on div "it was scheduled fro 10-12 Bless Psyche Sabalo [DATE] 12:22 PM" at bounding box center [760, 473] width 552 height 48
click at [773, 588] on textarea "Hello [PERSON_NAME], this is [PERSON_NAME] Number (the financing guy)" at bounding box center [709, 591] width 451 height 57
click at [872, 549] on div "the customer" at bounding box center [875, 547] width 74 height 24
click at [932, 590] on textarea "Hello [PERSON_NAME], this is [PERSON_NAME] Number (the financing guy) that will…" at bounding box center [709, 591] width 451 height 57
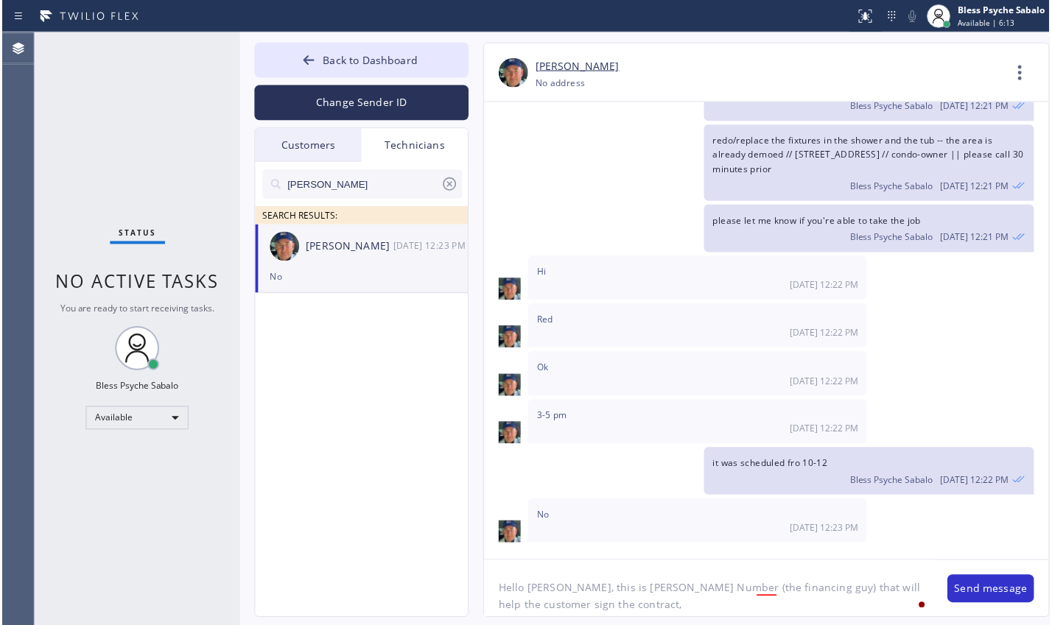
scroll to position [24691, 0]
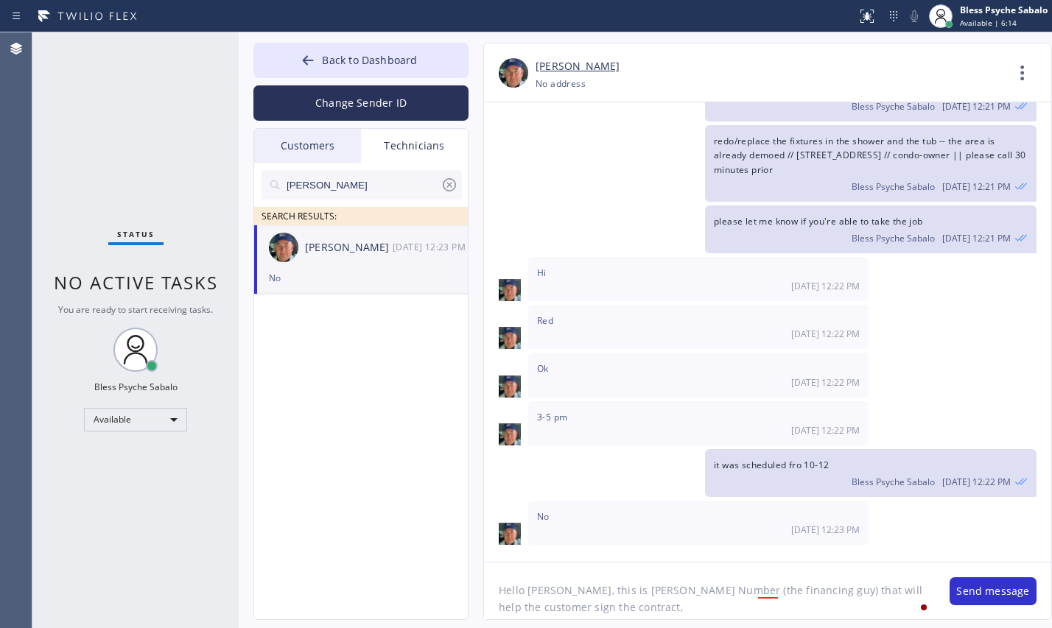
click at [658, 417] on div "3-5 pm [DATE] 12:22 PM" at bounding box center [698, 423] width 340 height 44
click at [634, 607] on textarea "Hello [PERSON_NAME], this is [PERSON_NAME] Number (the financing guy) that will…" at bounding box center [709, 591] width 451 height 57
click at [295, 539] on div "nick SEARCH RESULTS: [PERSON_NAME] [DATE] 12:23 PM No" at bounding box center [361, 408] width 215 height 491
click at [605, 484] on div "it was scheduled fro 10-12 Bless Psyche Sabalo [DATE] 12:22 PM" at bounding box center [760, 470] width 552 height 48
click at [619, 605] on textarea "Hello [PERSON_NAME], this is [PERSON_NAME] Number (the financing guy) that will…" at bounding box center [709, 588] width 451 height 57
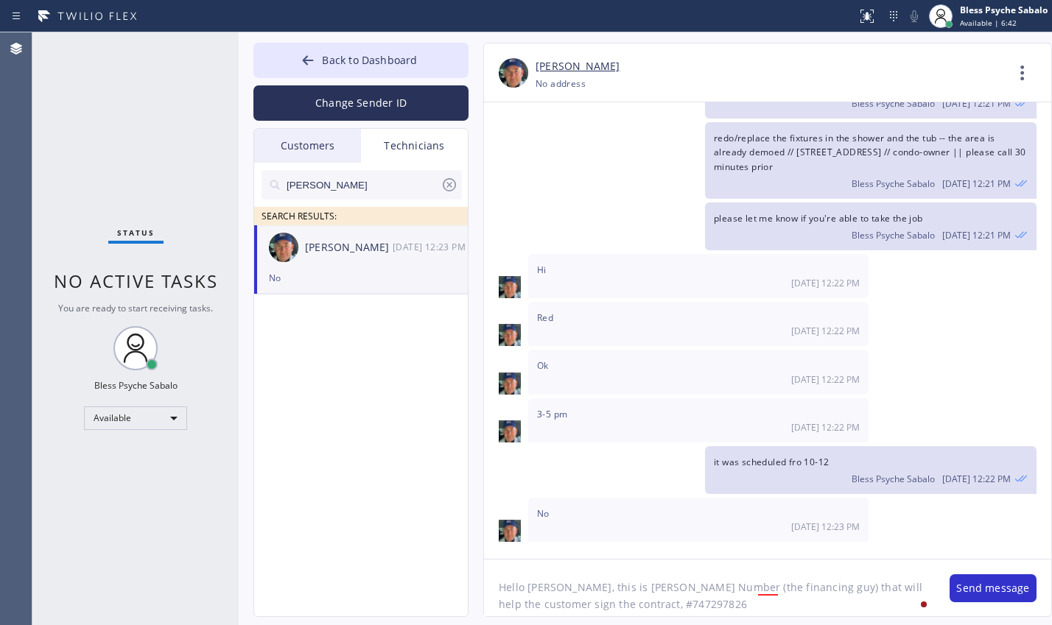
type textarea "Hello [PERSON_NAME], this is [PERSON_NAME] Number (the financing guy) that will…"
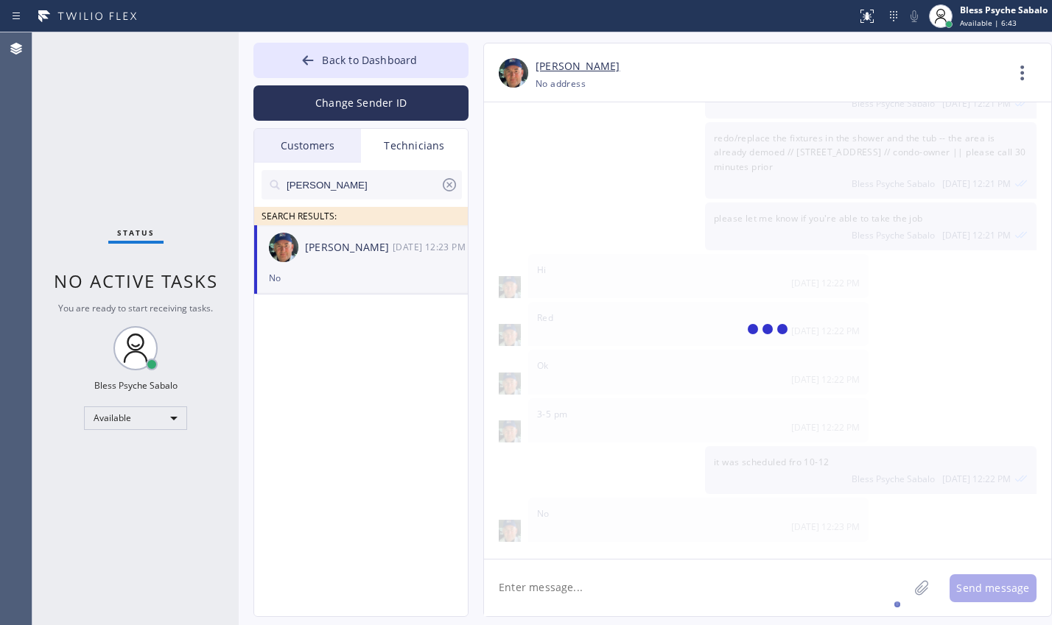
scroll to position [24795, 0]
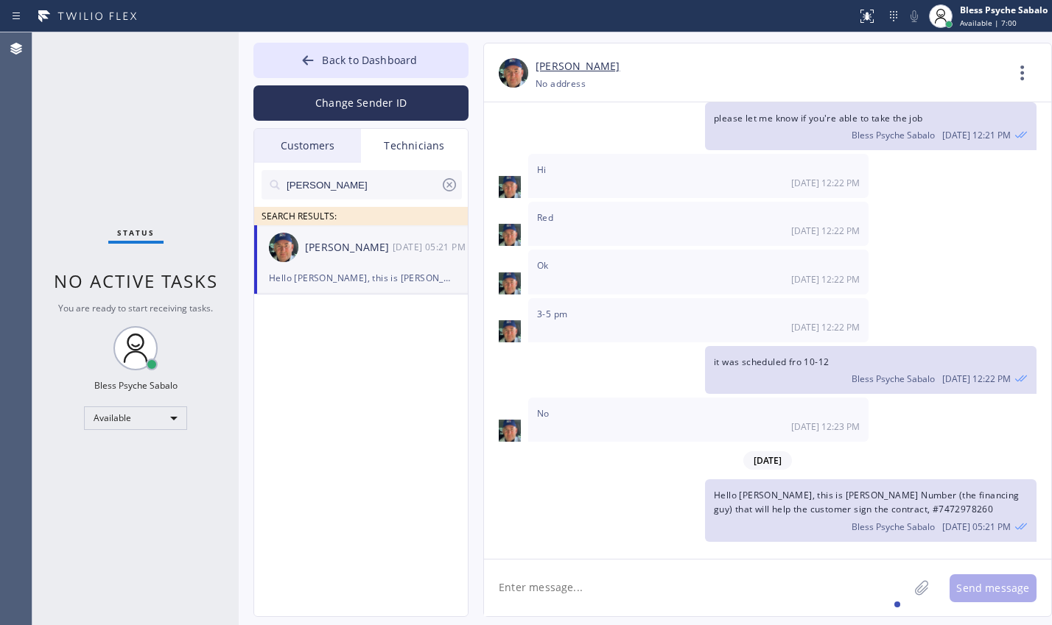
drag, startPoint x: 599, startPoint y: 277, endPoint x: 485, endPoint y: 264, distance: 114.9
click at [600, 275] on div "[DATE] 12:22 PM" at bounding box center [698, 279] width 323 height 13
click at [457, 160] on div "Technicians" at bounding box center [414, 146] width 107 height 34
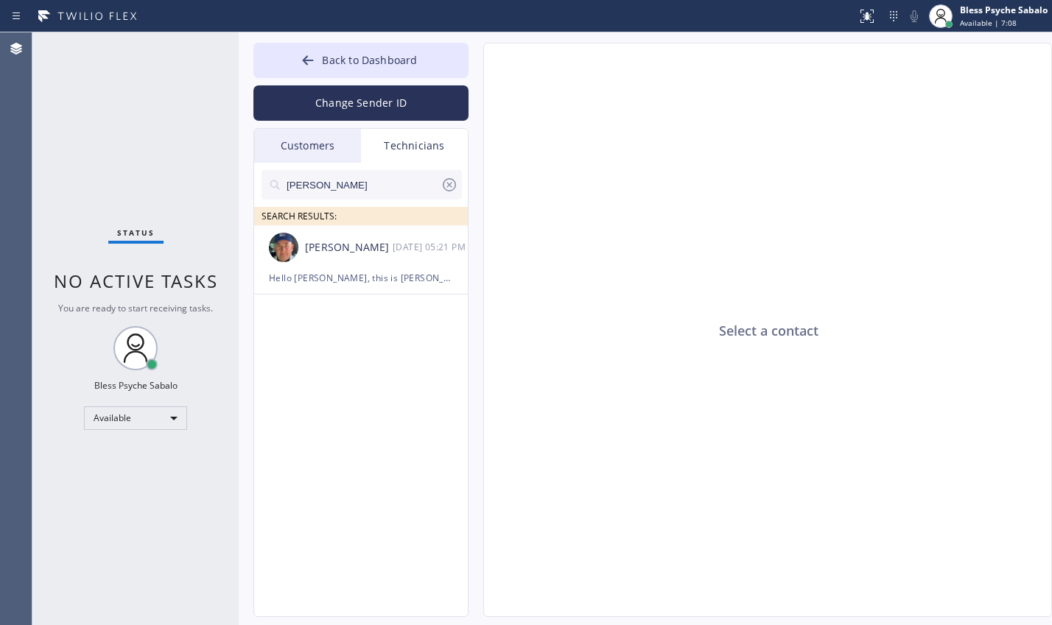
click at [455, 183] on icon at bounding box center [449, 184] width 13 height 13
click at [316, 155] on div "Customers" at bounding box center [307, 146] width 107 height 34
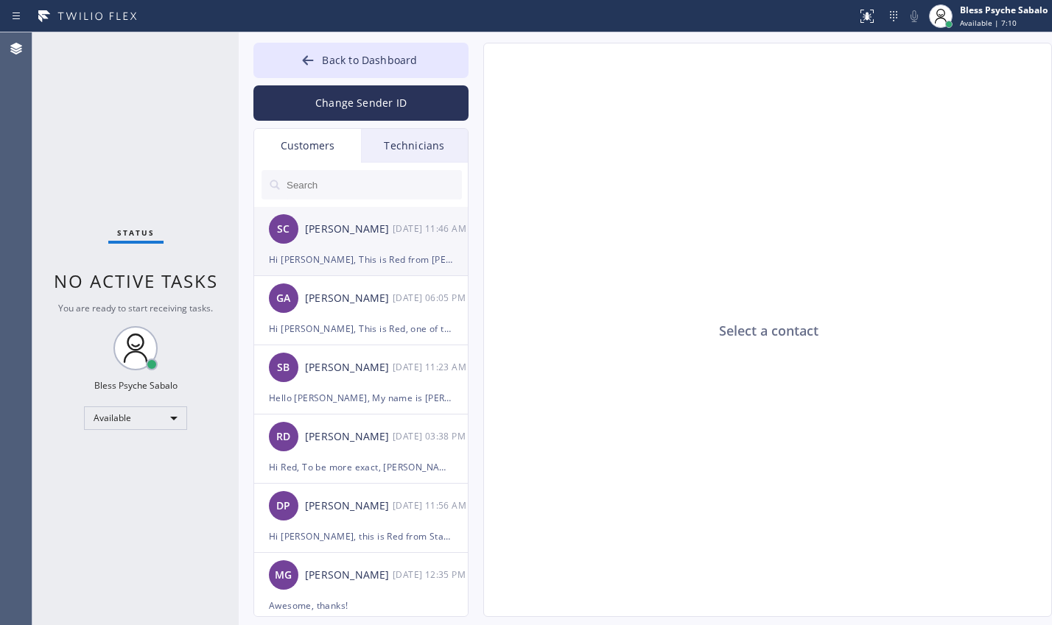
click at [387, 246] on div "SC [PERSON_NAME] [DATE] 11:46 AM" at bounding box center [361, 229] width 215 height 44
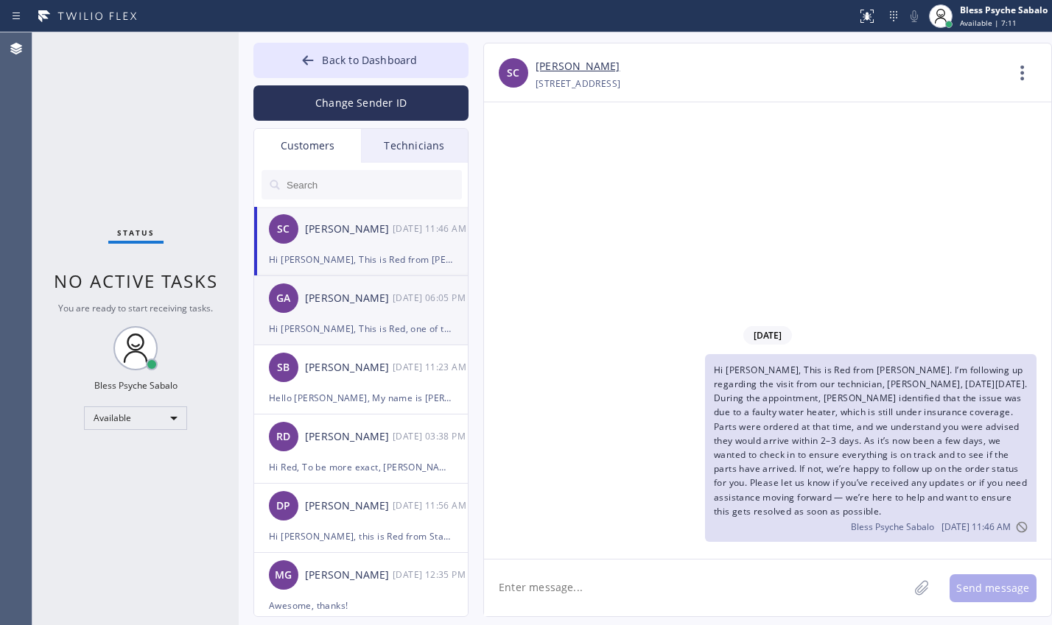
click at [349, 298] on div "[PERSON_NAME]" at bounding box center [349, 298] width 88 height 17
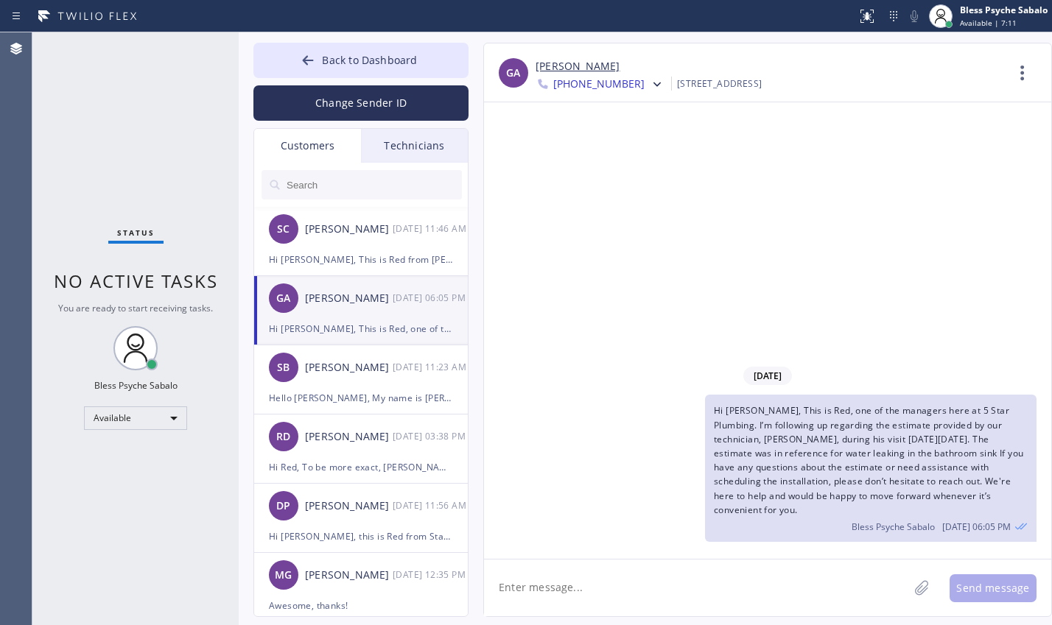
click at [616, 463] on div "Hi [PERSON_NAME], This is Red, one of the managers here at 5 Star Plumbing. I’m…" at bounding box center [760, 468] width 552 height 147
click at [315, 354] on div "SB [PERSON_NAME] [DATE] 11:23 AM" at bounding box center [361, 367] width 215 height 44
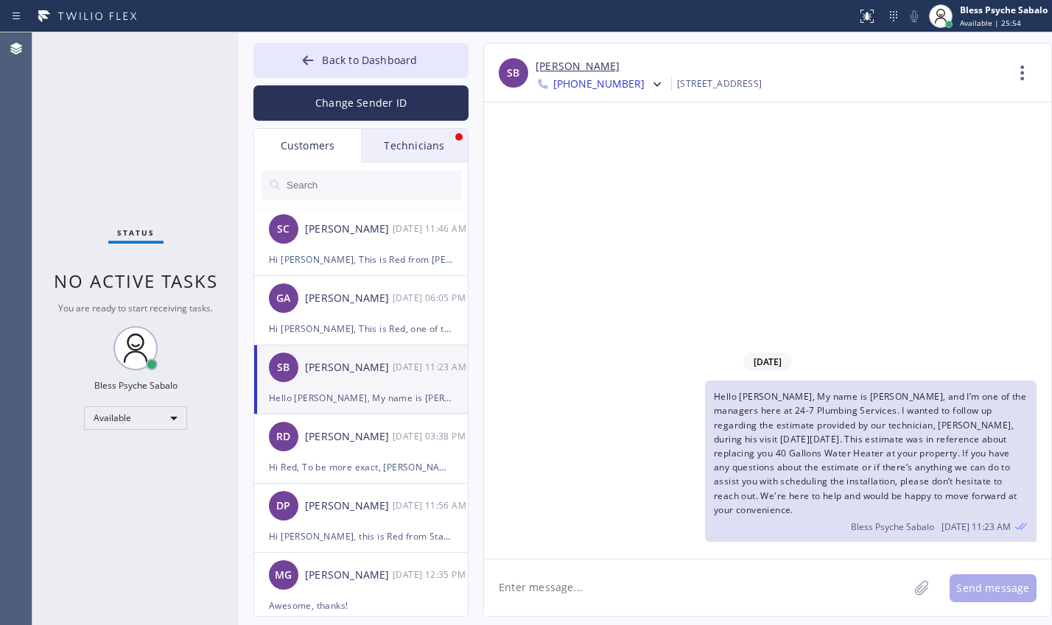
click at [440, 140] on div "Technicians" at bounding box center [414, 146] width 107 height 34
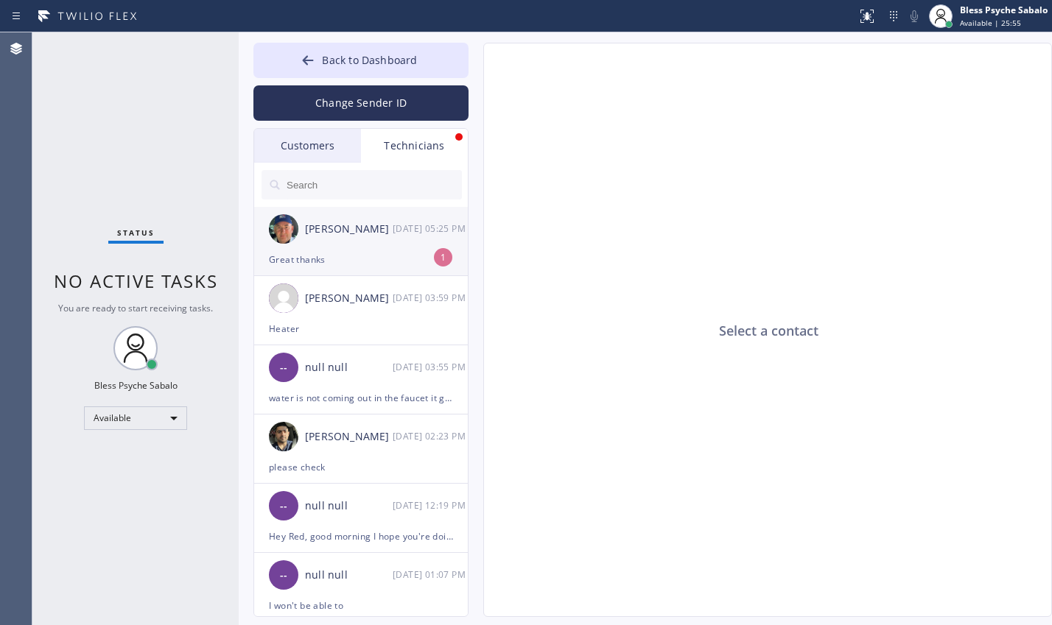
click at [389, 231] on div "[PERSON_NAME]" at bounding box center [349, 229] width 88 height 17
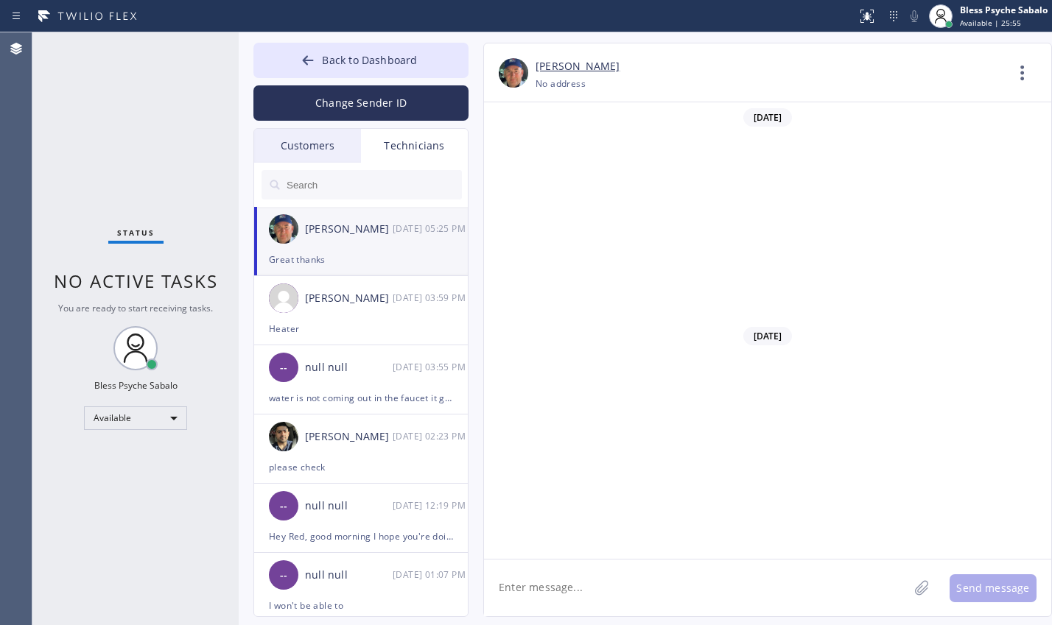
scroll to position [24842, 0]
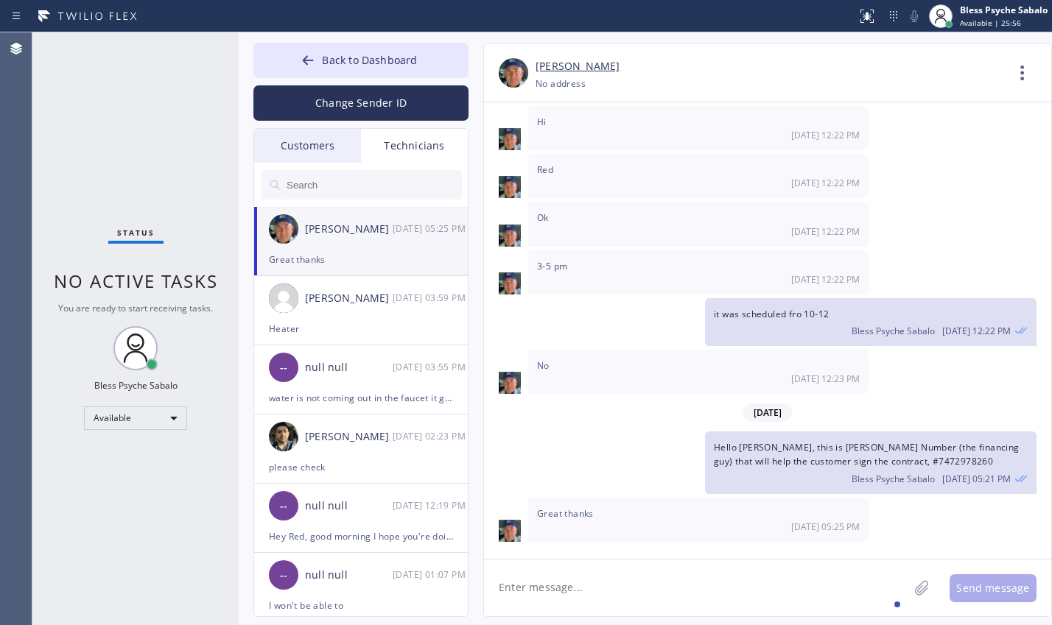
click at [679, 563] on textarea at bounding box center [696, 588] width 424 height 57
click at [658, 579] on textarea at bounding box center [696, 588] width 424 height 57
click at [564, 572] on textarea "Please call [PERSON_NAME]" at bounding box center [709, 588] width 451 height 57
drag, startPoint x: 629, startPoint y: 583, endPoint x: 527, endPoint y: 596, distance: 102.4
click at [527, 596] on textarea "Please call [PERSON_NAME]" at bounding box center [709, 588] width 451 height 57
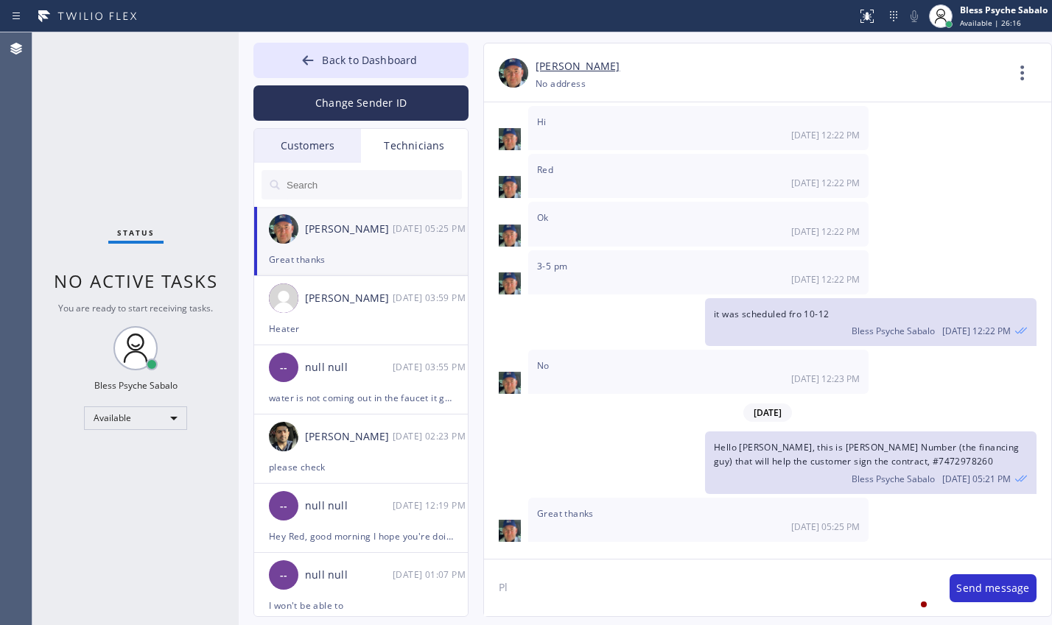
type textarea "P"
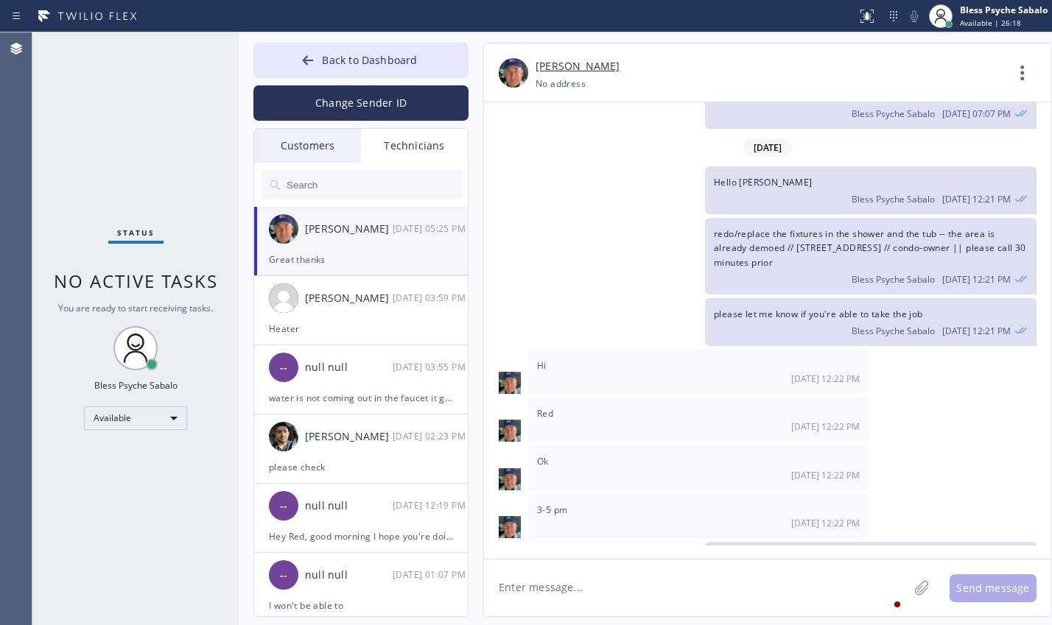
scroll to position [24548, 0]
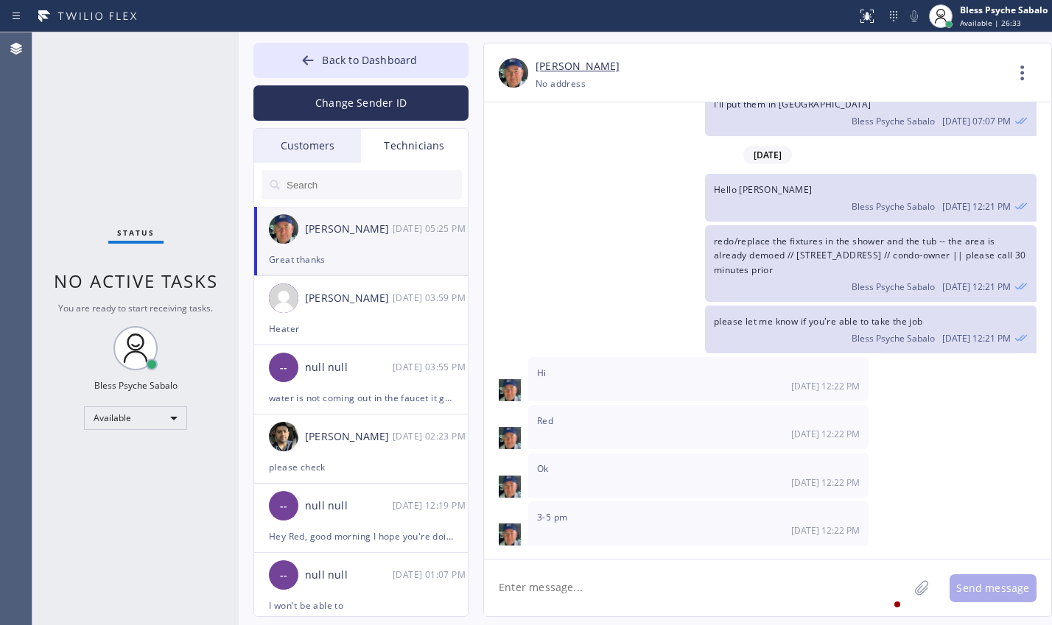
click at [330, 33] on div "Back to Dashboard Change Sender ID Customers Technicians SC [PERSON_NAME] [DATE…" at bounding box center [645, 328] width 813 height 593
click at [337, 68] on button "Back to Dashboard" at bounding box center [360, 60] width 215 height 35
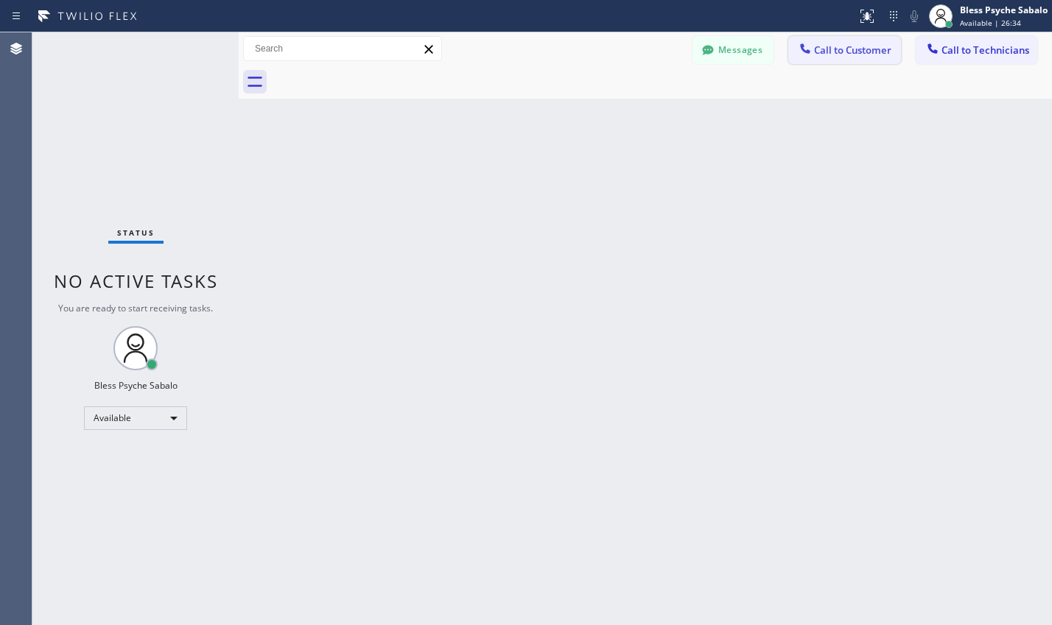
click at [867, 53] on span "Call to Customer" at bounding box center [852, 49] width 77 height 13
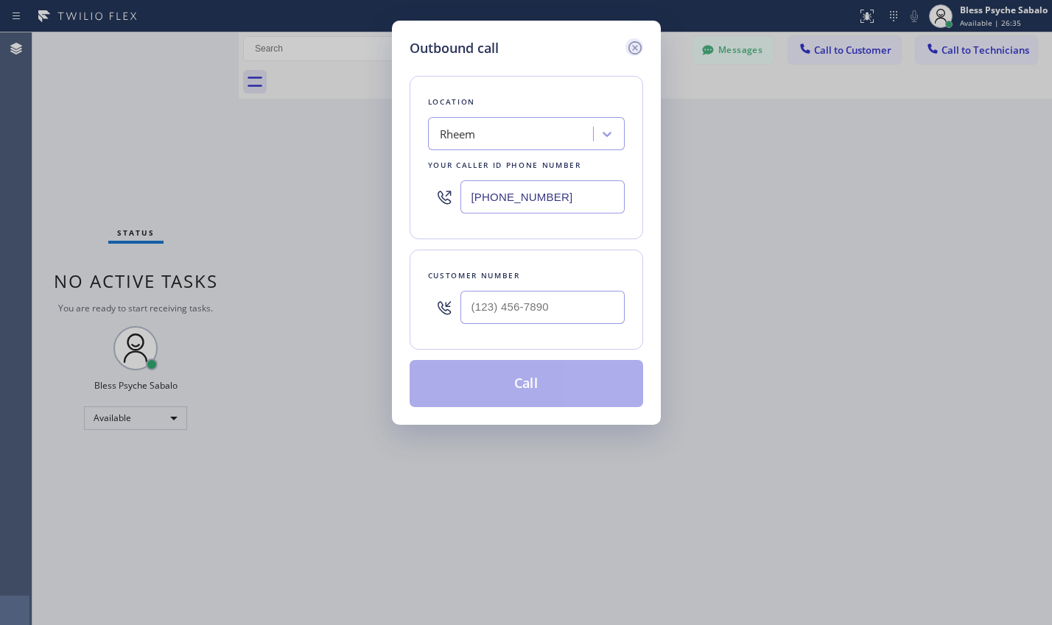
click at [637, 47] on icon at bounding box center [635, 48] width 18 height 18
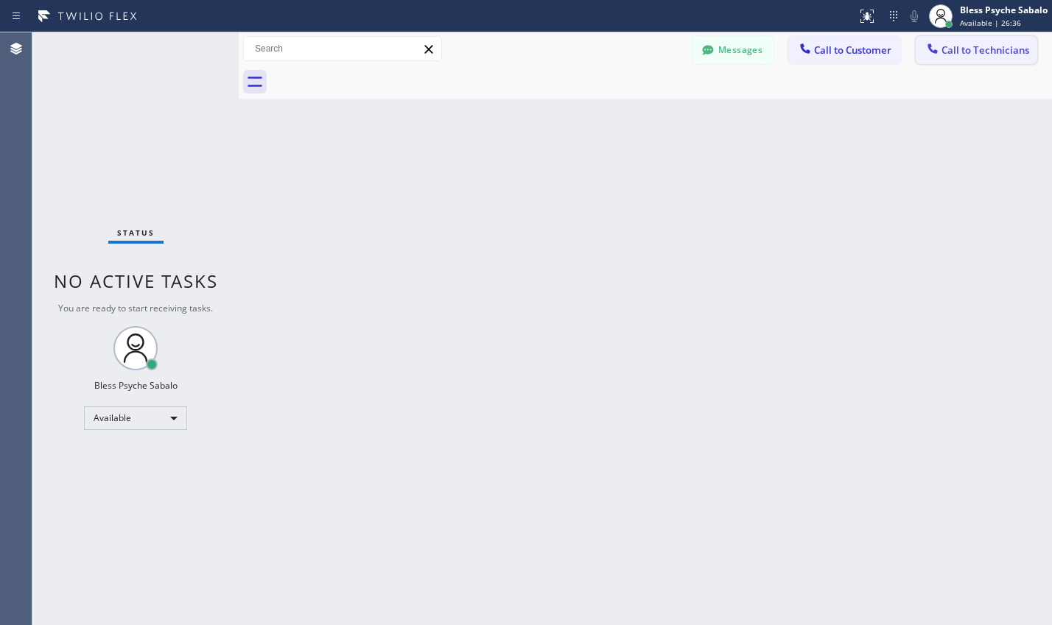
click at [929, 57] on div at bounding box center [933, 50] width 18 height 18
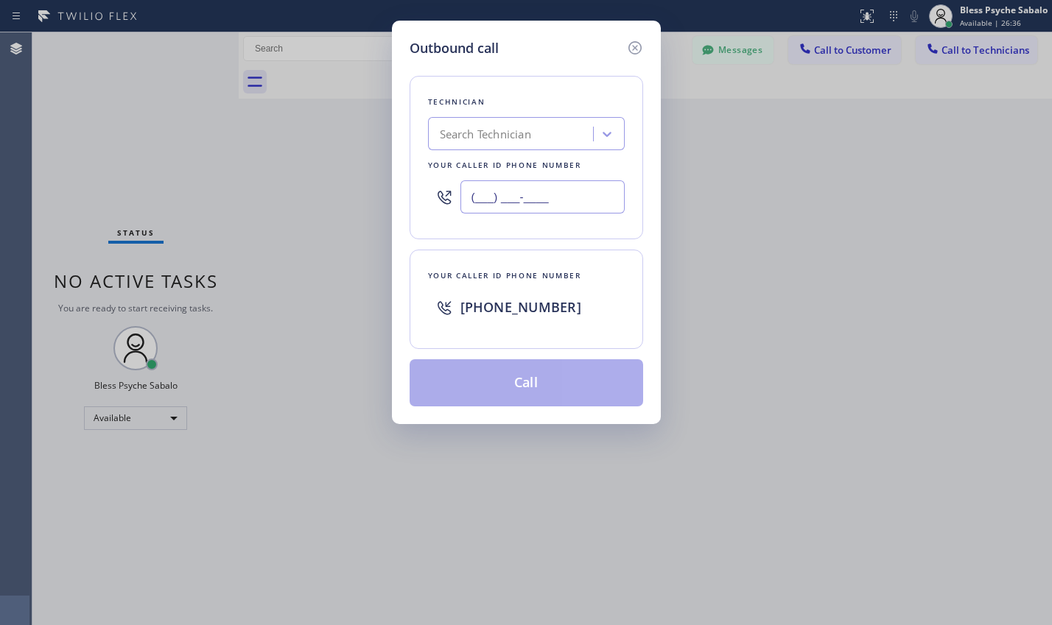
click at [586, 211] on input "(___) ___-____" at bounding box center [542, 196] width 164 height 33
paste input "415) 238-2141"
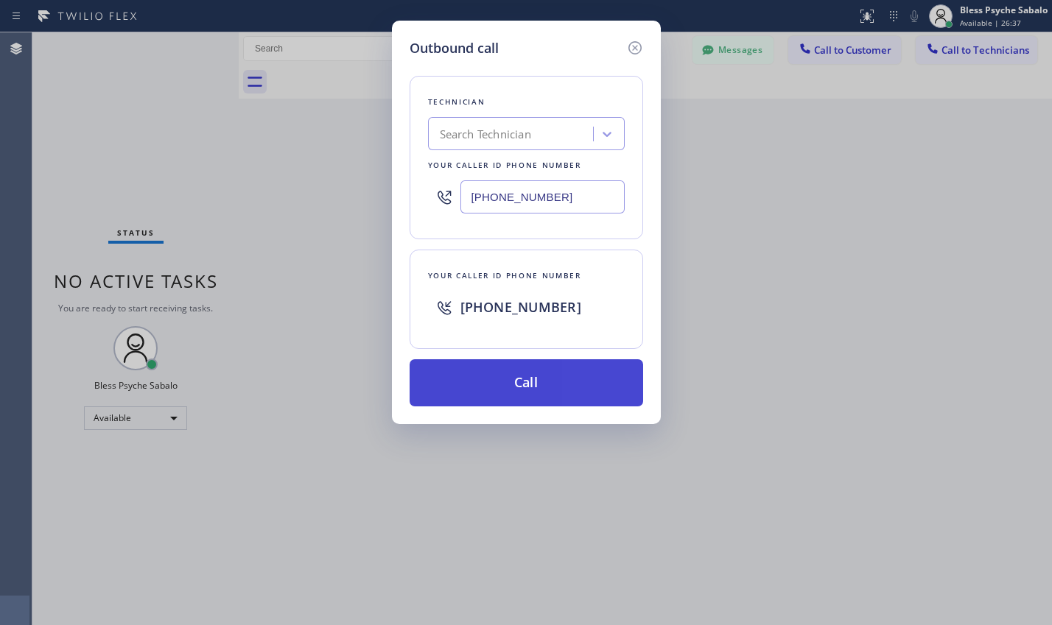
type input "[PHONE_NUMBER]"
click at [529, 393] on button "Call" at bounding box center [525, 382] width 233 height 47
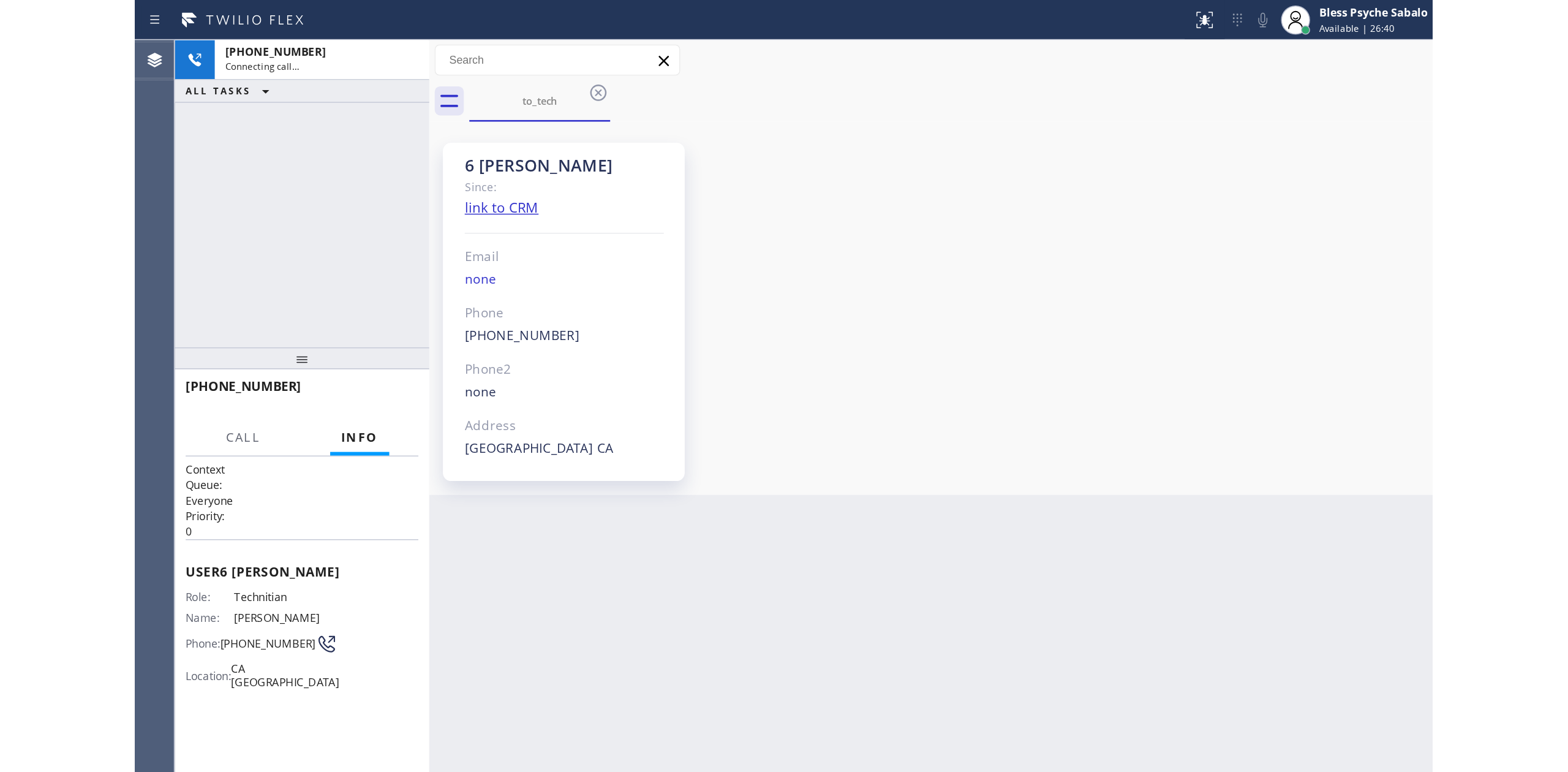
scroll to position [19014, 0]
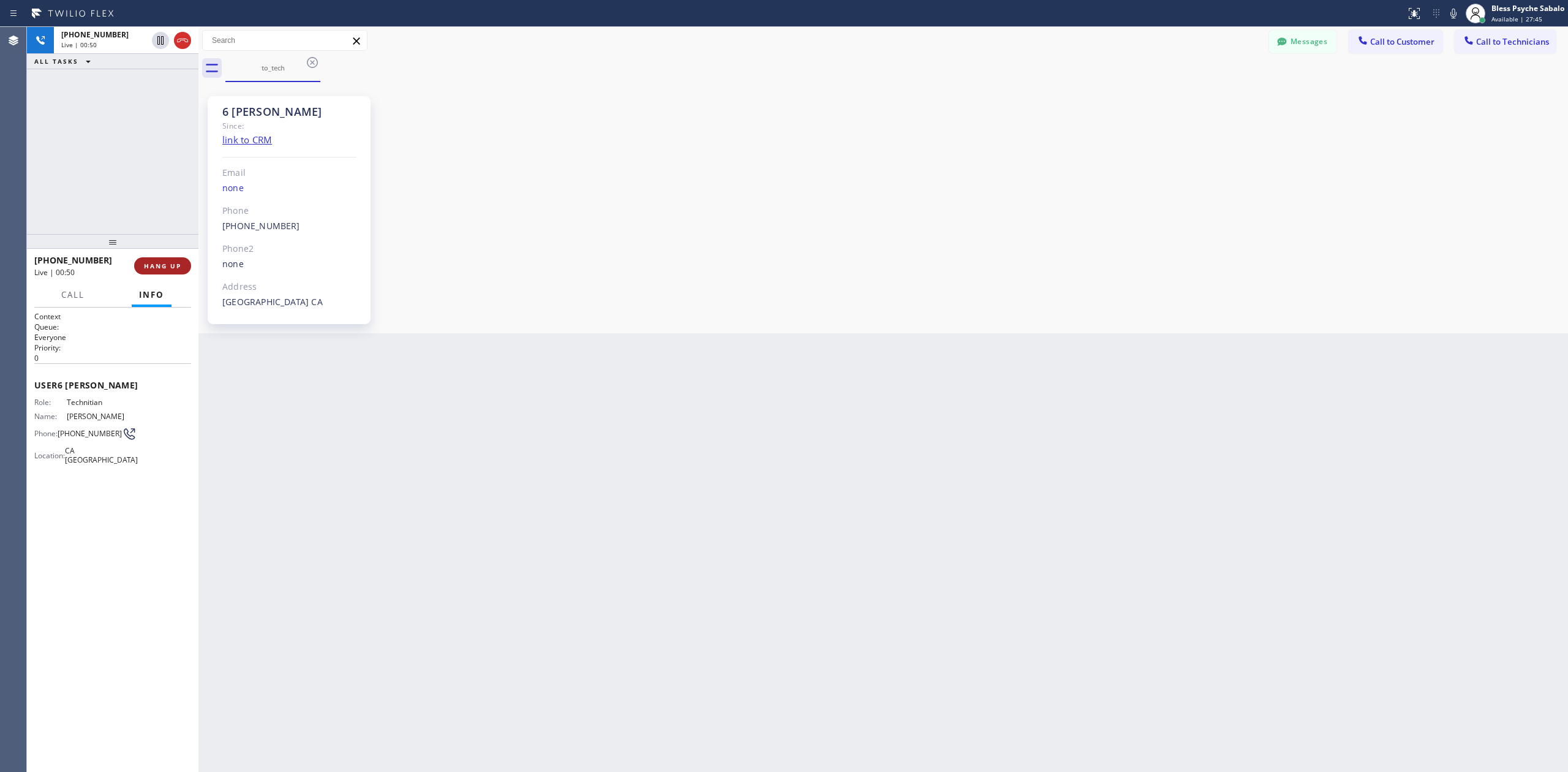
click at [150, 262] on span "HANG UP" at bounding box center [162, 265] width 37 height 8
click at [430, 311] on div "6 [PERSON_NAME] Since: link to CRM Email none Phone [PHONE_NUMBER] Outbound cal…" at bounding box center [883, 207] width 1363 height 245
click at [175, 249] on div at bounding box center [112, 241] width 171 height 15
click at [169, 258] on button "COMPLETE" at bounding box center [160, 265] width 62 height 17
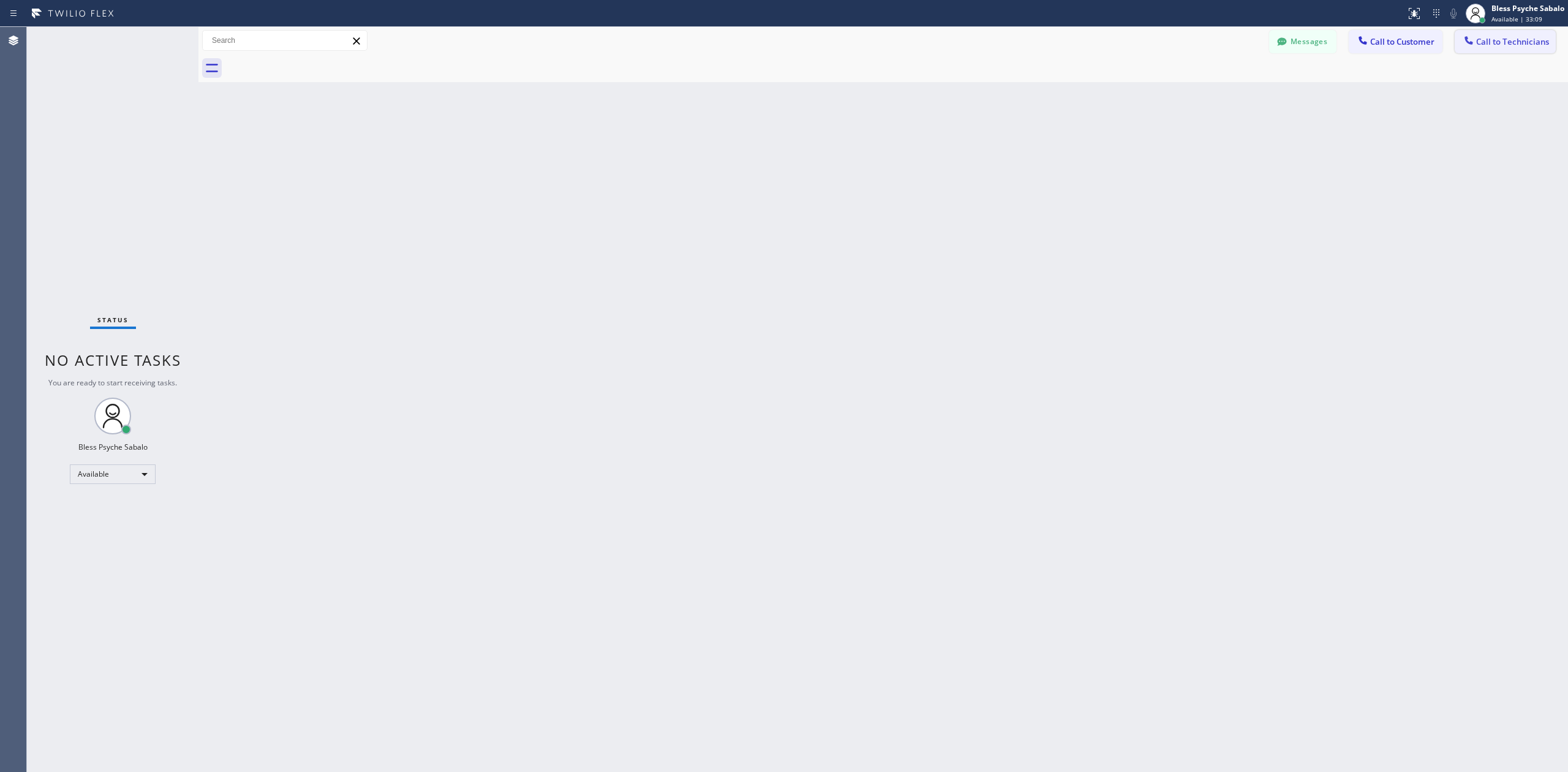
click at [874, 47] on button "Call to Technicians" at bounding box center [1506, 42] width 101 height 23
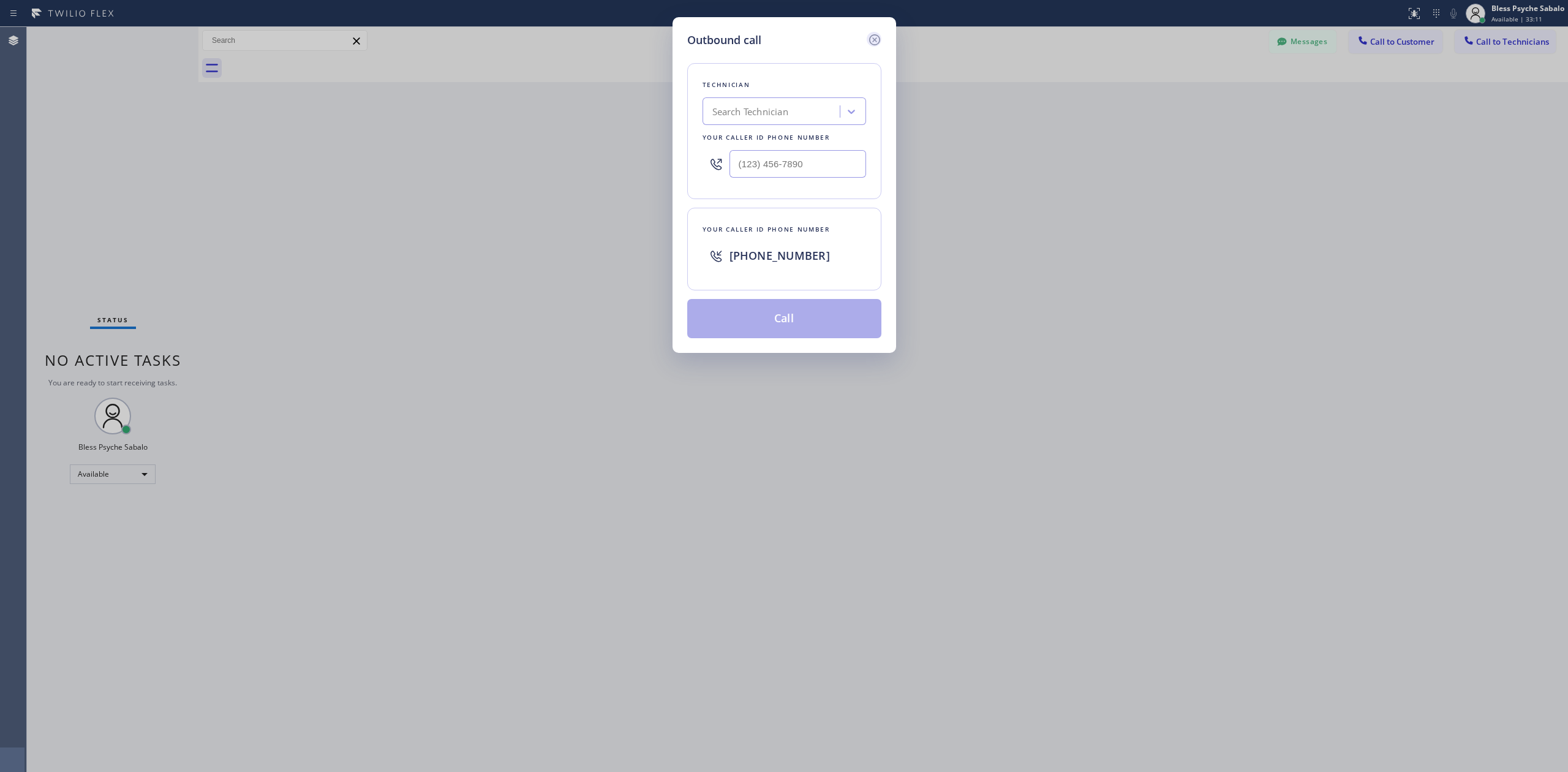
click at [868, 33] on icon at bounding box center [875, 40] width 15 height 15
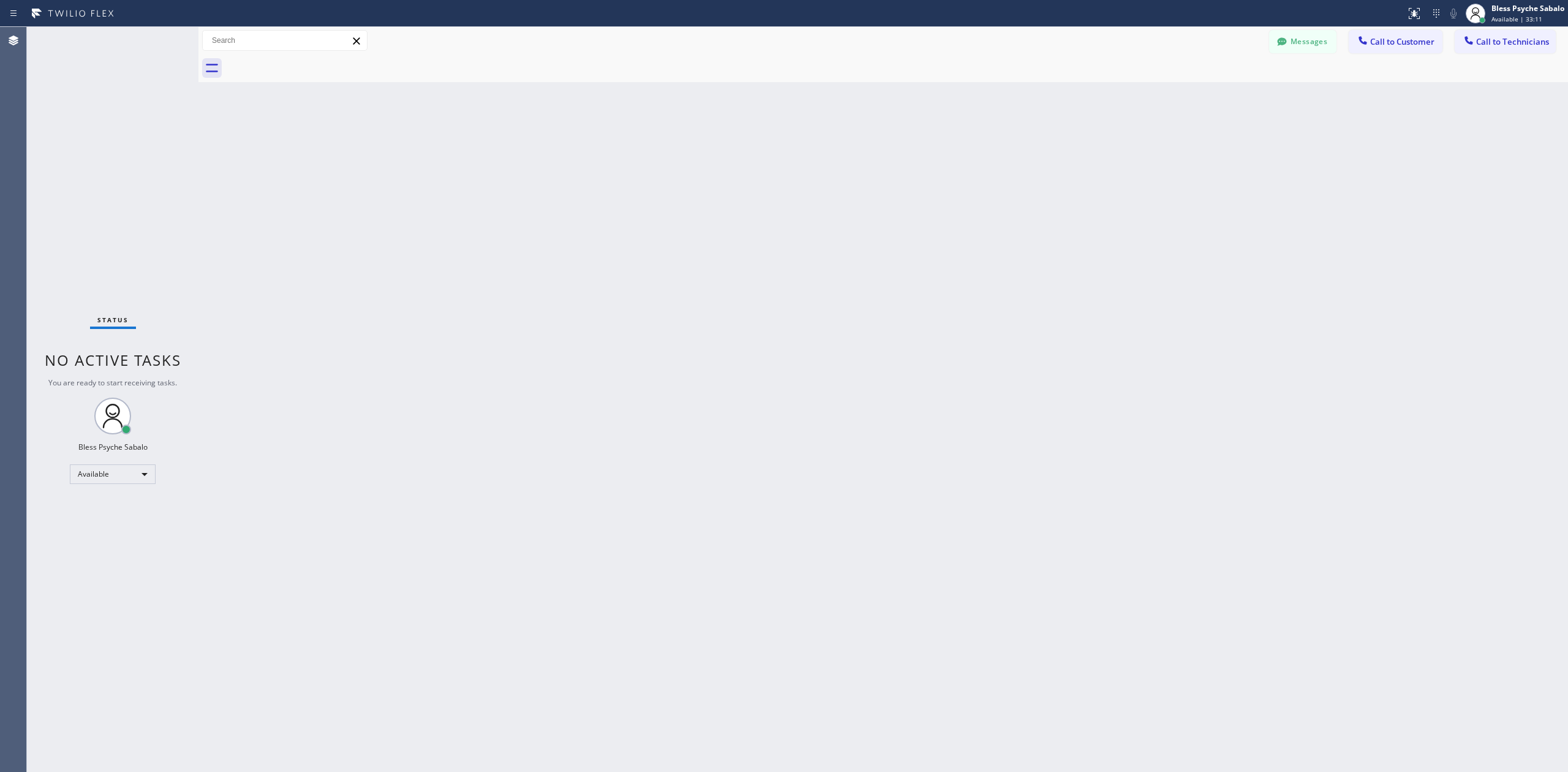
click at [874, 50] on button "Messages" at bounding box center [1303, 42] width 67 height 23
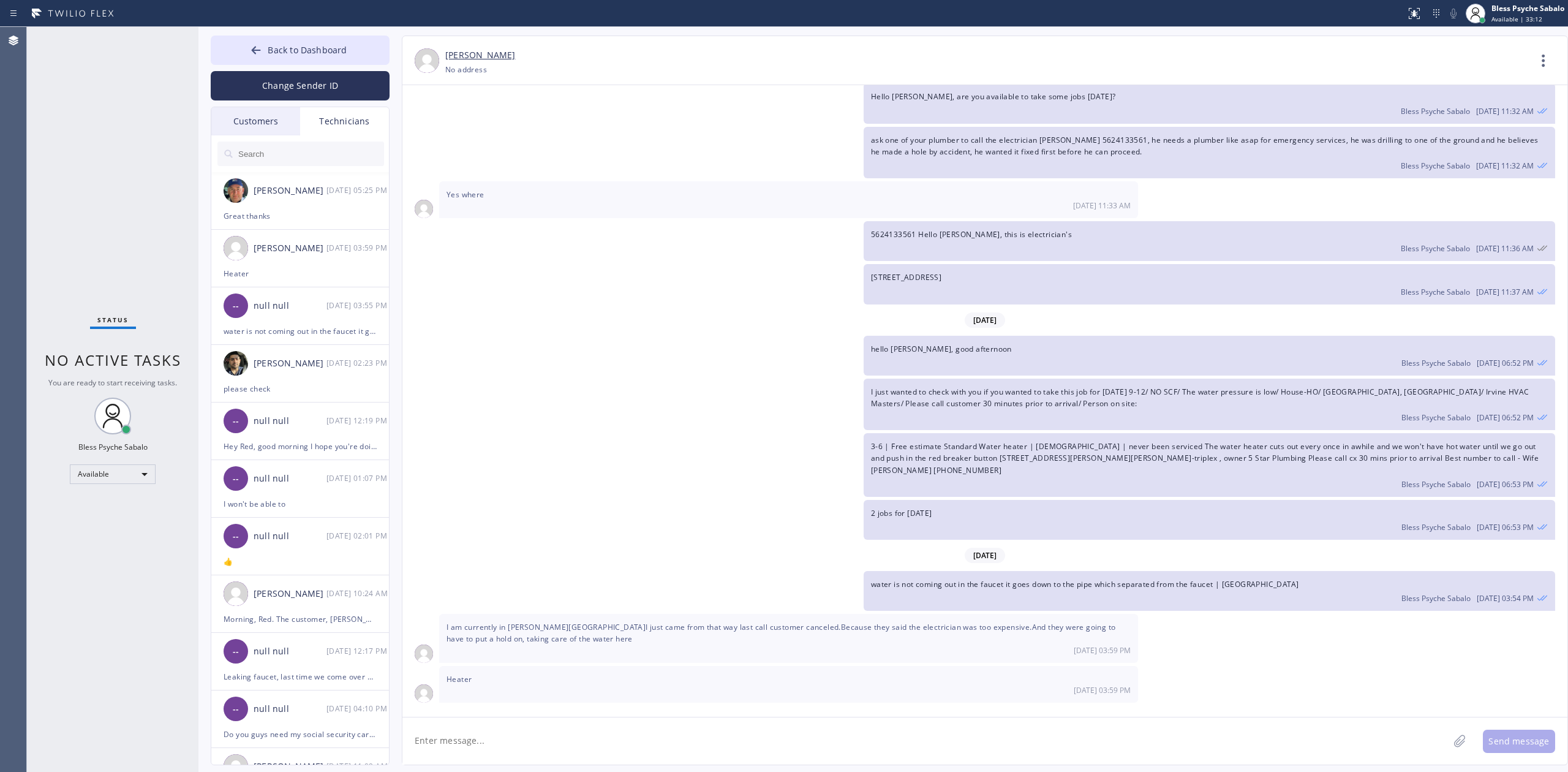
click at [762, 467] on div "3-6 | Free estimate Standard Water heater | [DEMOGRAPHIC_DATA] | never been ser…" at bounding box center [979, 465] width 1153 height 64
click at [500, 522] on div "Heater [DATE] 03:59 PM" at bounding box center [789, 685] width 699 height 37
click at [497, 522] on div "Heater [DATE] 03:59 PM" at bounding box center [789, 685] width 699 height 37
click at [496, 522] on div "Heater [DATE] 03:59 PM" at bounding box center [789, 685] width 699 height 37
click at [437, 366] on div "hello [PERSON_NAME], good afternoon Bless Psyche Sabalo [DATE] 06:52 PM" at bounding box center [979, 356] width 1153 height 40
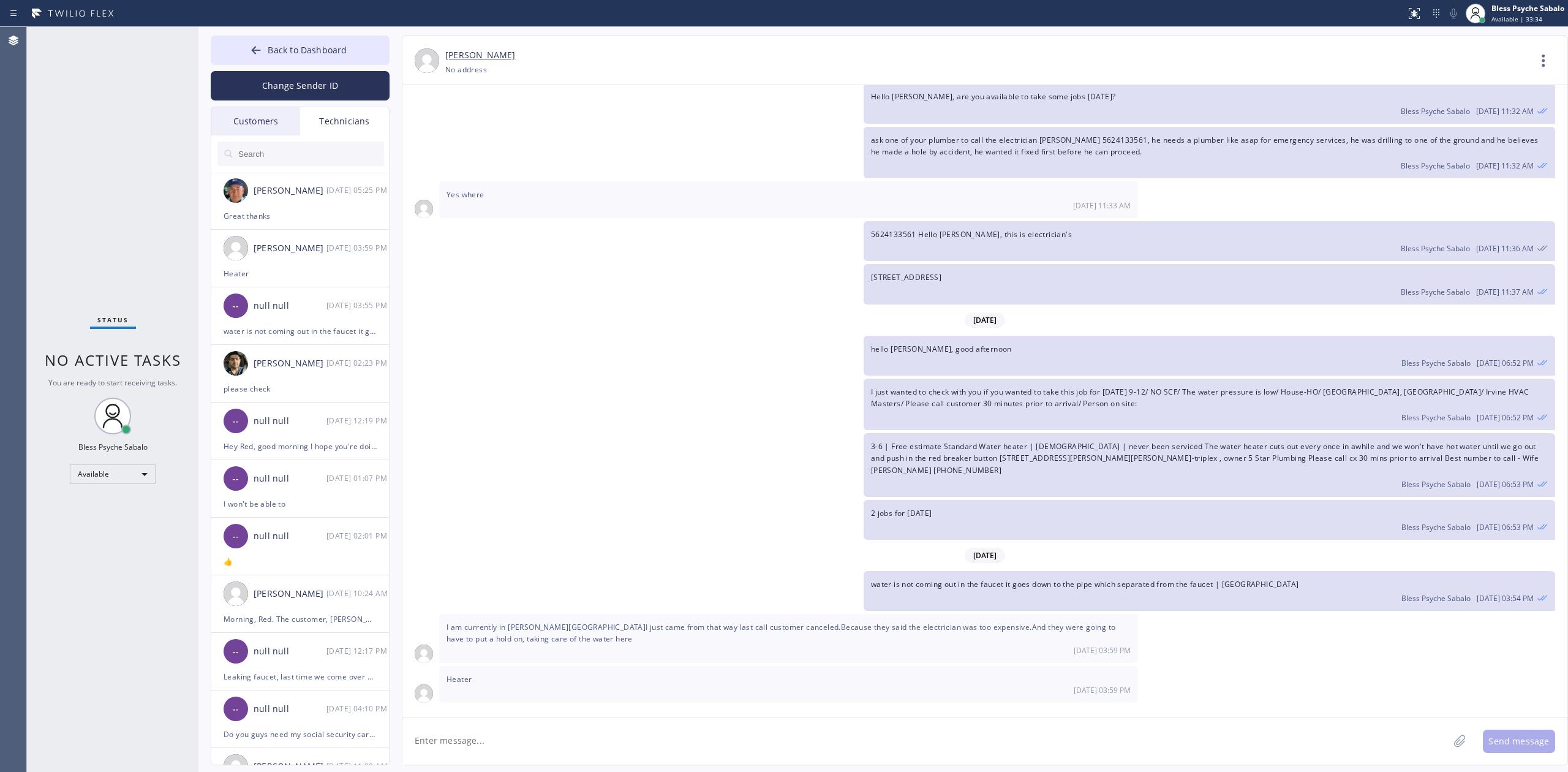
click at [353, 125] on div "Technicians" at bounding box center [344, 121] width 89 height 28
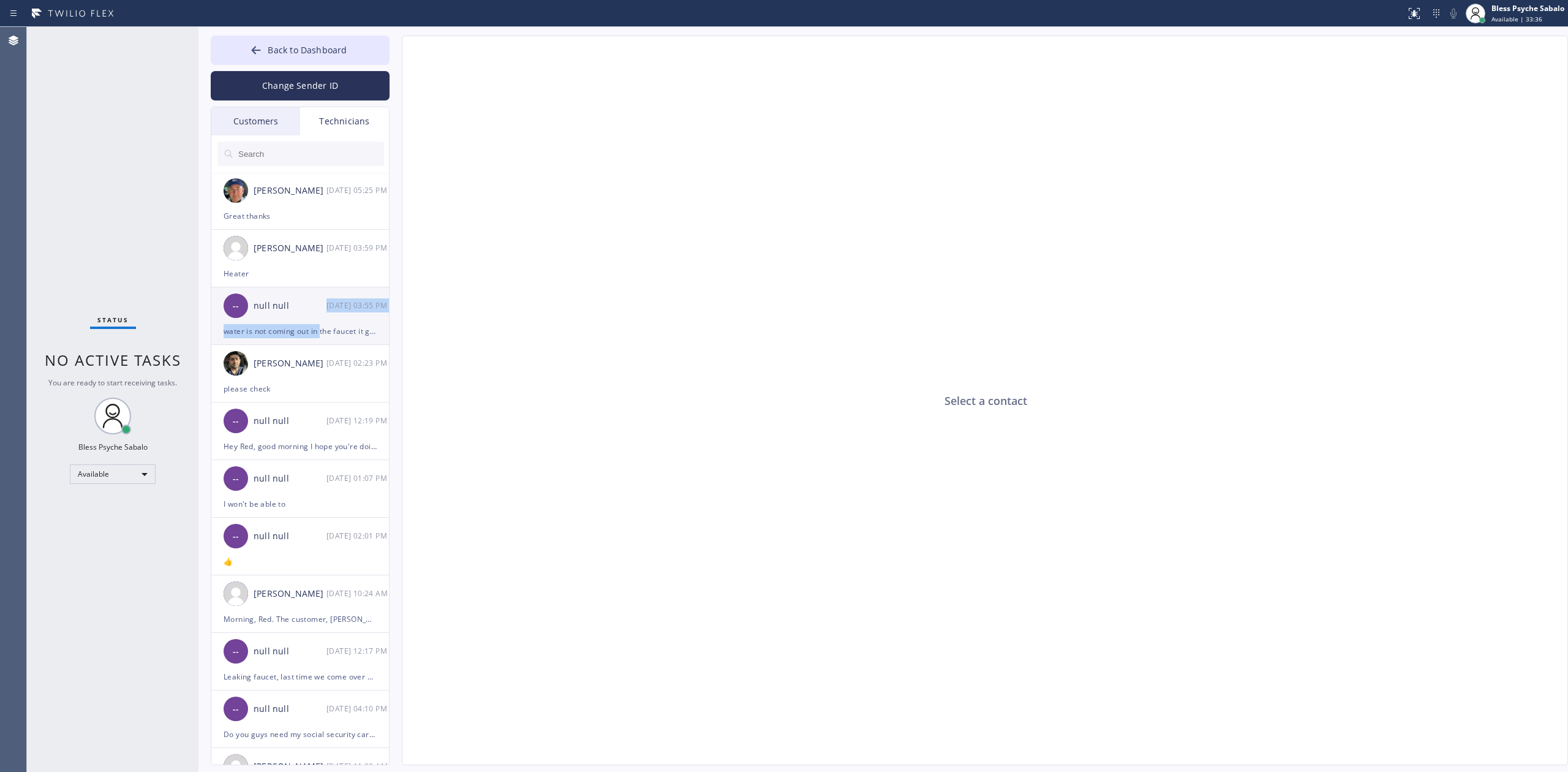
drag, startPoint x: 321, startPoint y: 322, endPoint x: 321, endPoint y: 329, distance: 7.0
click at [321, 327] on li "-- null null [DATE] 03:55 PM water is not coming out in the faucet it goes down…" at bounding box center [300, 315] width 179 height 57
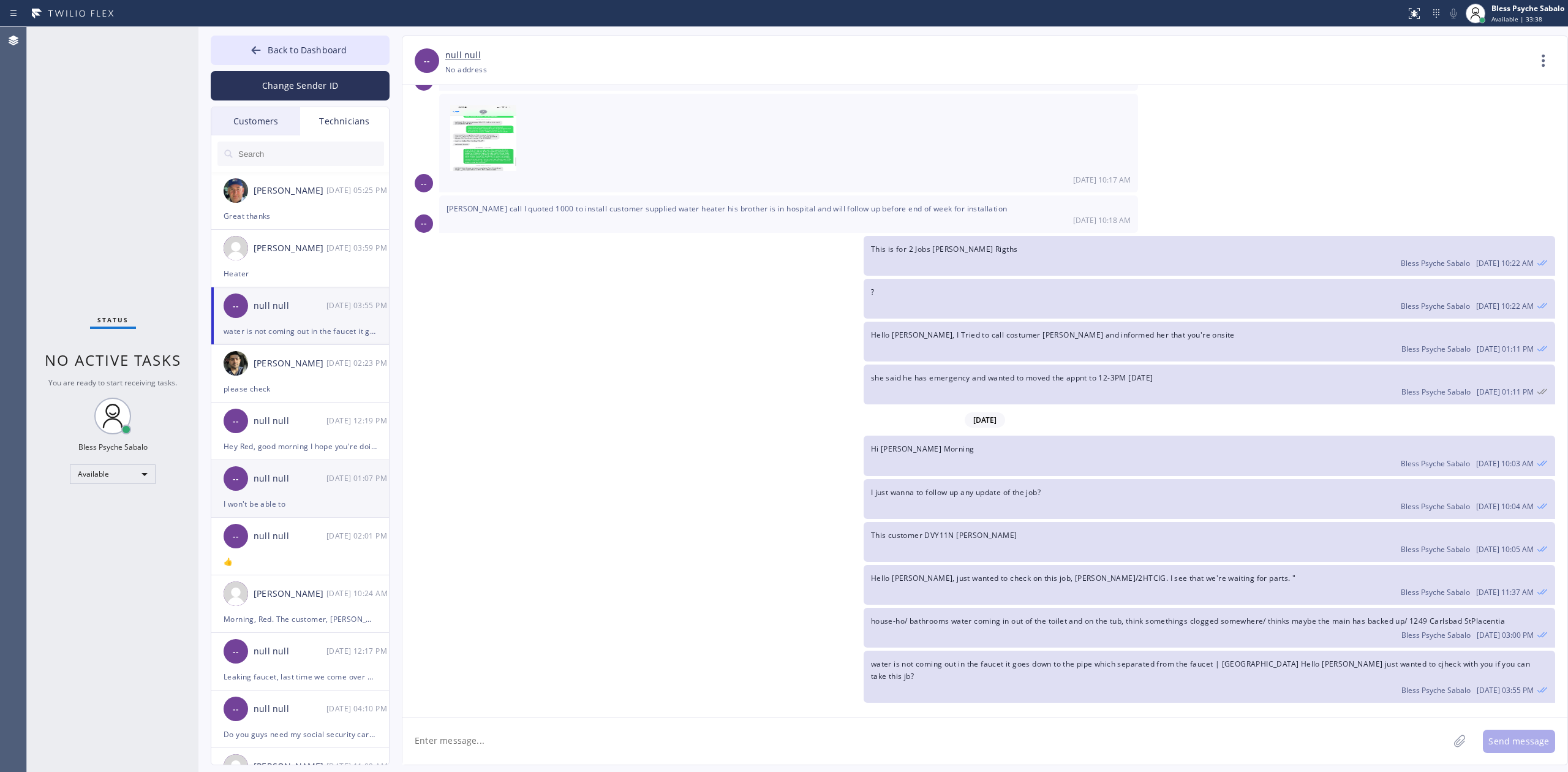
click at [260, 481] on div "null null" at bounding box center [290, 478] width 73 height 14
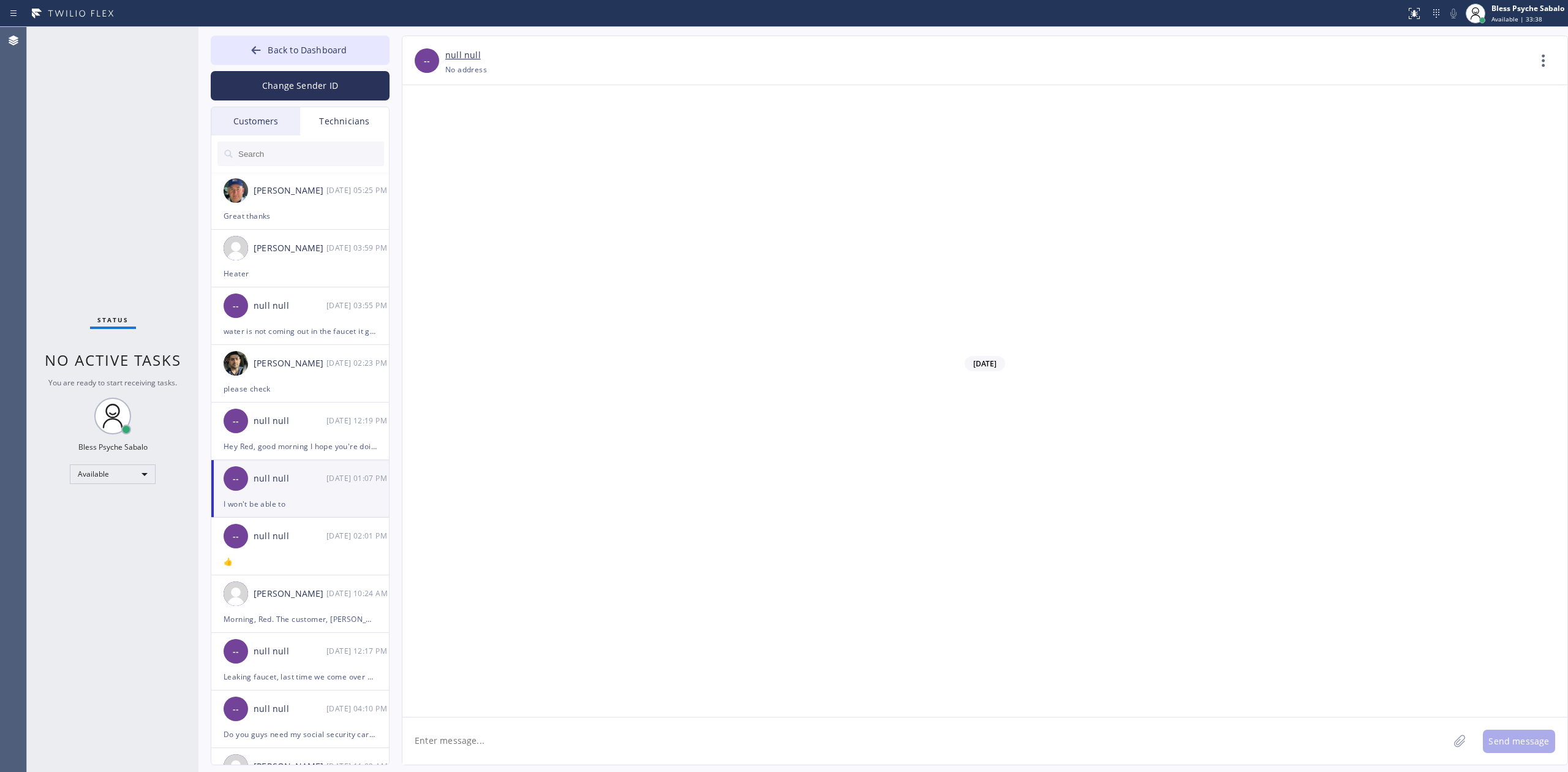
scroll to position [13532, 0]
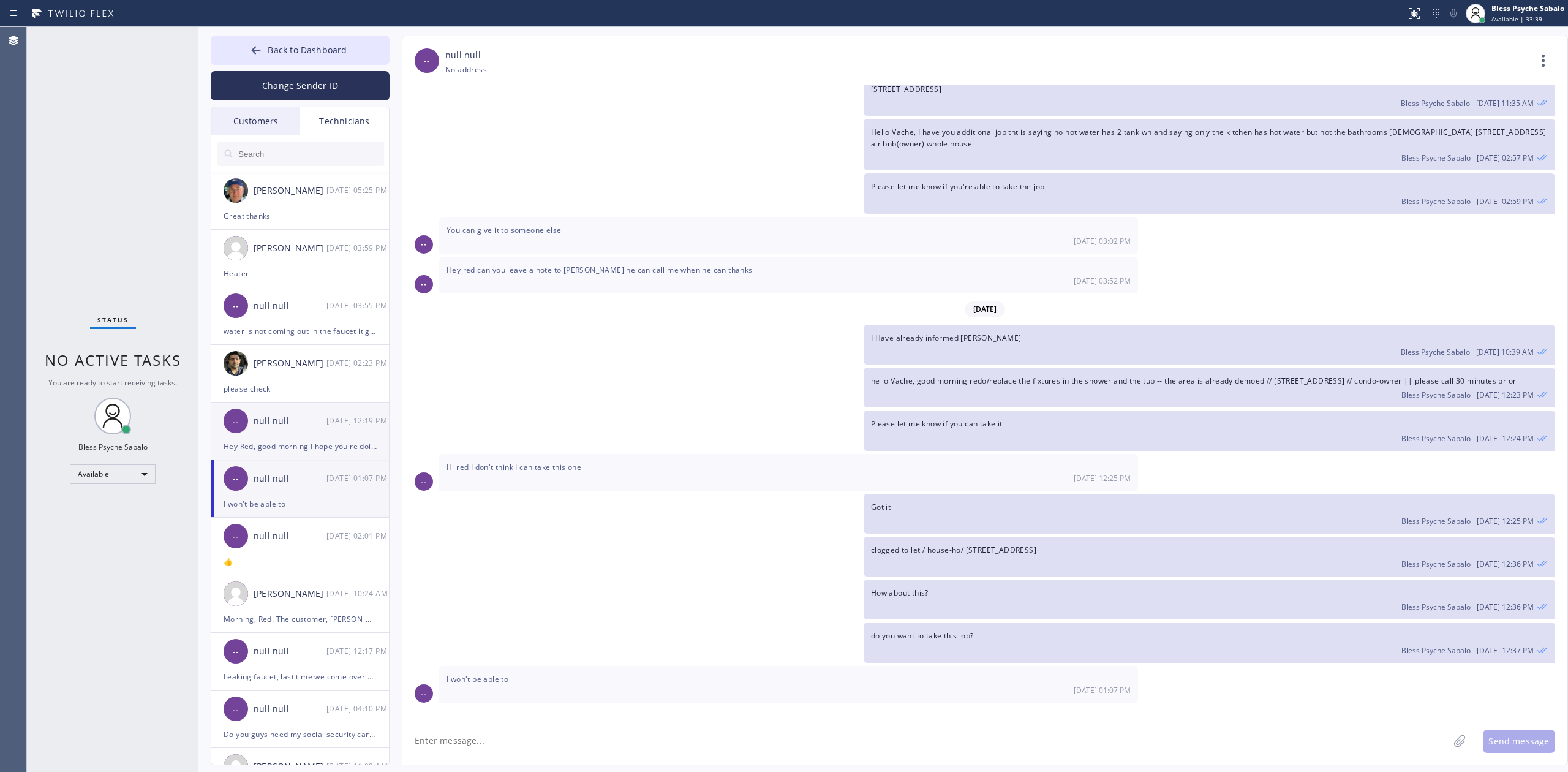
click at [268, 444] on div "Hey Red, good morning I hope you're doing good. I have a PI [DATE] sorry." at bounding box center [300, 446] width 153 height 14
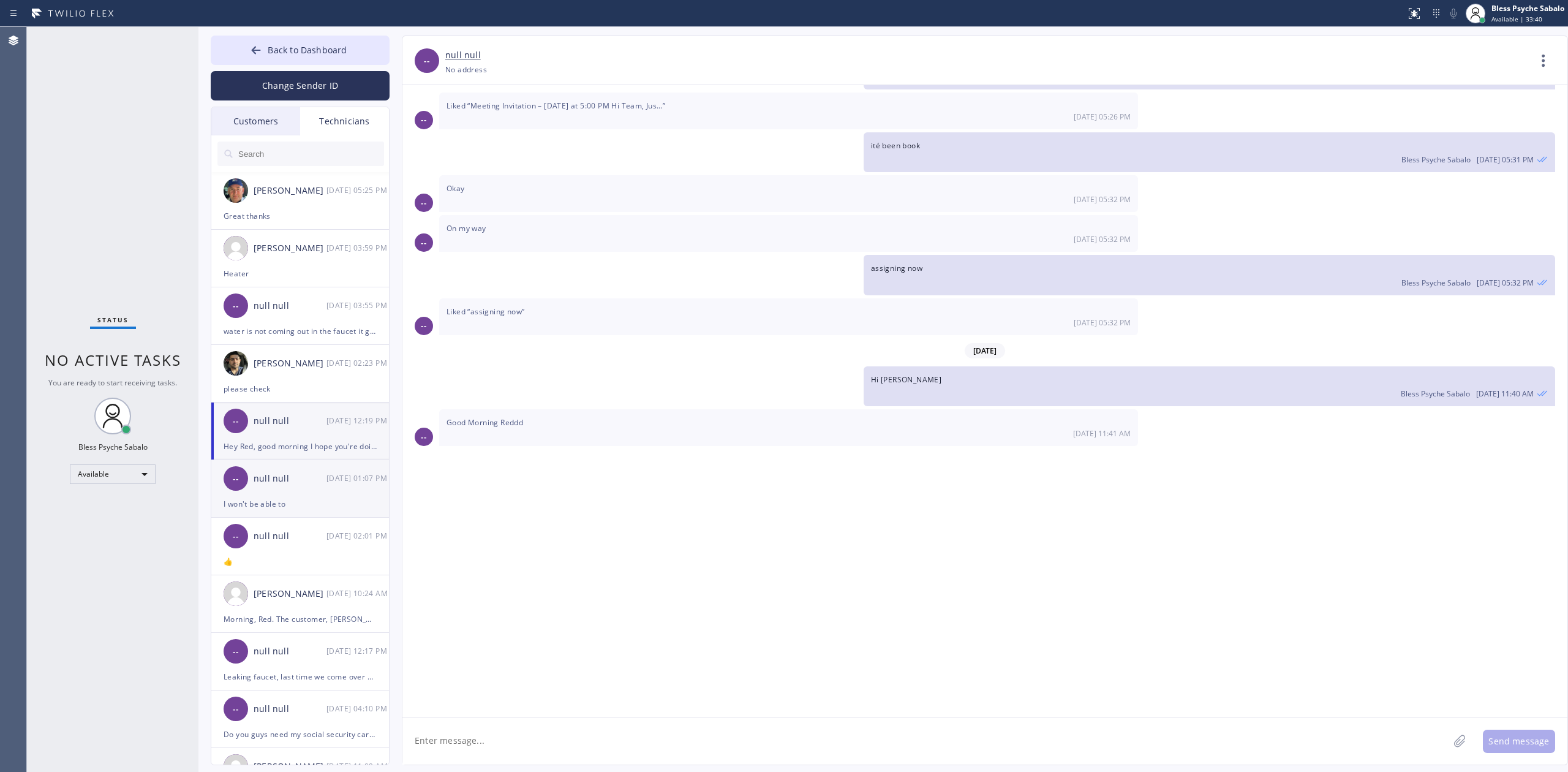
scroll to position [17476, 0]
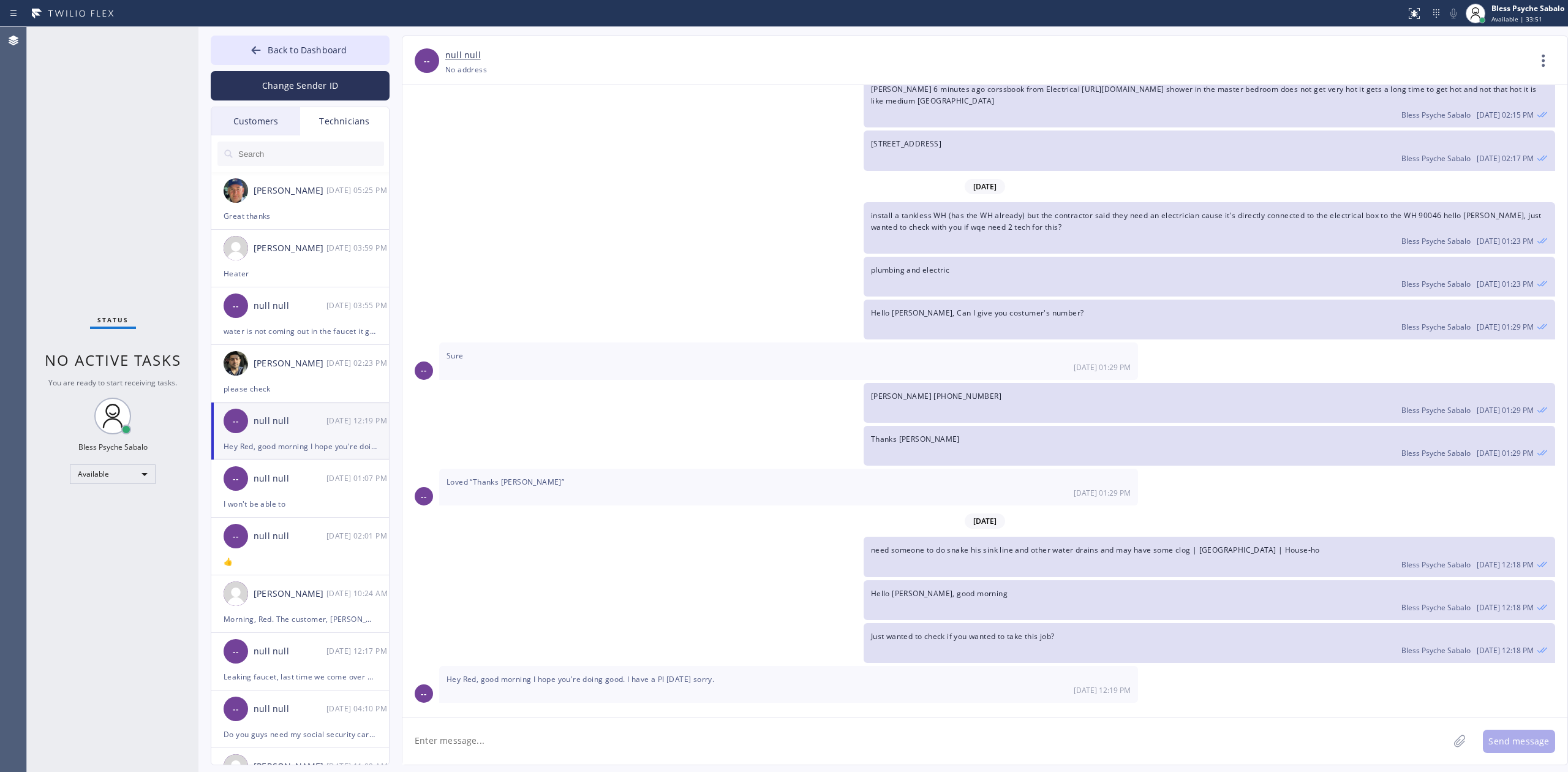
click at [300, 150] on input "text" at bounding box center [310, 153] width 147 height 24
click at [681, 235] on div "install a tankless WH (has the WH already) but the contractor said they need an…" at bounding box center [979, 228] width 1153 height 52
click at [316, 157] on input "text" at bounding box center [310, 153] width 147 height 24
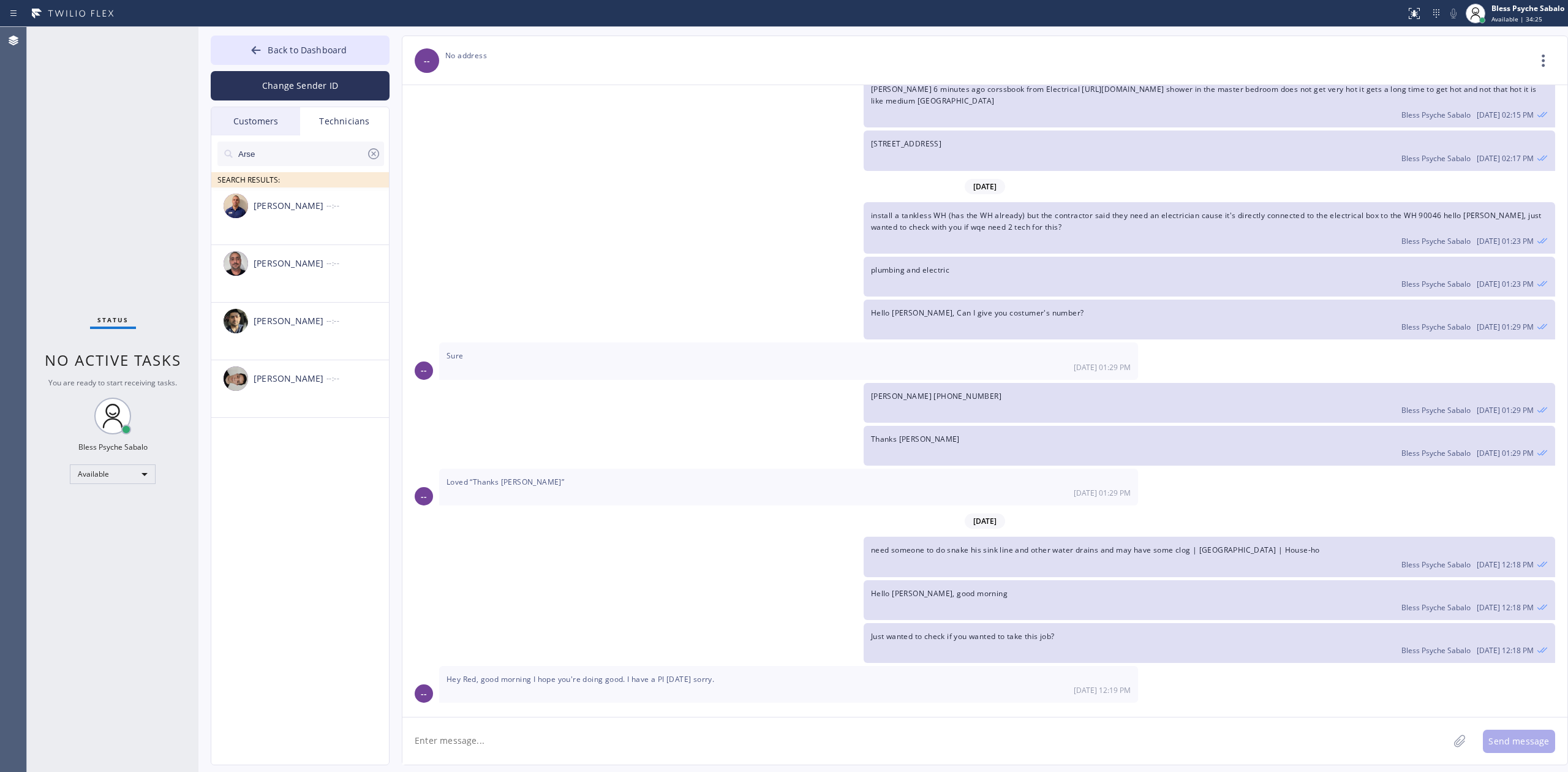
type input "Arse"
click at [433, 259] on div "plumbing and electric Bless Psyche Sabalo [DATE] 01:23 PM" at bounding box center [979, 277] width 1153 height 40
click at [296, 340] on li "[PERSON_NAME] --:--" at bounding box center [300, 331] width 179 height 57
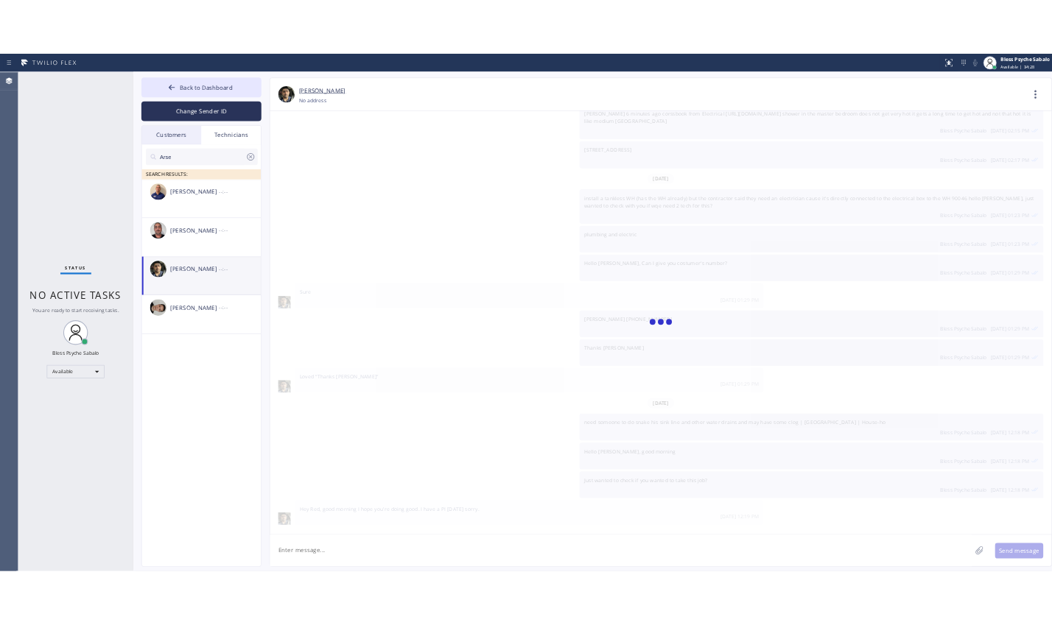
scroll to position [4071, 0]
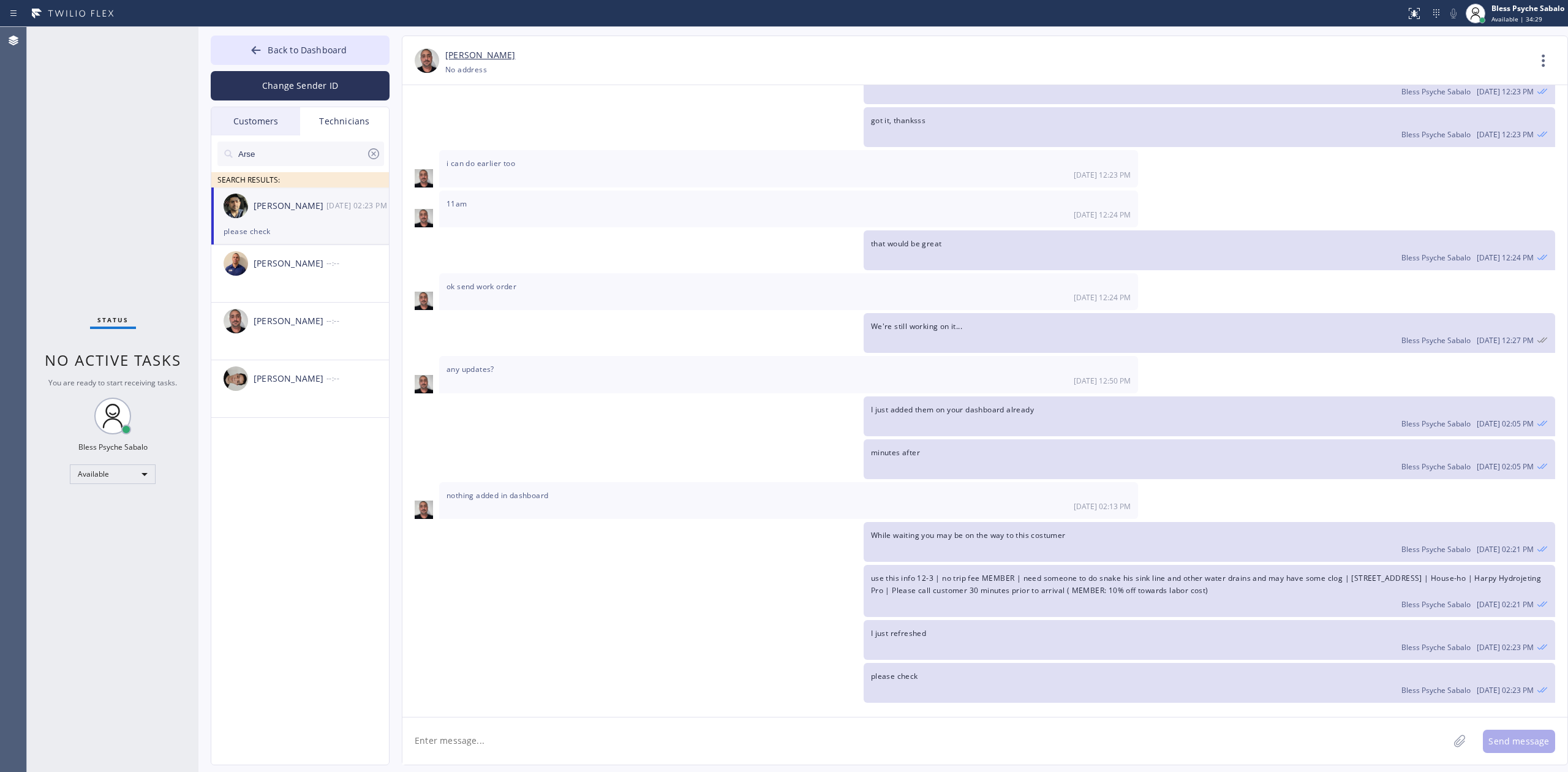
click at [324, 228] on div "please check" at bounding box center [300, 231] width 153 height 14
click at [874, 60] on icon at bounding box center [1543, 60] width 29 height 29
click at [874, 134] on li "Call to Technician" at bounding box center [1470, 126] width 178 height 32
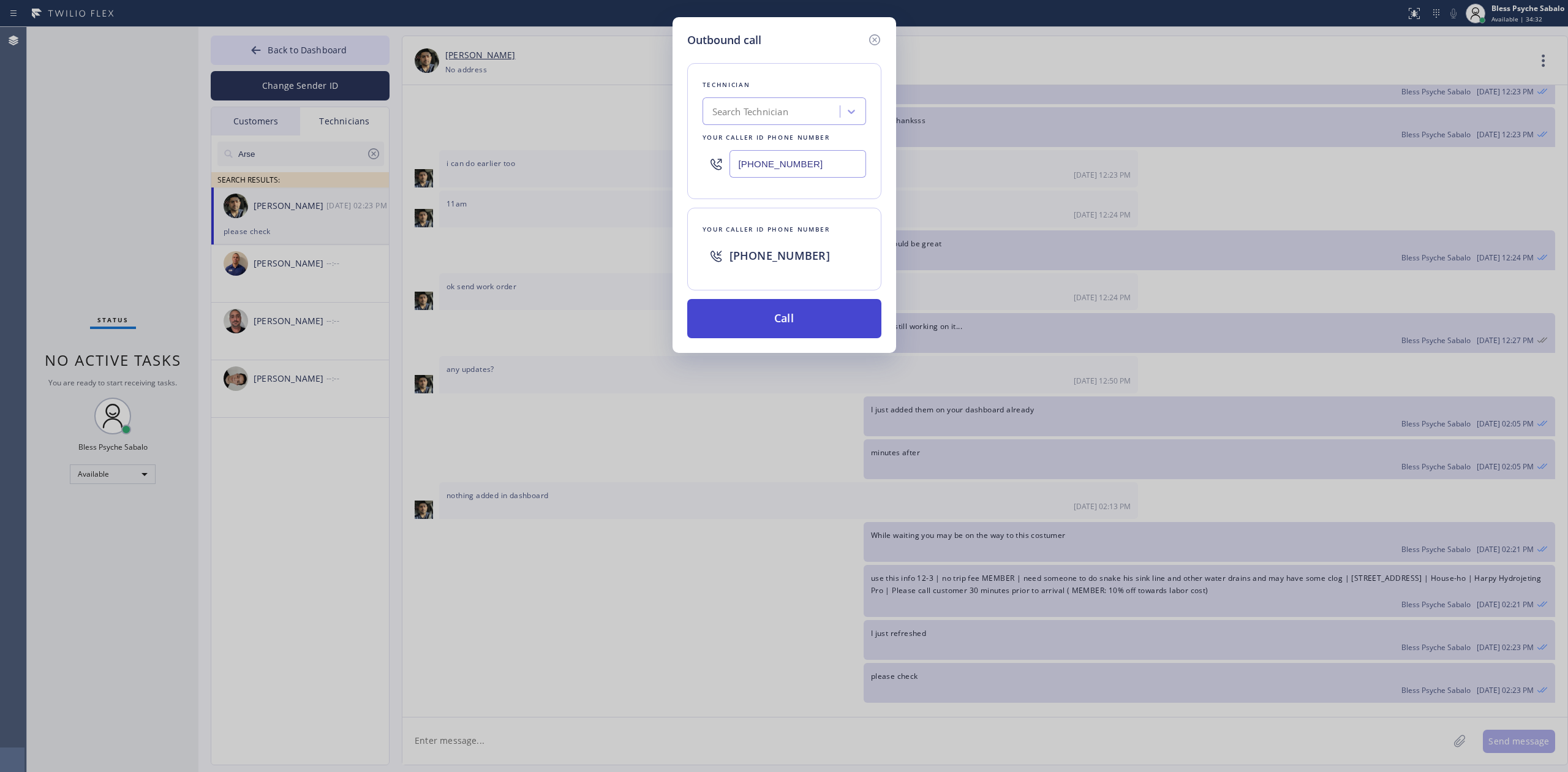
click at [831, 314] on button "Call" at bounding box center [784, 318] width 194 height 39
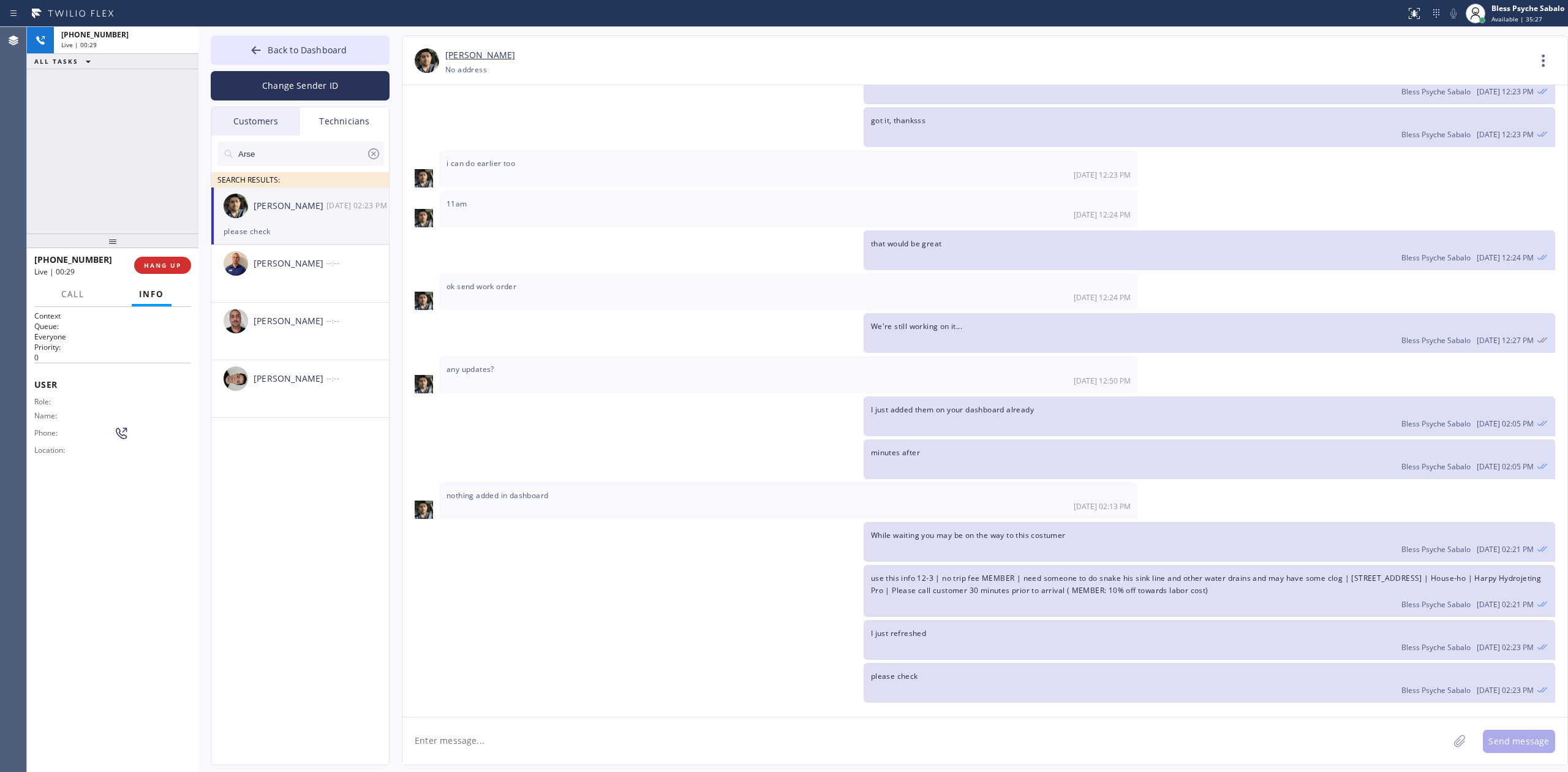
drag, startPoint x: 300, startPoint y: 581, endPoint x: 331, endPoint y: 583, distance: 31.1
click at [302, 522] on div "Arse SEARCH RESULTS: [PERSON_NAME] [DATE] 02:23 PM please check [PERSON_NAME] -…" at bounding box center [300, 464] width 179 height 657
click at [537, 492] on span "nothing added in dashboard" at bounding box center [497, 495] width 101 height 11
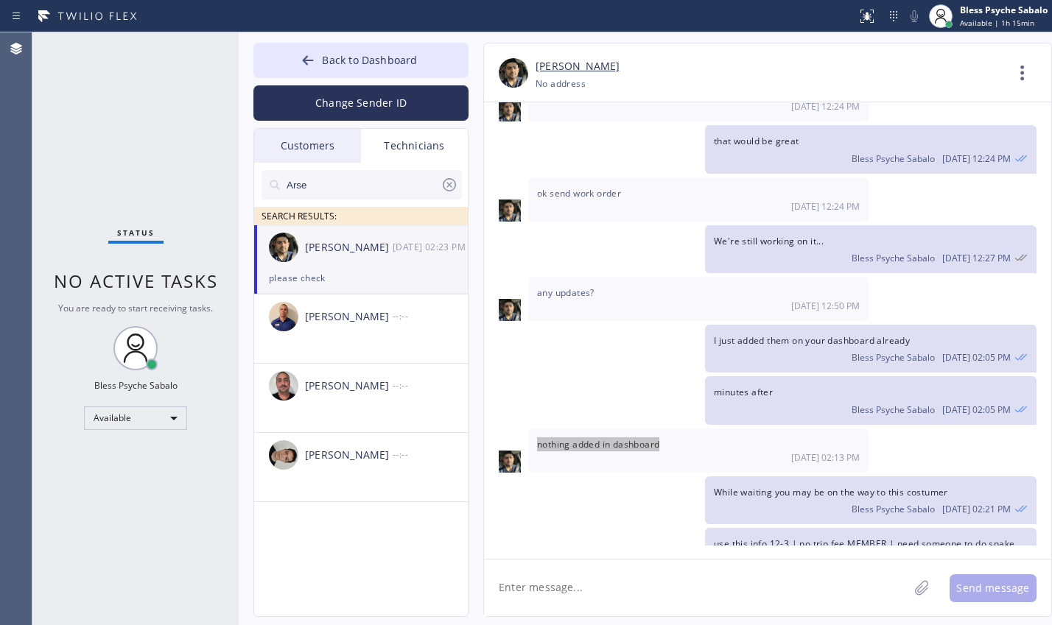
scroll to position [4529, 0]
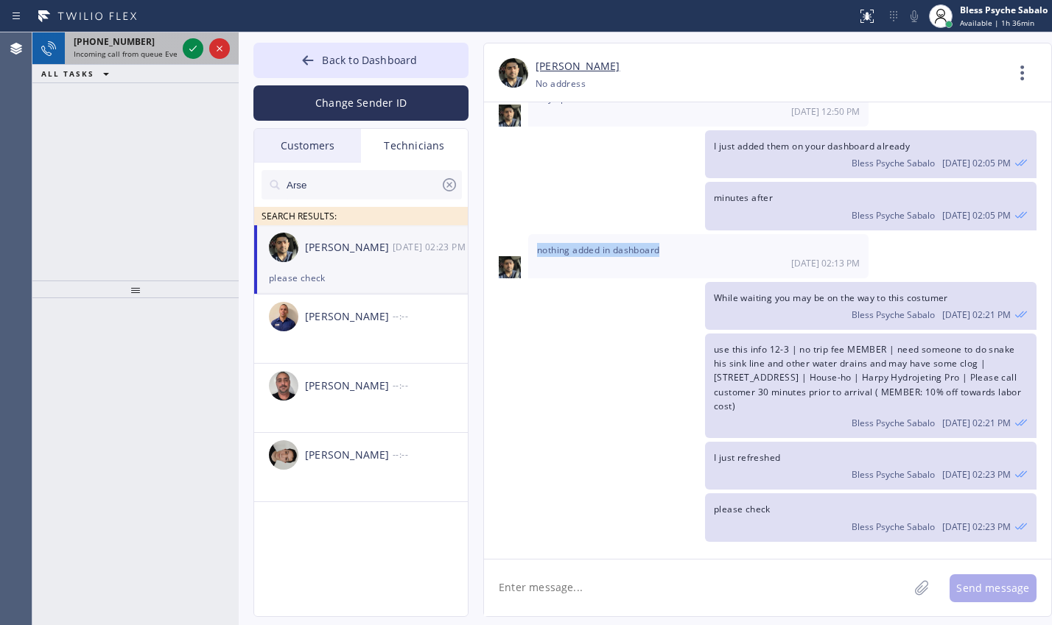
click at [134, 39] on div "[PHONE_NUMBER]" at bounding box center [125, 41] width 103 height 13
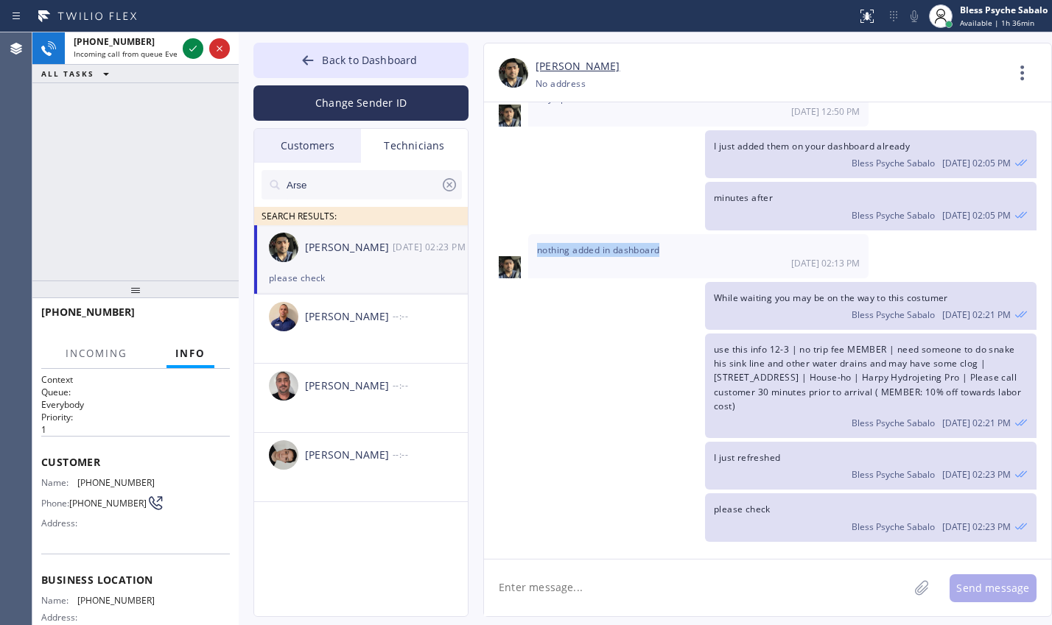
click at [192, 342] on button "Info" at bounding box center [190, 354] width 48 height 29
click at [98, 355] on span "Incoming" at bounding box center [97, 353] width 62 height 13
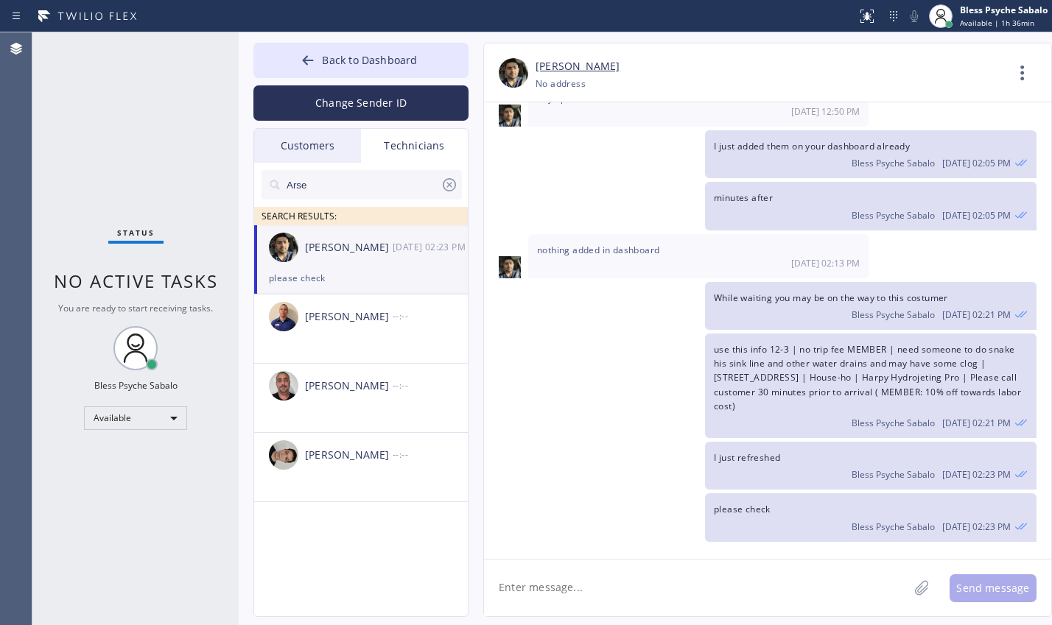
click at [555, 424] on div "use this info 12-3 | no trip fee MEMBER | need someone to do snake his sink lin…" at bounding box center [760, 386] width 552 height 105
click at [318, 77] on button "Back to Dashboard" at bounding box center [360, 60] width 215 height 35
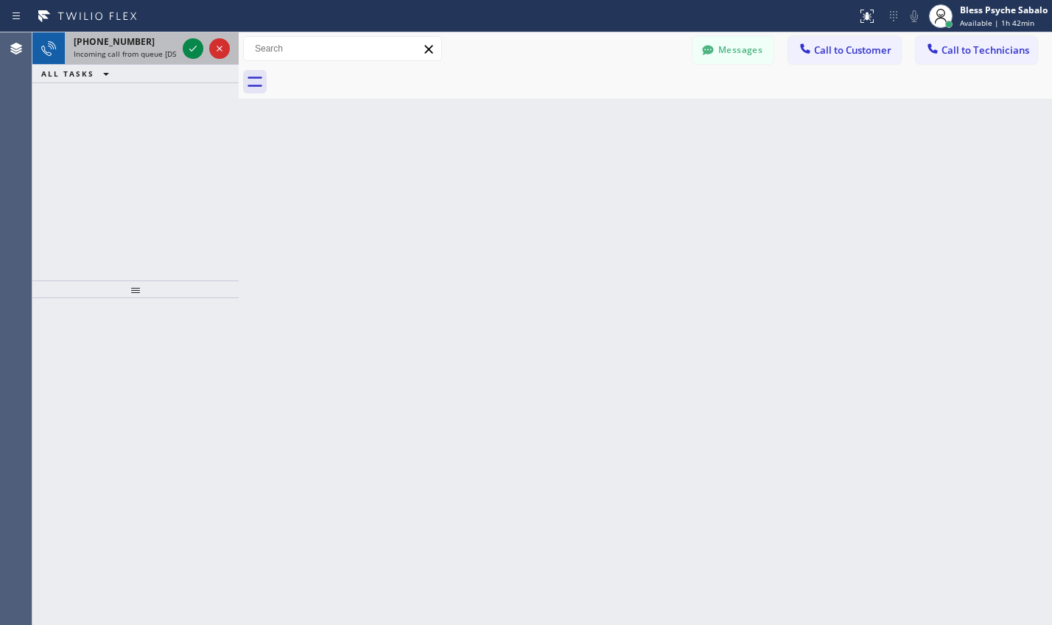
click at [107, 55] on span "Incoming call from queue [DSRs]" at bounding box center [130, 54] width 113 height 10
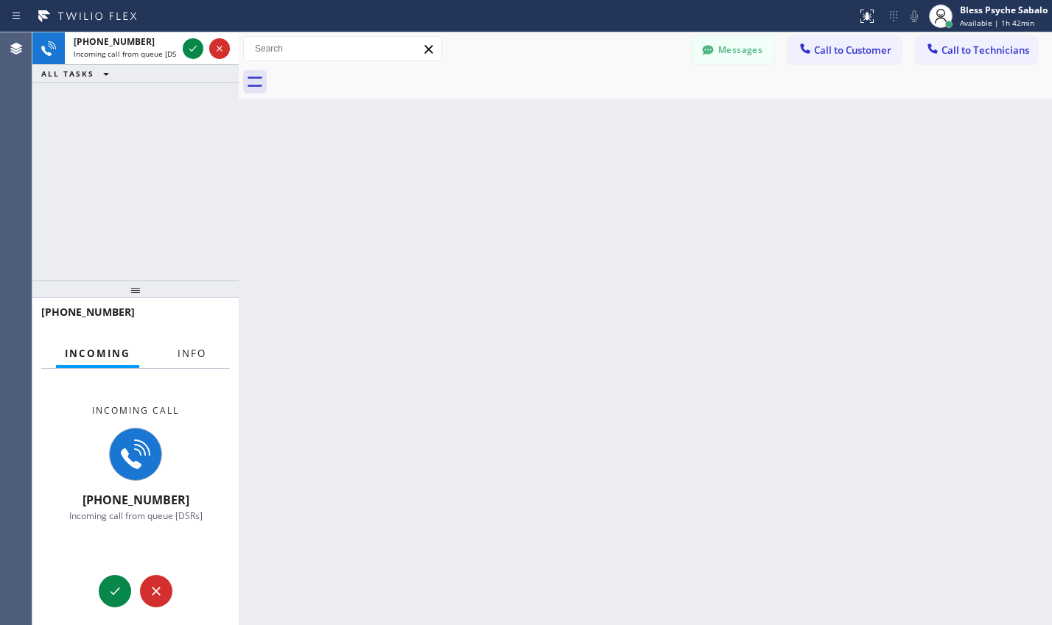
click at [207, 359] on button "Info" at bounding box center [192, 354] width 46 height 29
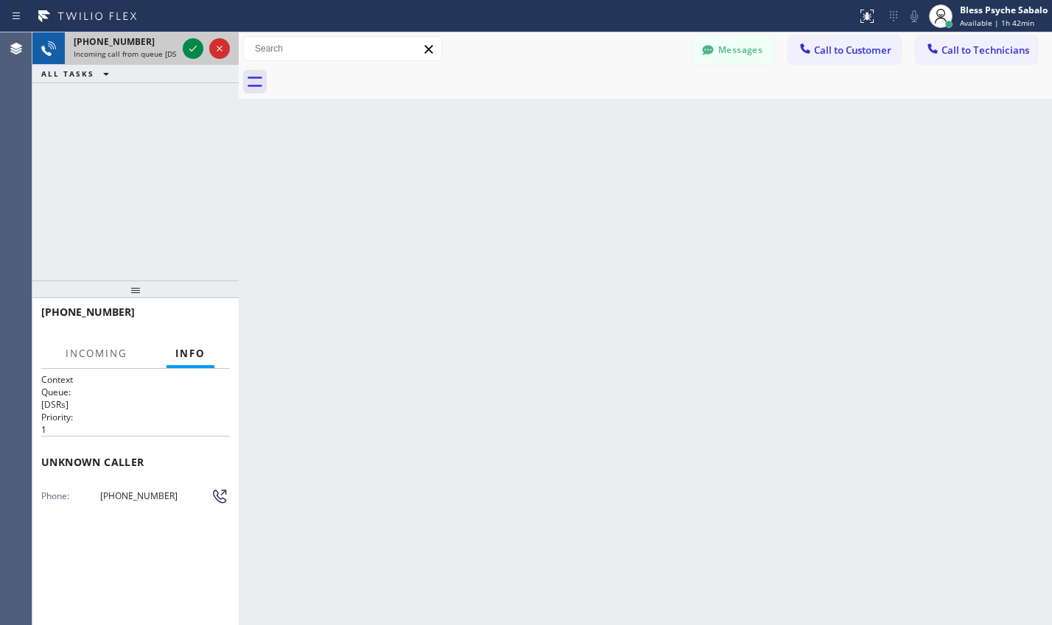
click at [184, 59] on div at bounding box center [206, 48] width 53 height 32
click at [192, 55] on icon at bounding box center [193, 49] width 18 height 18
click at [346, 446] on div "Back to Dashboard Change Sender ID Customers Technicians SC [PERSON_NAME] [DATE…" at bounding box center [645, 328] width 813 height 593
click at [31, 222] on div "Agent Desktop" at bounding box center [16, 328] width 32 height 593
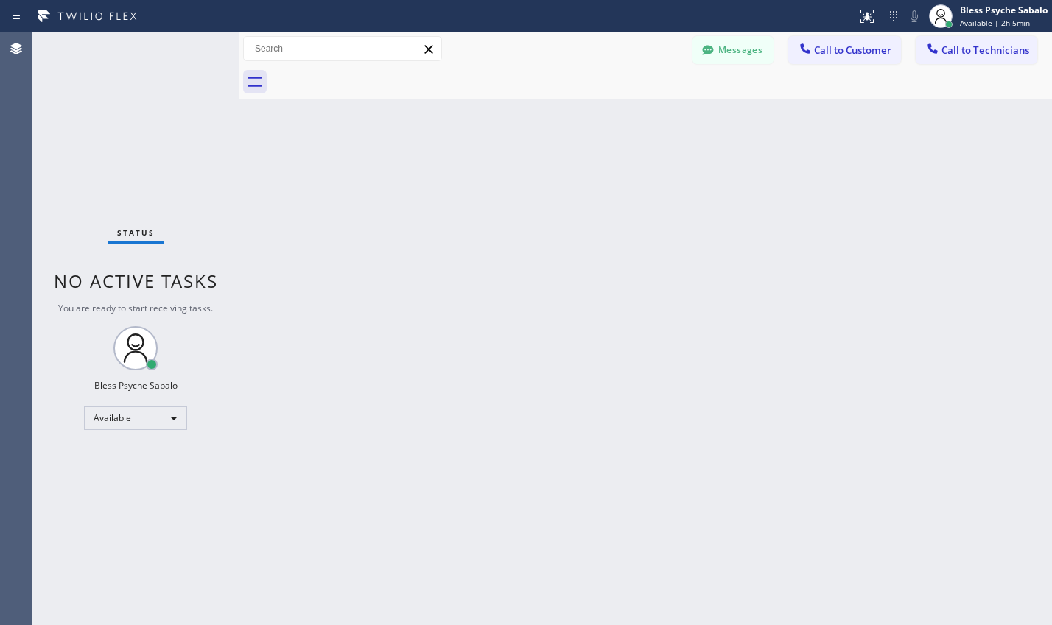
drag, startPoint x: 694, startPoint y: 18, endPoint x: 705, endPoint y: 18, distance: 11.1
click at [694, 18] on div at bounding box center [428, 16] width 845 height 24
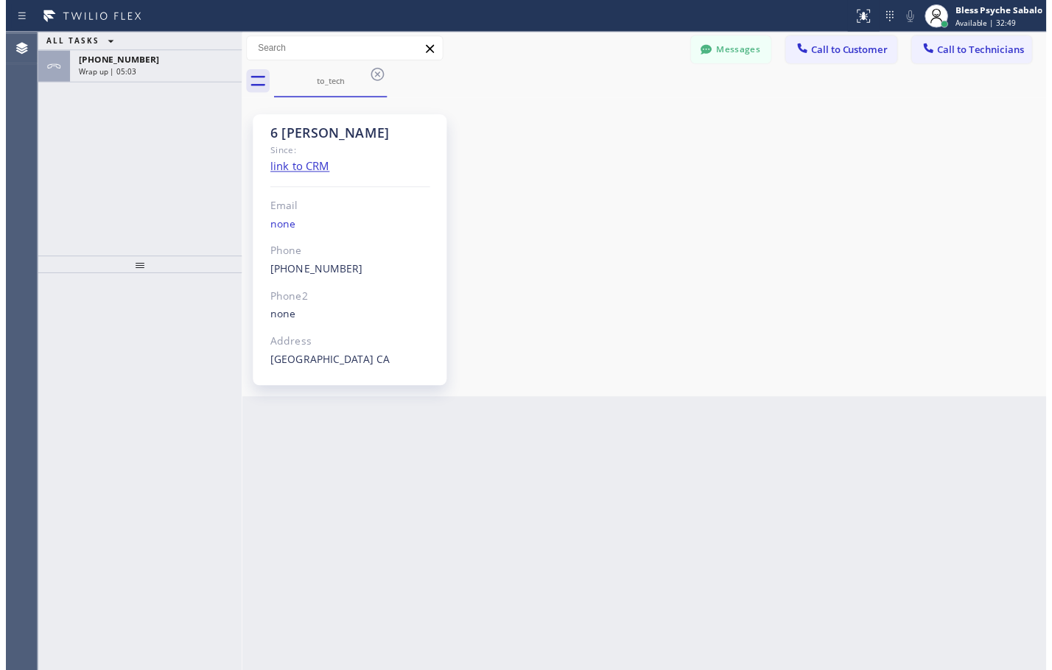
scroll to position [26317, 0]
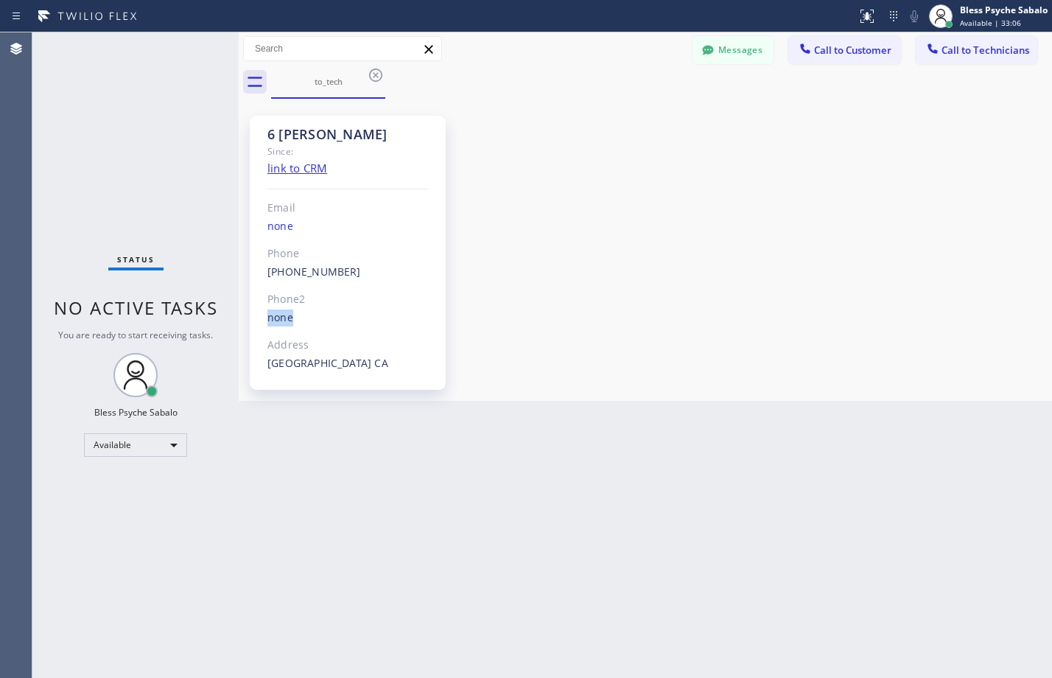
drag, startPoint x: 572, startPoint y: 300, endPoint x: 582, endPoint y: 313, distance: 16.2
click at [582, 314] on div "6 [PERSON_NAME] Since: link to CRM Email none Phone [PHONE_NUMBER] Outbound cal…" at bounding box center [645, 249] width 806 height 295
drag, startPoint x: 631, startPoint y: 284, endPoint x: 638, endPoint y: 280, distance: 7.6
click at [634, 281] on div "6 OC Christopher Since: link to CRM Email none Phone (951) 751-8609 Outbound ca…" at bounding box center [645, 249] width 806 height 295
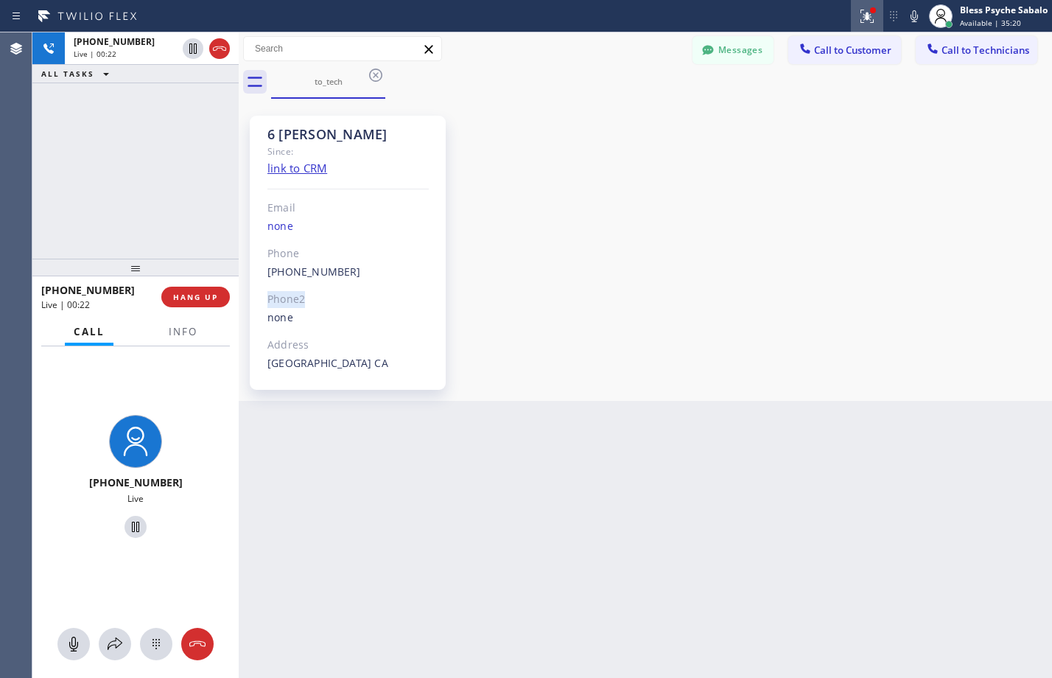
click at [866, 10] on icon at bounding box center [867, 16] width 18 height 18
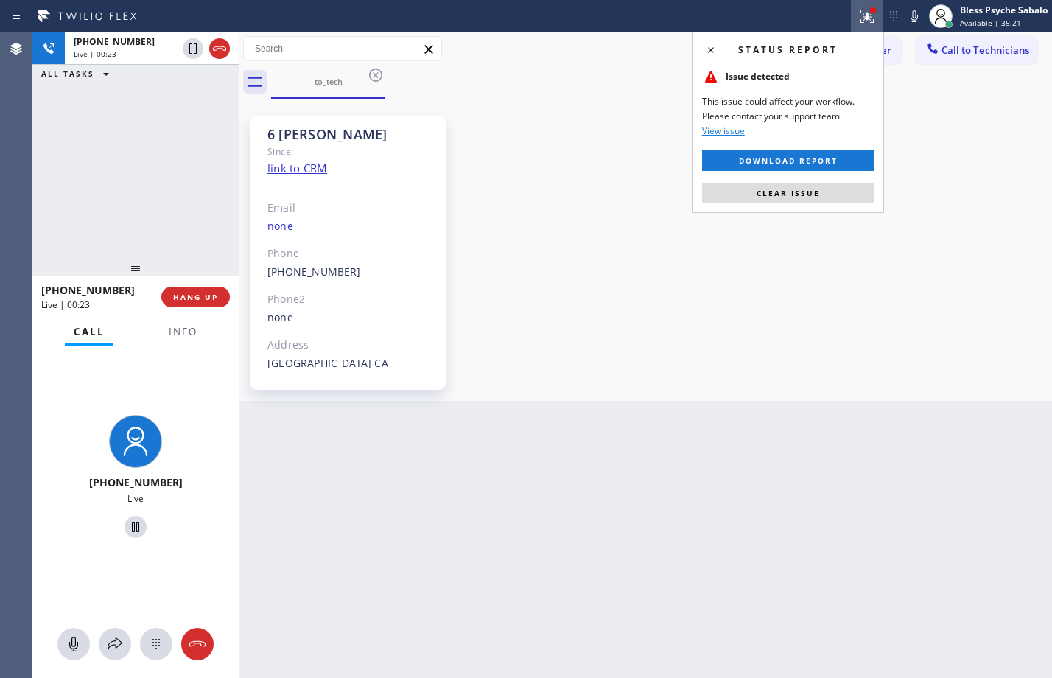
click at [781, 181] on div "Status report Issue detected This issue could affect your workflow. Please cont…" at bounding box center [787, 122] width 191 height 181
click at [784, 193] on span "Clear issue" at bounding box center [787, 193] width 63 height 10
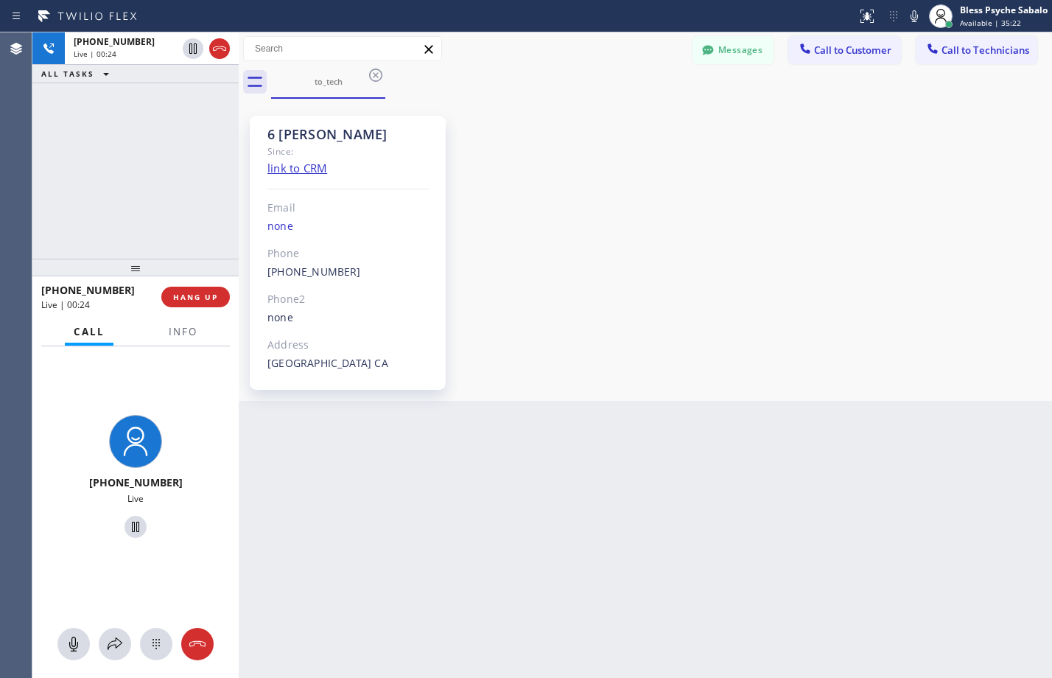
click at [756, 219] on div "6 OC Christopher Since: link to CRM Email none Phone (951) 751-8609 Outbound ca…" at bounding box center [645, 249] width 806 height 295
click at [792, 368] on div "6 OC Christopher Since: link to CRM Email none Phone (951) 751-8609 Outbound ca…" at bounding box center [645, 249] width 806 height 295
click at [541, 558] on div "Back to Dashboard Change Sender ID Customers Technicians SC [PERSON_NAME] [DATE…" at bounding box center [645, 354] width 813 height 645
drag, startPoint x: 545, startPoint y: 499, endPoint x: 530, endPoint y: 309, distance: 190.6
click at [545, 499] on div "Back to Dashboard Change Sender ID Customers Technicians SC [PERSON_NAME] [DATE…" at bounding box center [645, 354] width 813 height 645
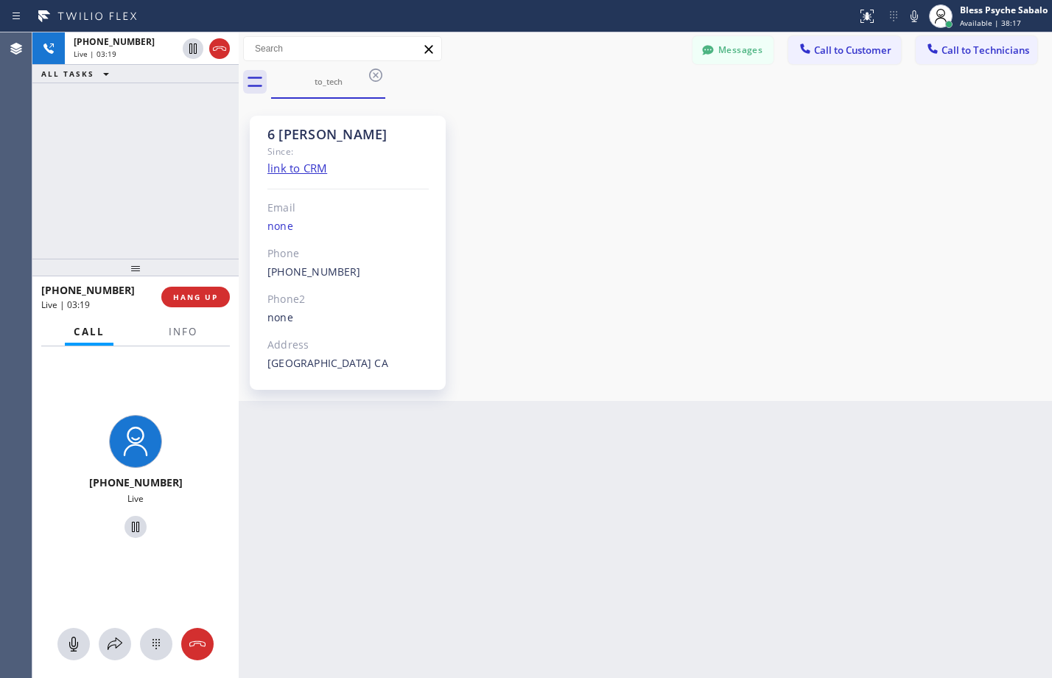
click at [614, 230] on div "6 OC Christopher Since: link to CRM Email none Phone (951) 751-8609 Outbound ca…" at bounding box center [645, 249] width 806 height 295
click at [199, 292] on span "HANG UP" at bounding box center [195, 297] width 45 height 10
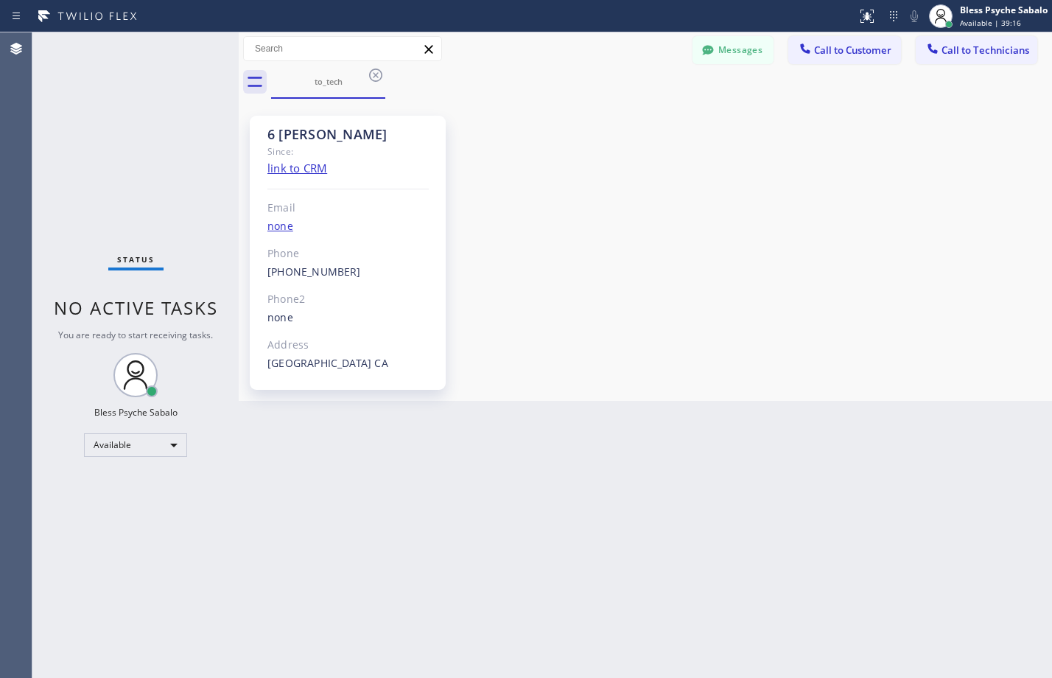
drag, startPoint x: 455, startPoint y: 284, endPoint x: 418, endPoint y: 224, distance: 70.7
click at [455, 284] on div "6 OC Christopher Since: link to CRM Email none Phone (951) 751-8609 Outbound ca…" at bounding box center [353, 250] width 206 height 280
click at [380, 449] on div "Back to Dashboard Change Sender ID Customers Technicians SC [PERSON_NAME] [DATE…" at bounding box center [645, 354] width 813 height 645
click at [373, 66] on icon at bounding box center [376, 75] width 18 height 18
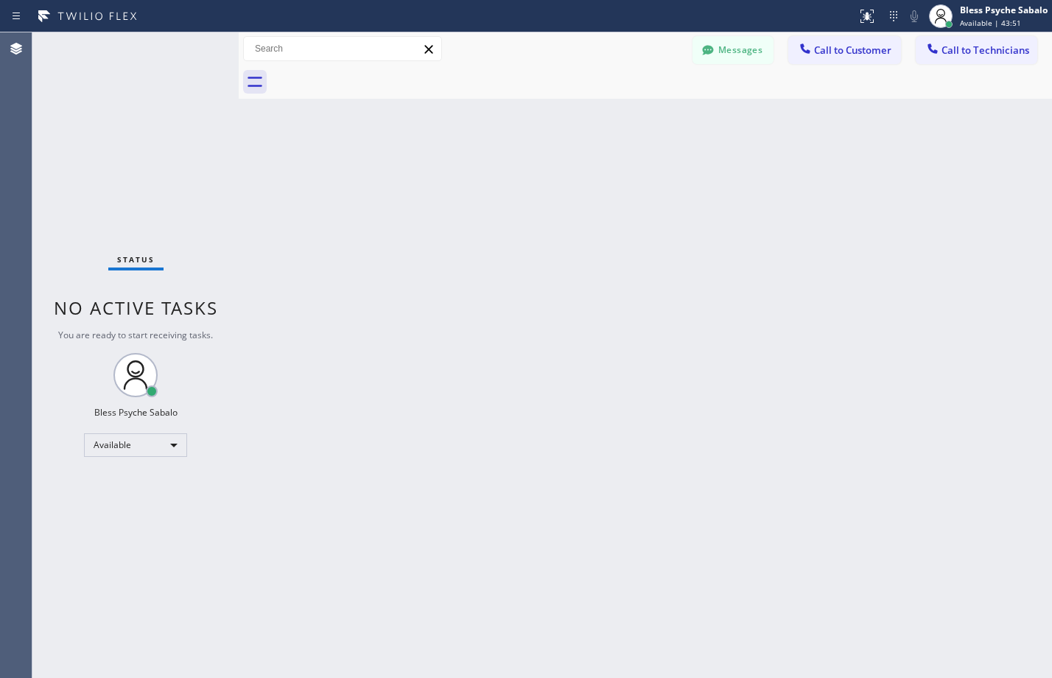
click at [365, 206] on div "Back to Dashboard Change Sender ID Customers Technicians SC [PERSON_NAME] [DATE…" at bounding box center [645, 354] width 813 height 645
click at [348, 202] on div "Back to Dashboard Change Sender ID Customers Technicians SC [PERSON_NAME] [DATE…" at bounding box center [645, 354] width 813 height 645
drag, startPoint x: 343, startPoint y: 202, endPoint x: 2217, endPoint y: 473, distance: 1893.2
click at [1051, 473] on html "Status report No issues detected If you experience an issue, please download th…" at bounding box center [526, 339] width 1052 height 678
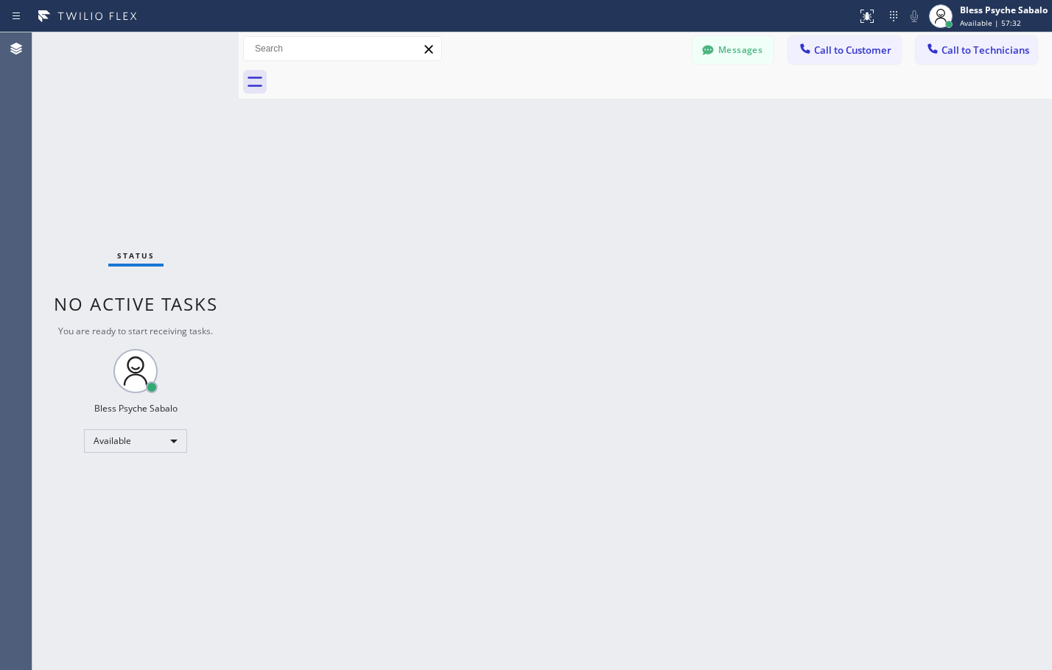
drag, startPoint x: 68, startPoint y: 104, endPoint x: 63, endPoint y: 97, distance: 8.9
click at [68, 104] on div "Status No active tasks You are ready to start receiving tasks. Bless Psyche Sab…" at bounding box center [135, 351] width 206 height 638
click at [735, 48] on button "Messages" at bounding box center [732, 50] width 81 height 28
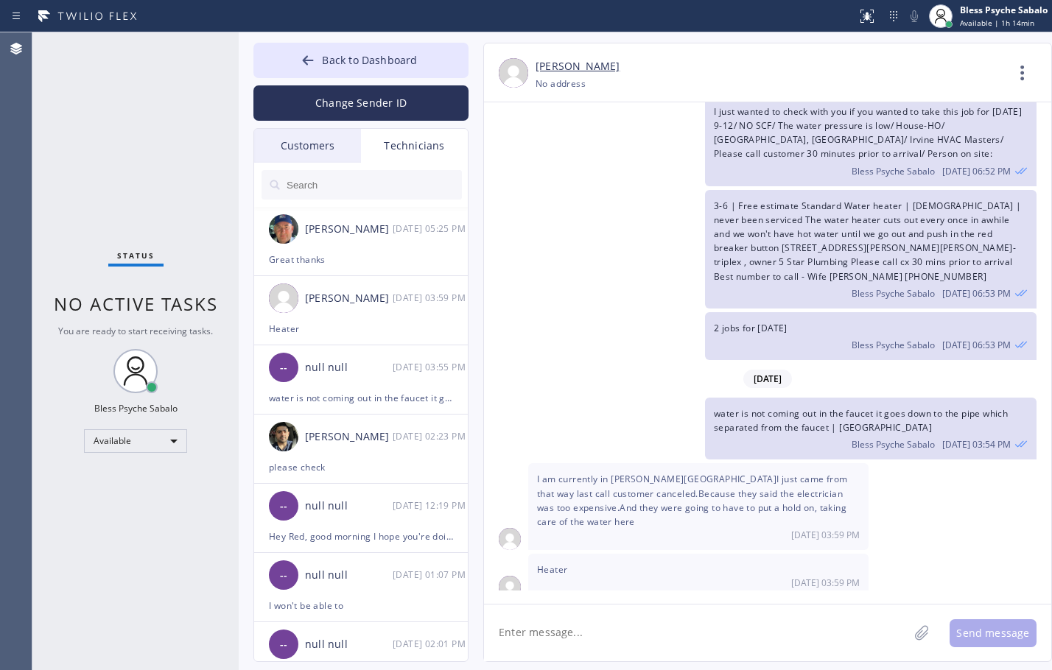
click at [566, 219] on div "3-6 | Free estimate Standard Water heater | [DEMOGRAPHIC_DATA] | never been ser…" at bounding box center [760, 249] width 552 height 119
click at [328, 151] on div "Customers" at bounding box center [307, 146] width 107 height 34
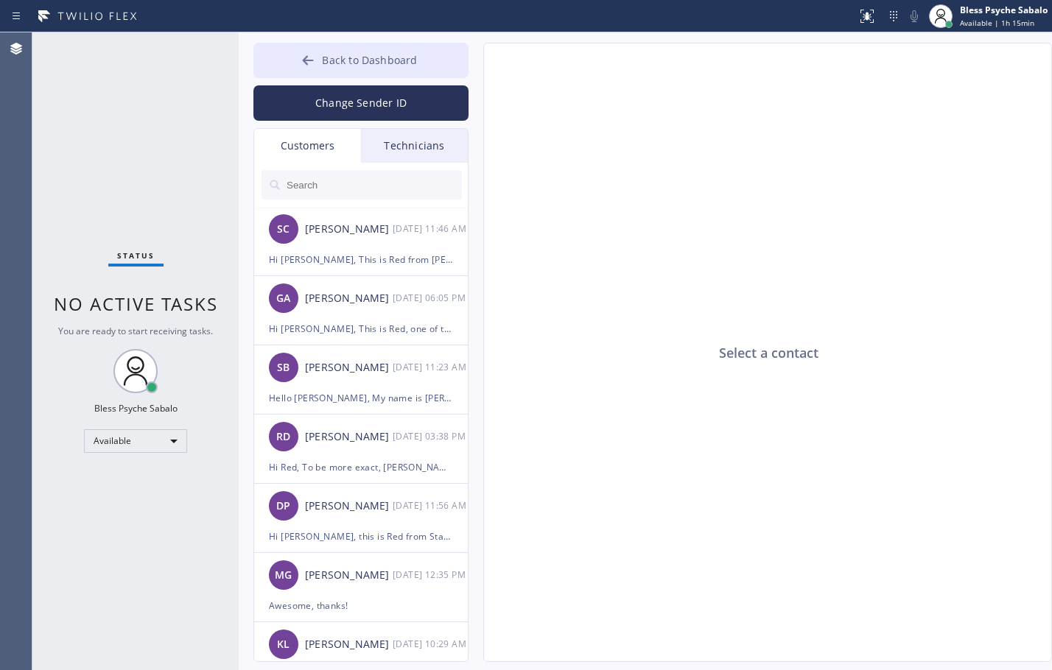
click at [361, 53] on span "Back to Dashboard" at bounding box center [369, 60] width 95 height 14
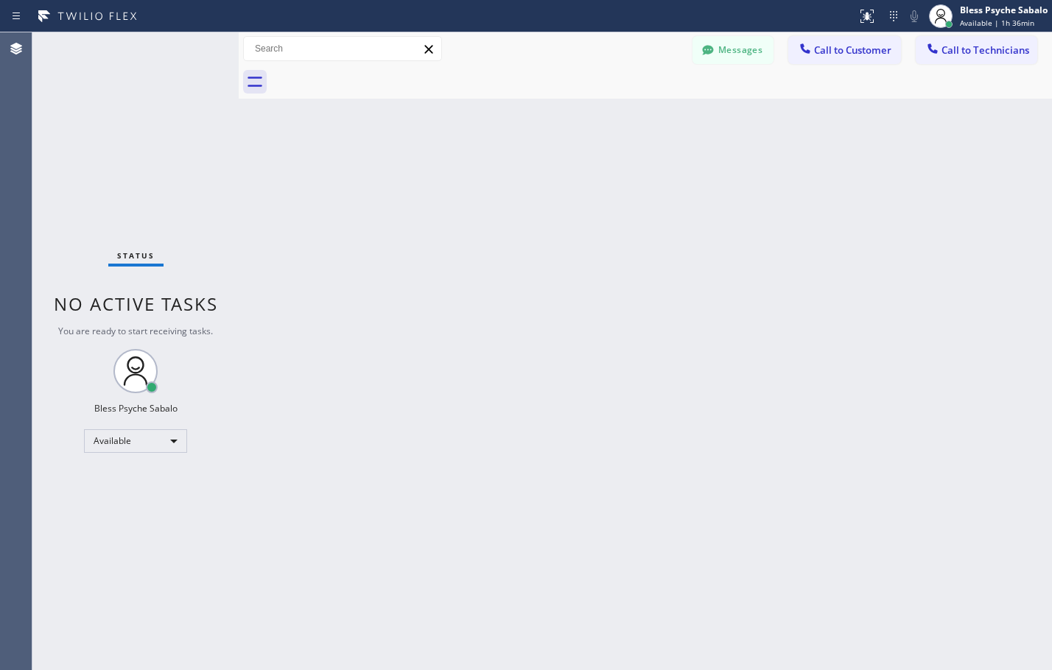
click at [723, 69] on div at bounding box center [661, 82] width 781 height 33
click at [725, 57] on button "Messages" at bounding box center [732, 50] width 81 height 28
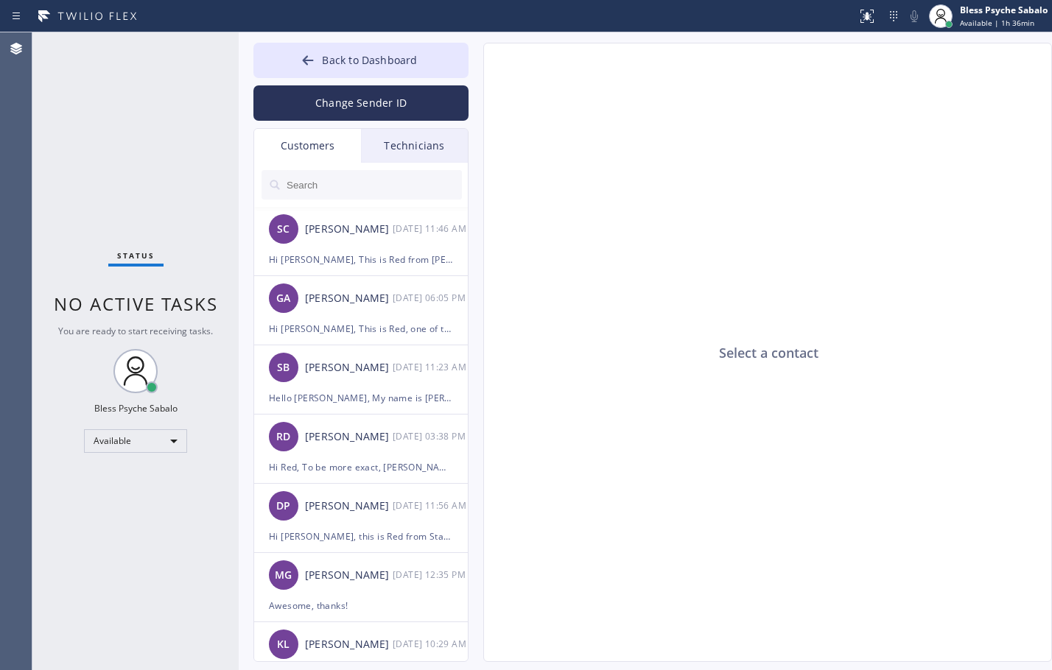
click at [696, 113] on div "Select a contact" at bounding box center [768, 352] width 569 height 619
click at [336, 144] on div "Customers" at bounding box center [307, 146] width 107 height 34
click at [380, 74] on button "Back to Dashboard" at bounding box center [360, 60] width 215 height 35
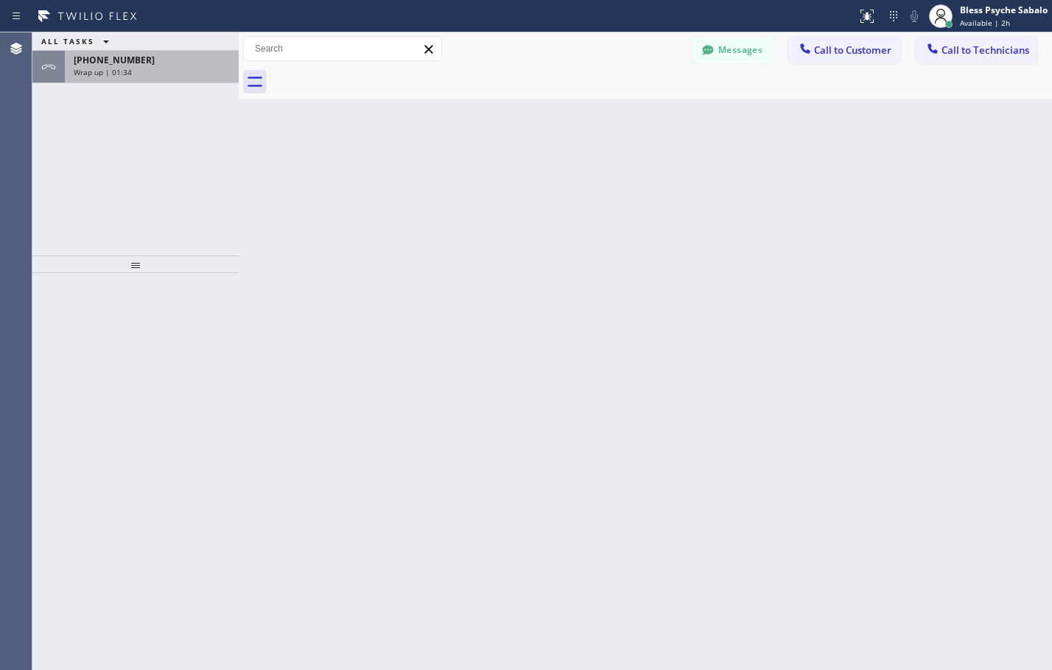
click at [186, 63] on div "[PHONE_NUMBER]" at bounding box center [152, 60] width 156 height 13
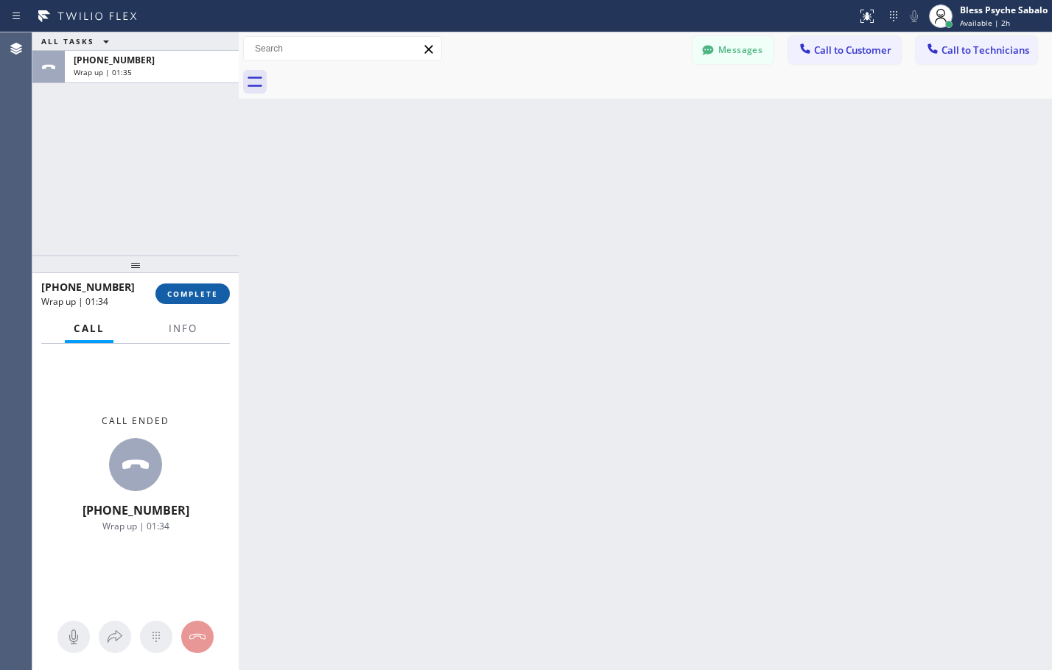
click at [212, 289] on span "COMPLETE" at bounding box center [192, 294] width 51 height 10
drag, startPoint x: 632, startPoint y: 202, endPoint x: 686, endPoint y: 146, distance: 78.1
click at [637, 197] on div "Back to Dashboard Change Sender ID Customers Technicians SC [PERSON_NAME] [DATE…" at bounding box center [645, 351] width 813 height 638
click at [746, 44] on button "Messages" at bounding box center [732, 50] width 81 height 28
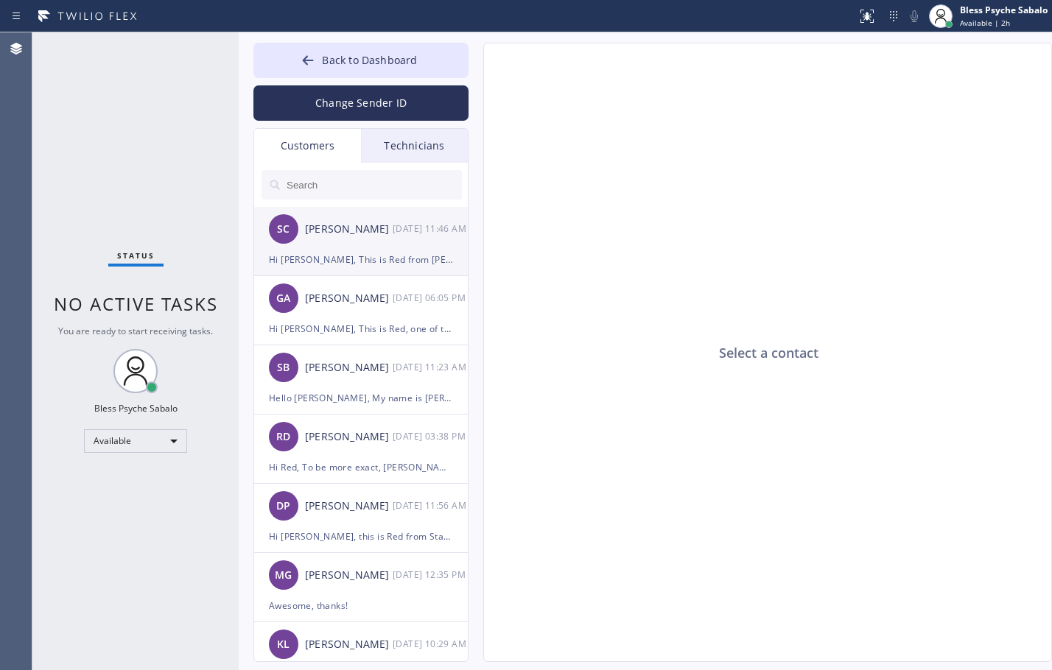
drag, startPoint x: 409, startPoint y: 247, endPoint x: 463, endPoint y: 254, distance: 54.2
click at [415, 250] on div "SC [PERSON_NAME] [DATE] 11:46 AM" at bounding box center [361, 229] width 215 height 44
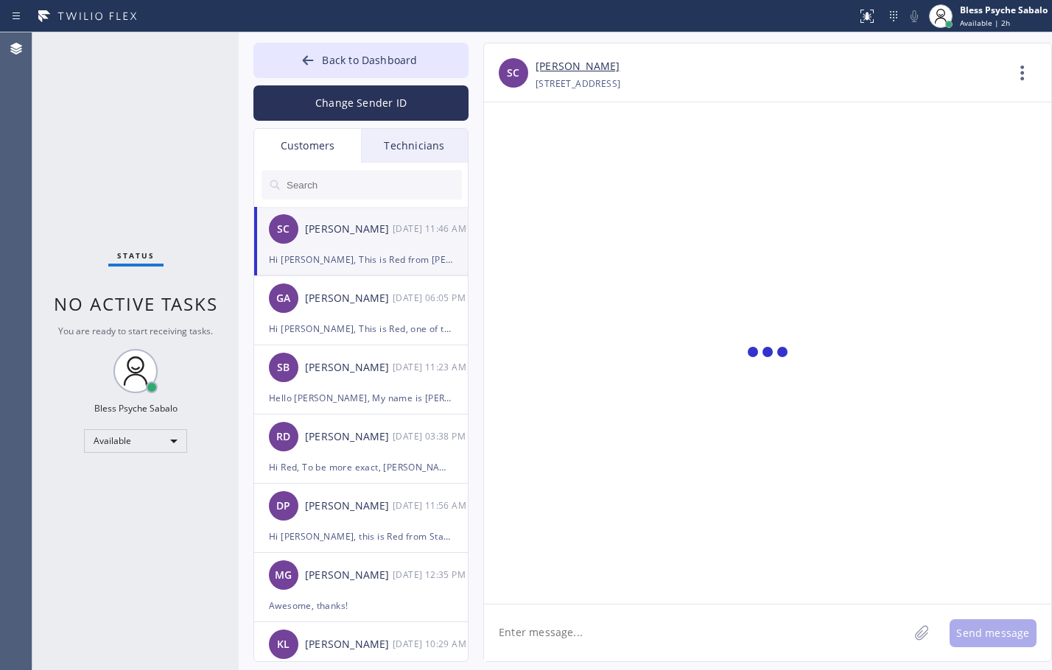
click at [566, 272] on div at bounding box center [767, 353] width 567 height 502
